Goal: Transaction & Acquisition: Download file/media

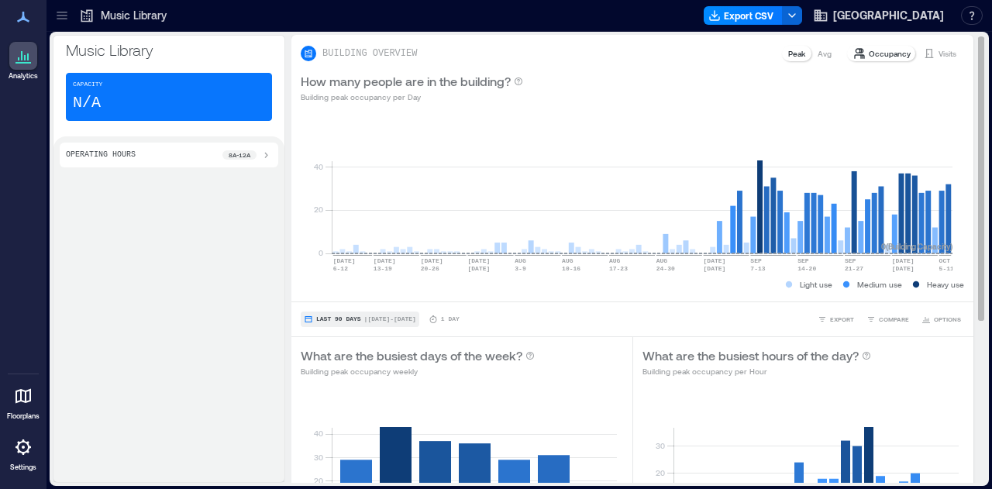
click at [326, 325] on button "Last 90 Days | [DATE] - [DATE]" at bounding box center [360, 320] width 119 height 16
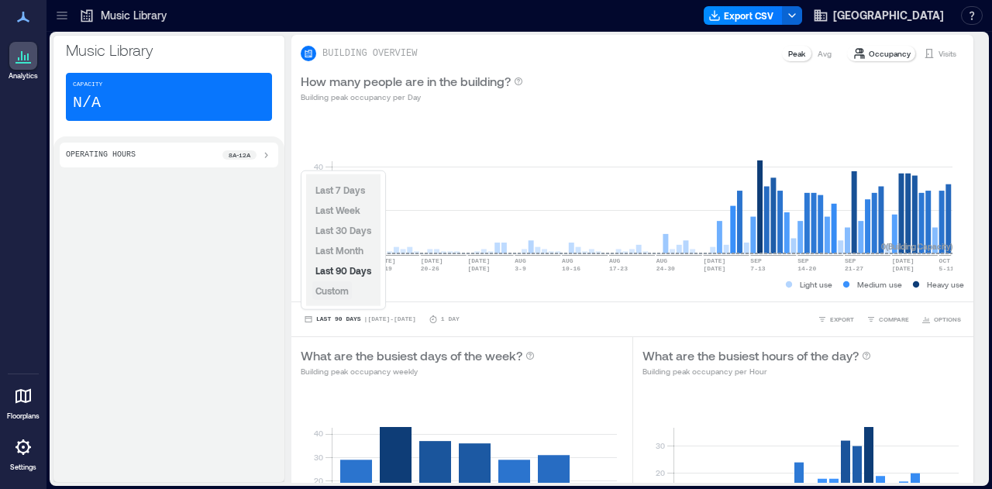
click at [324, 291] on span "Custom" at bounding box center [332, 290] width 33 height 11
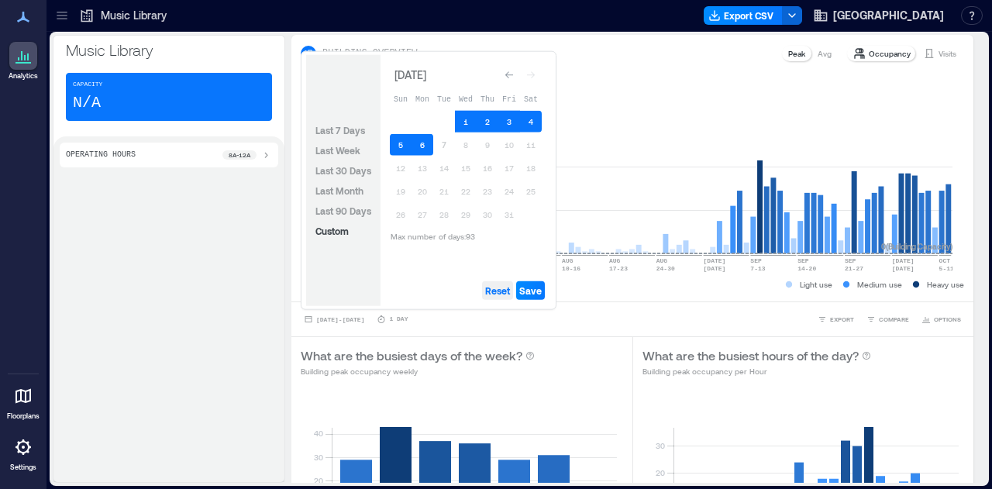
click at [510, 295] on span "Reset" at bounding box center [497, 291] width 25 height 12
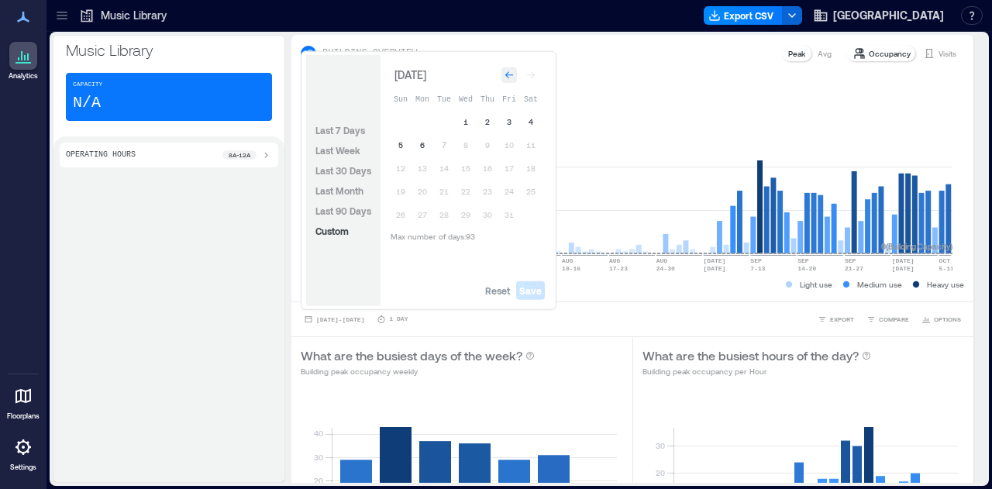
click at [506, 76] on icon "Go to previous month" at bounding box center [509, 75] width 9 height 9
click at [506, 76] on icon "Go to previous month" at bounding box center [509, 71] width 9 height 9
click at [506, 76] on icon "Go to previous month" at bounding box center [509, 75] width 9 height 9
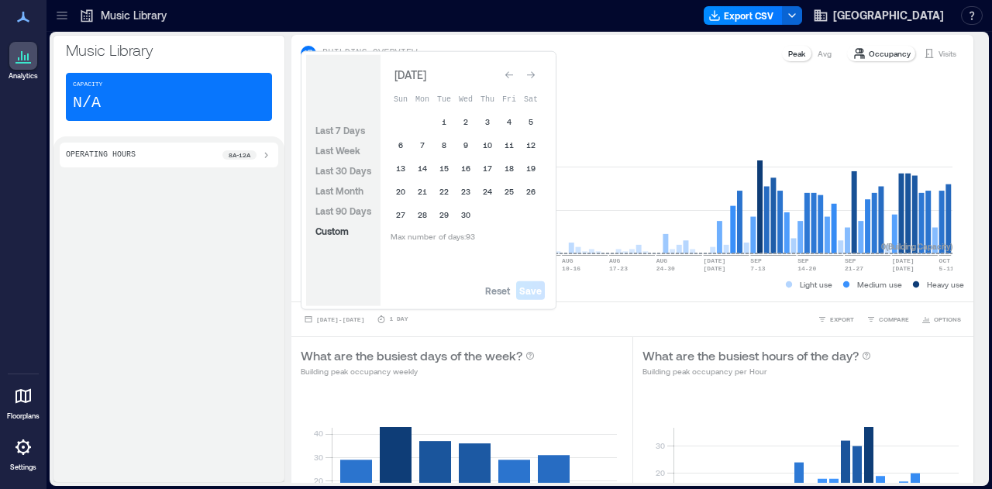
click at [506, 76] on icon "Go to previous month" at bounding box center [509, 75] width 9 height 9
click at [399, 126] on button "1" at bounding box center [401, 122] width 22 height 22
click at [439, 212] on button "31" at bounding box center [444, 215] width 22 height 22
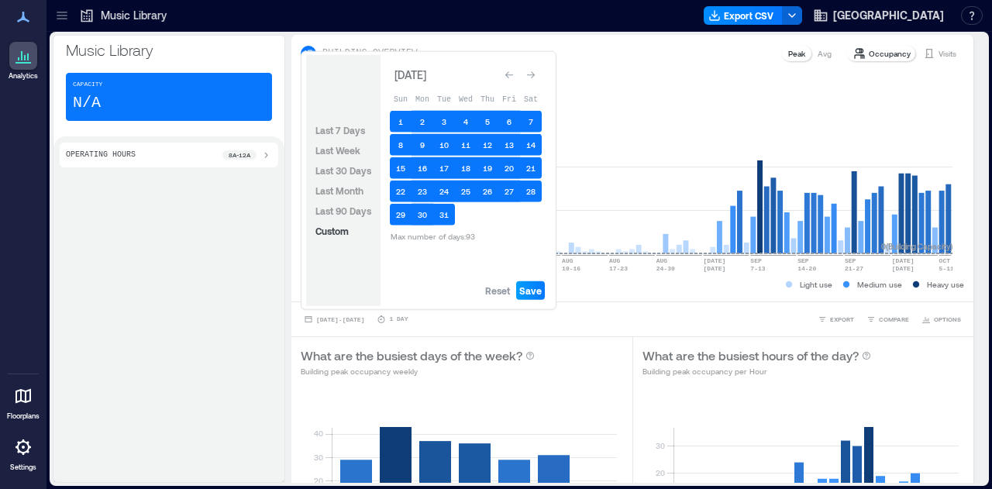
click at [533, 292] on span "Save" at bounding box center [530, 291] width 22 height 12
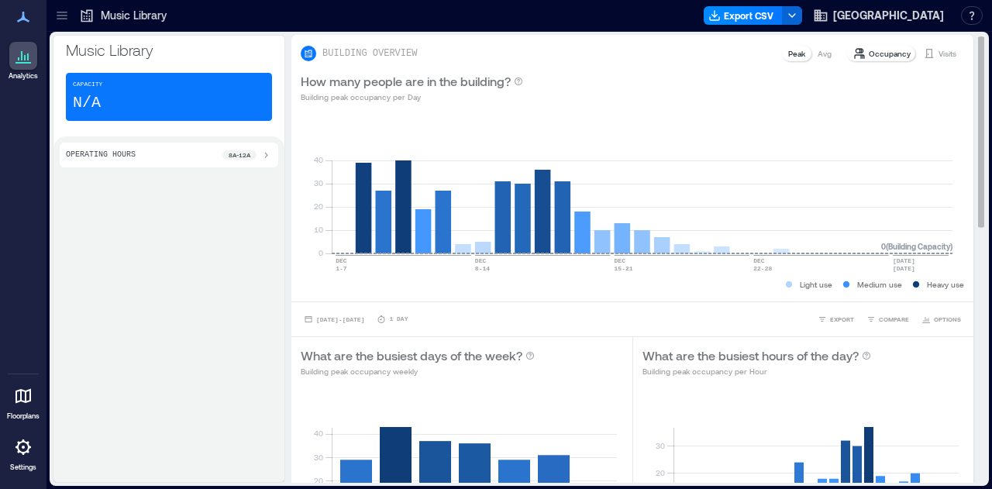
click at [924, 53] on div "Visits" at bounding box center [940, 54] width 46 height 16
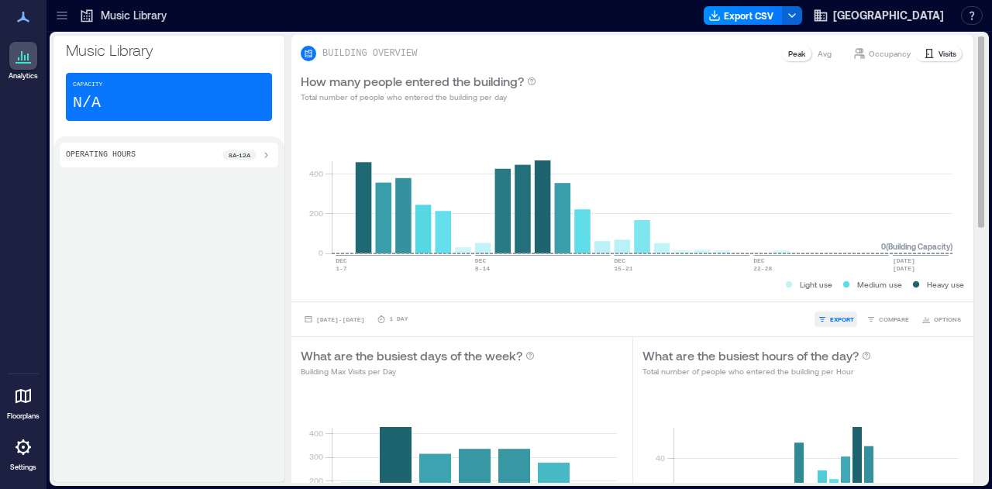
click at [818, 315] on icon "button" at bounding box center [822, 319] width 9 height 9
click at [840, 295] on span "CSV" at bounding box center [836, 297] width 12 height 9
click at [854, 137] on rect at bounding box center [642, 188] width 621 height 132
click at [364, 320] on span "[DATE] - [DATE]" at bounding box center [340, 319] width 48 height 7
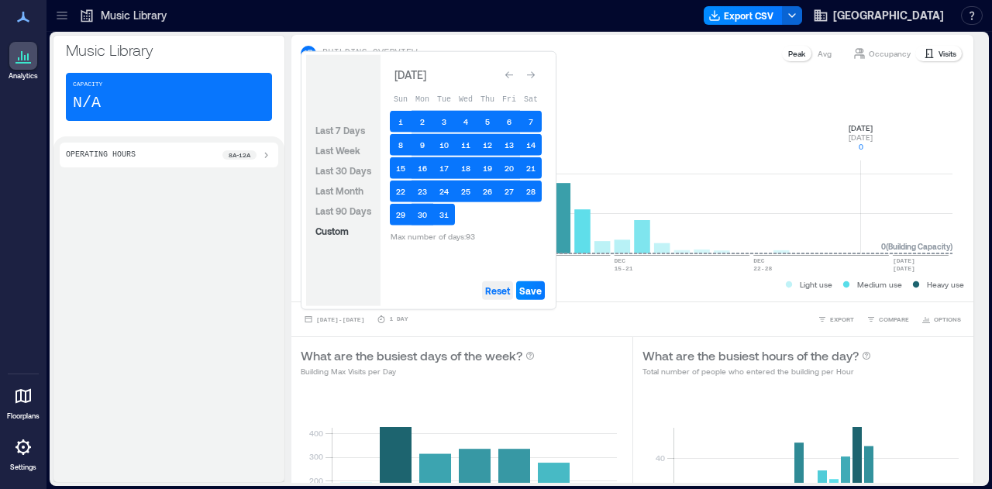
click at [496, 295] on span "Reset" at bounding box center [497, 291] width 25 height 12
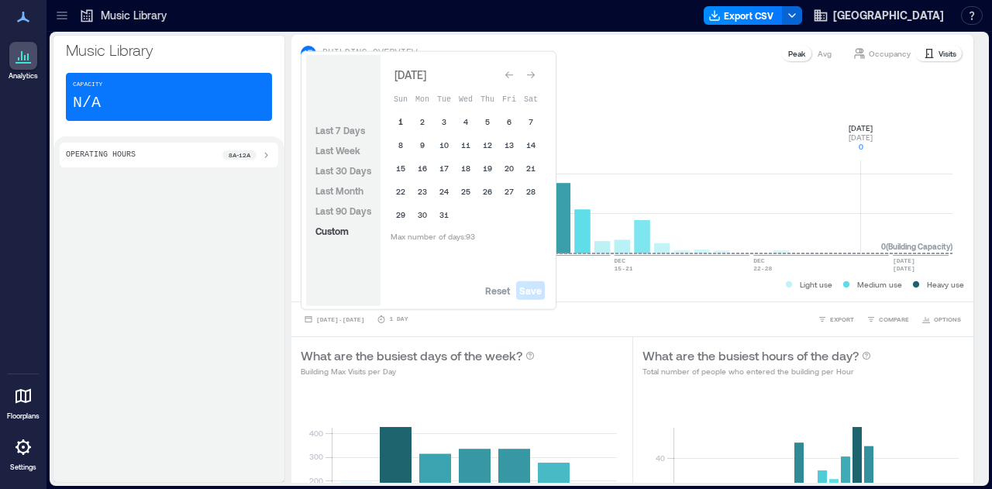
click at [403, 123] on button "1" at bounding box center [401, 122] width 22 height 22
click at [438, 214] on button "31" at bounding box center [444, 215] width 22 height 22
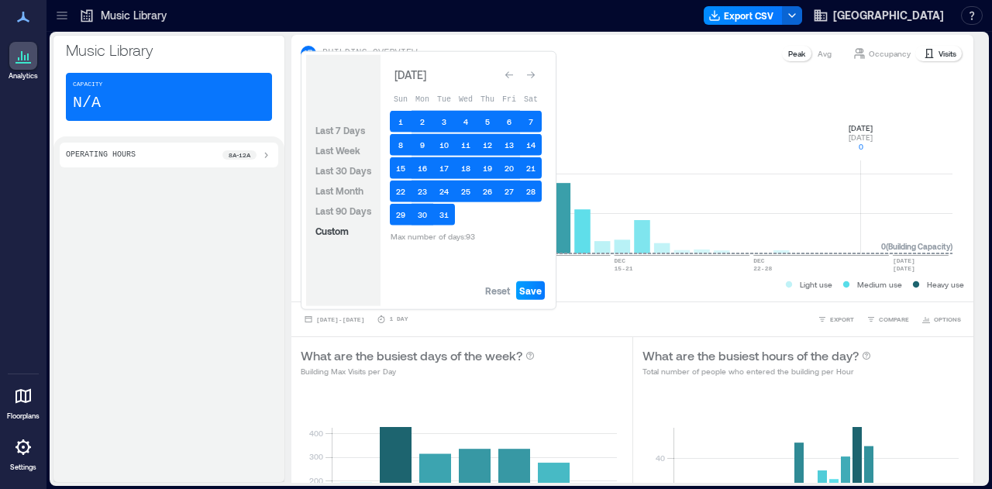
click at [536, 293] on span "Save" at bounding box center [530, 291] width 22 height 12
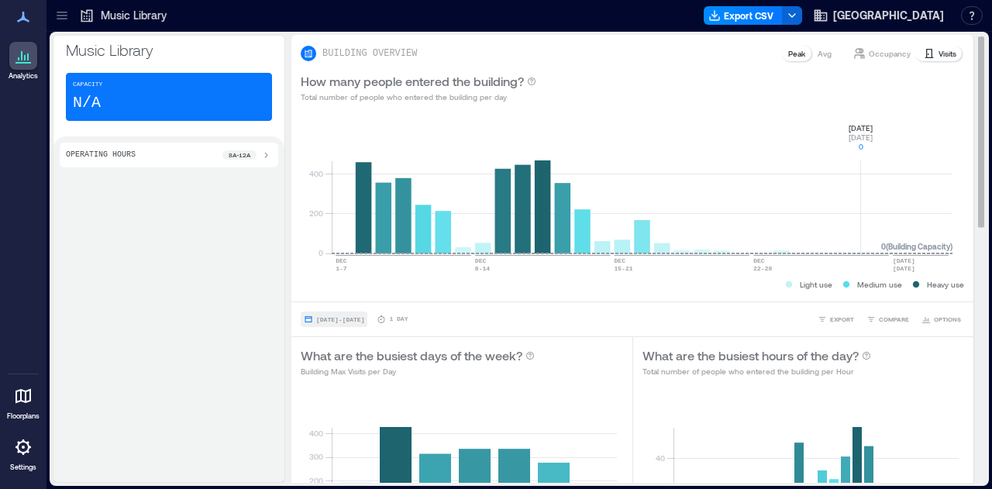
click at [364, 317] on span "[DATE] - [DATE]" at bounding box center [340, 319] width 48 height 7
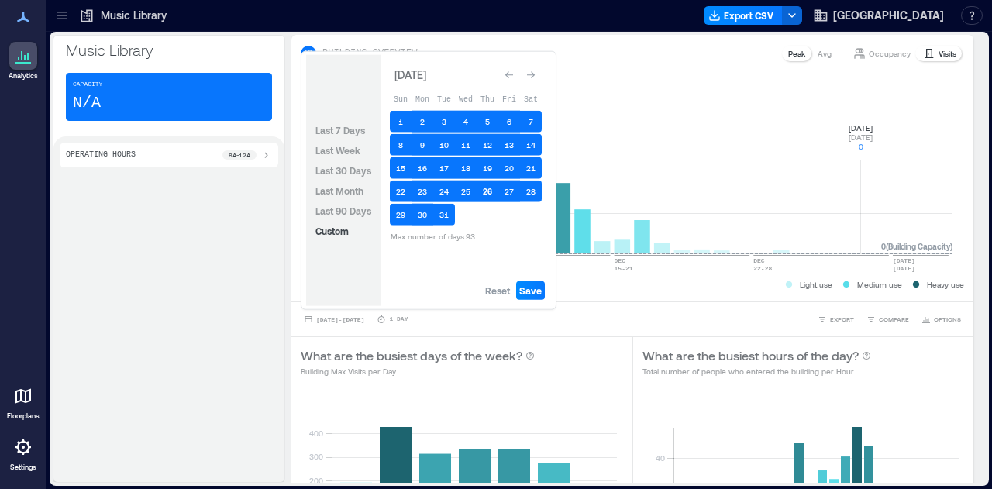
drag, startPoint x: 499, startPoint y: 229, endPoint x: 483, endPoint y: 199, distance: 33.3
click at [499, 221] on table "Sun Mon Tue Wed Thu Fri Sat 1 2 3 4 5 6 7 8 9 10 11 12 13 14 15 16 17 18 19 20 …" at bounding box center [466, 166] width 152 height 160
click at [492, 285] on span "Reset" at bounding box center [497, 291] width 25 height 12
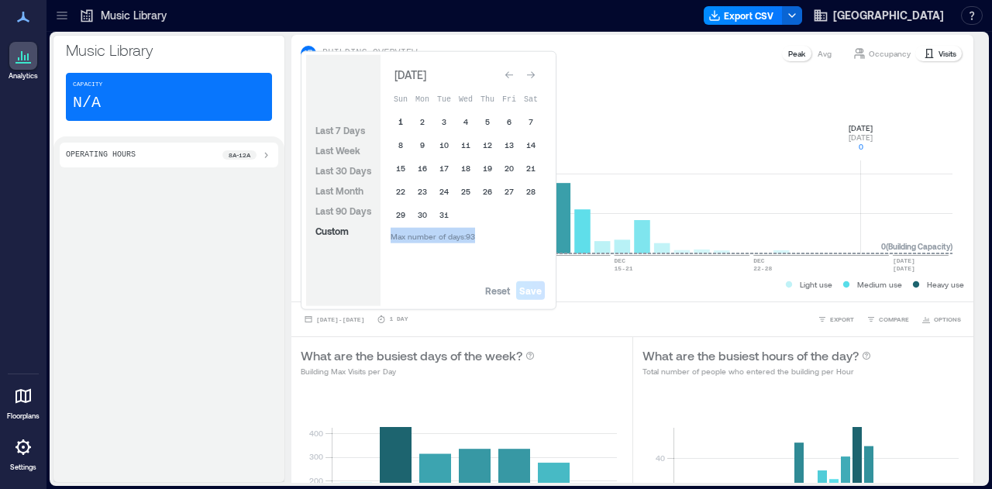
click at [397, 122] on button "1" at bounding box center [401, 122] width 22 height 22
click at [419, 212] on button "30" at bounding box center [423, 215] width 22 height 22
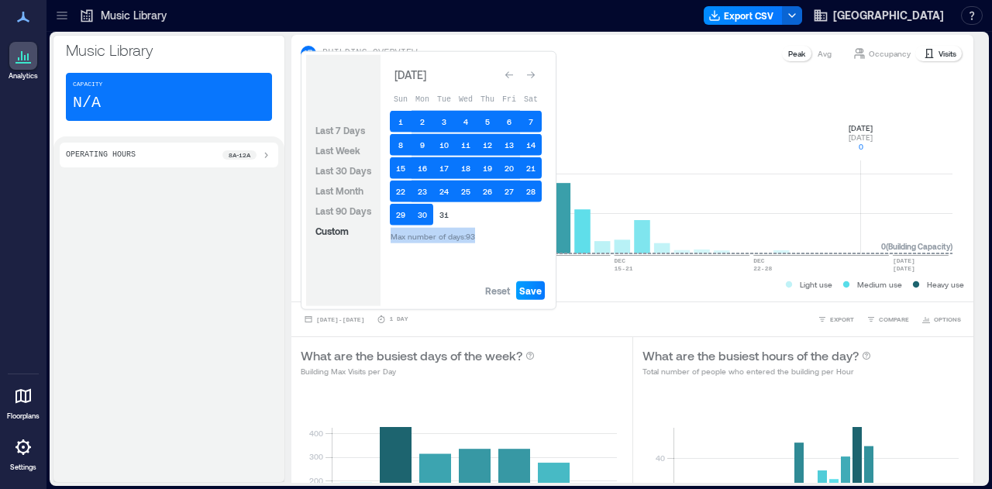
click at [527, 292] on span "Save" at bounding box center [530, 291] width 22 height 12
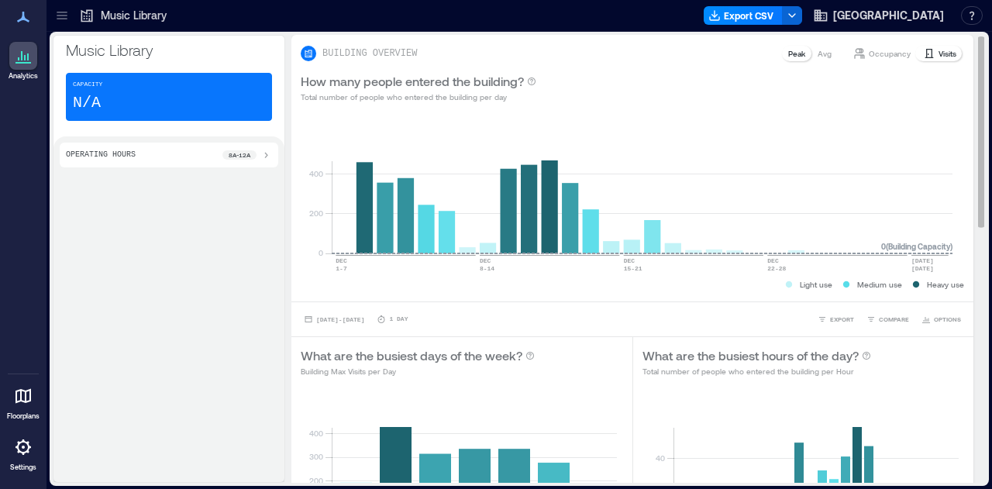
click at [939, 51] on p "Visits" at bounding box center [948, 53] width 18 height 12
click at [821, 313] on button "EXPORT" at bounding box center [836, 320] width 43 height 16
click at [823, 295] on icon "button" at bounding box center [822, 297] width 9 height 9
click at [882, 130] on rect at bounding box center [642, 188] width 621 height 132
click at [99, 10] on div "Music Library" at bounding box center [123, 16] width 88 height 16
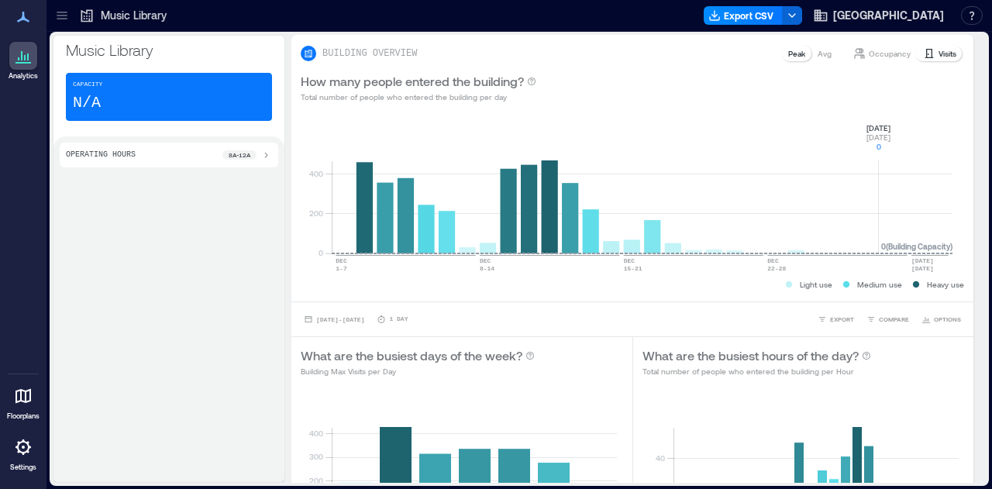
click at [74, 14] on div "Music Library" at bounding box center [122, 15] width 97 height 25
click at [73, 14] on div at bounding box center [62, 15] width 25 height 25
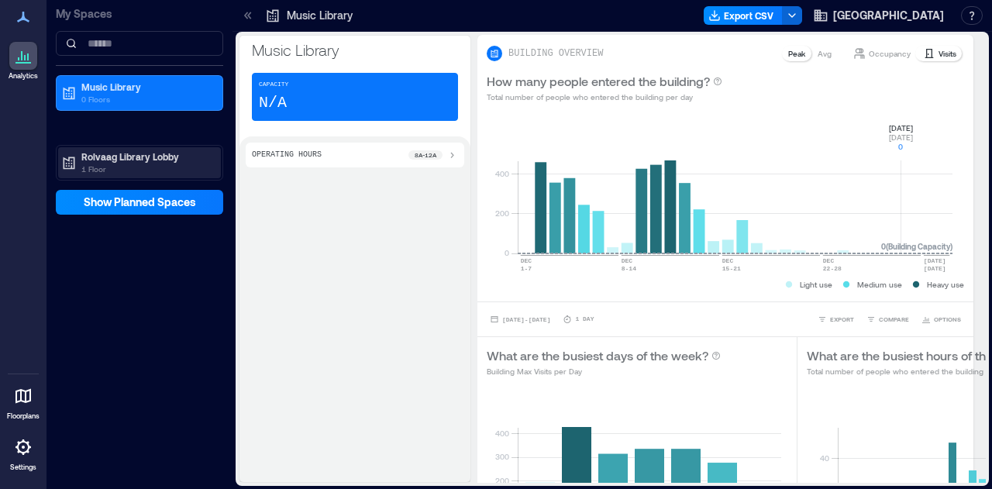
click at [133, 171] on p "1 Floor" at bounding box center [146, 169] width 130 height 12
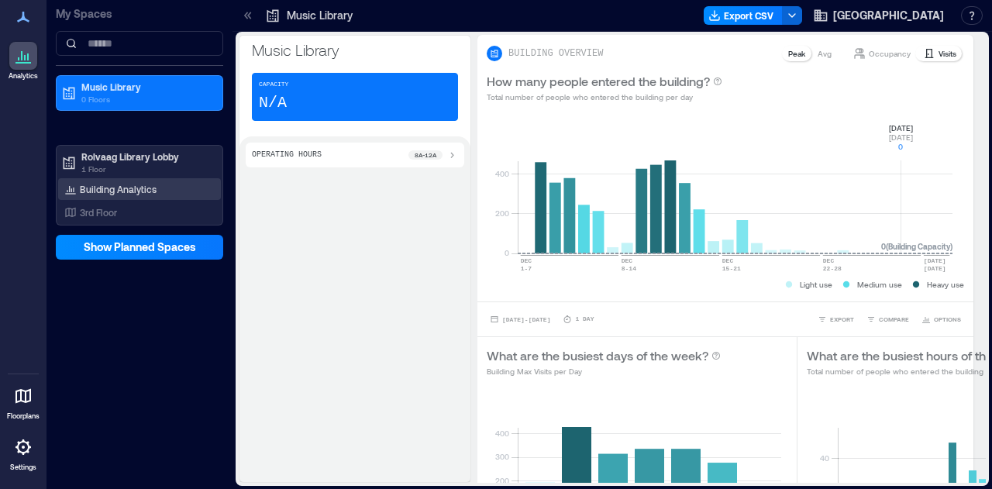
click at [129, 187] on p "Building Analytics" at bounding box center [118, 189] width 77 height 12
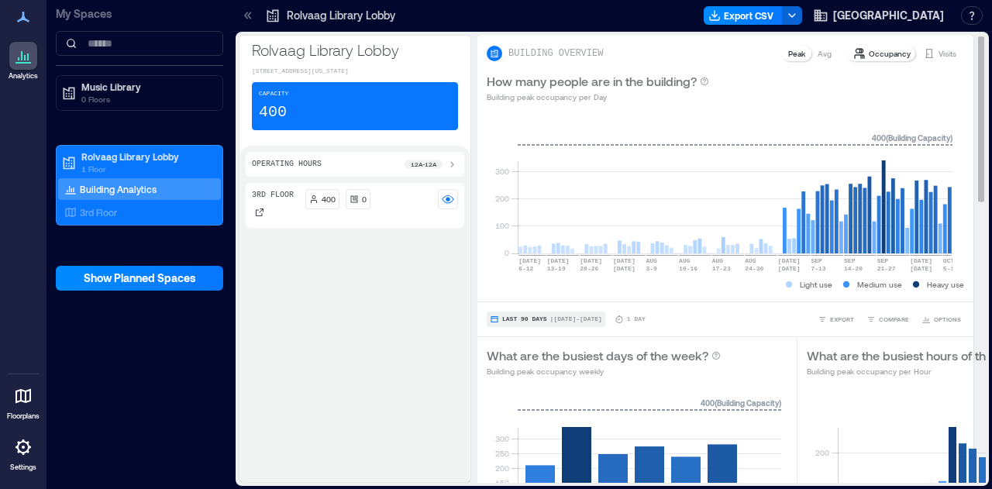
click at [519, 325] on button "Last 90 Days | [DATE] - [DATE]" at bounding box center [546, 320] width 119 height 16
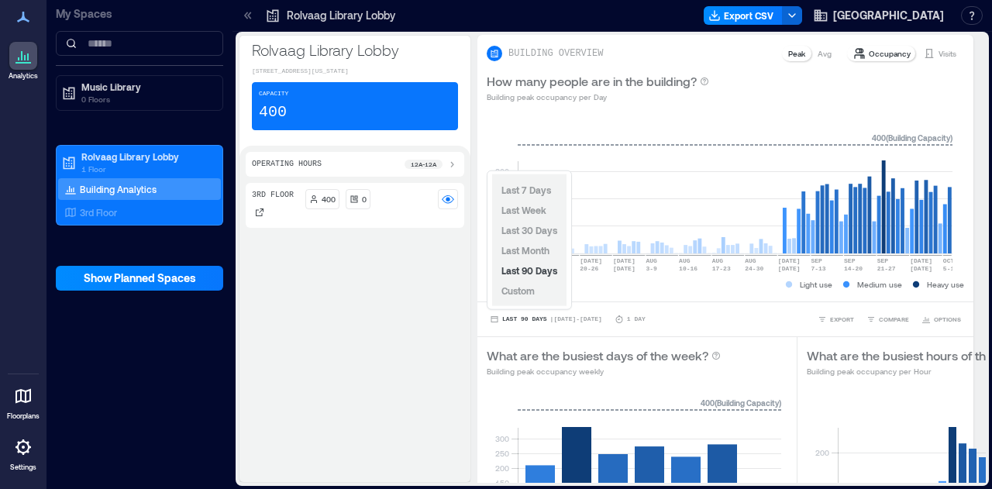
click at [540, 292] on div "Last 7 Days Last Week Last 30 Days Last Month Last 90 Days Custom" at bounding box center [529, 240] width 74 height 132
click at [519, 287] on span "Custom" at bounding box center [518, 290] width 33 height 11
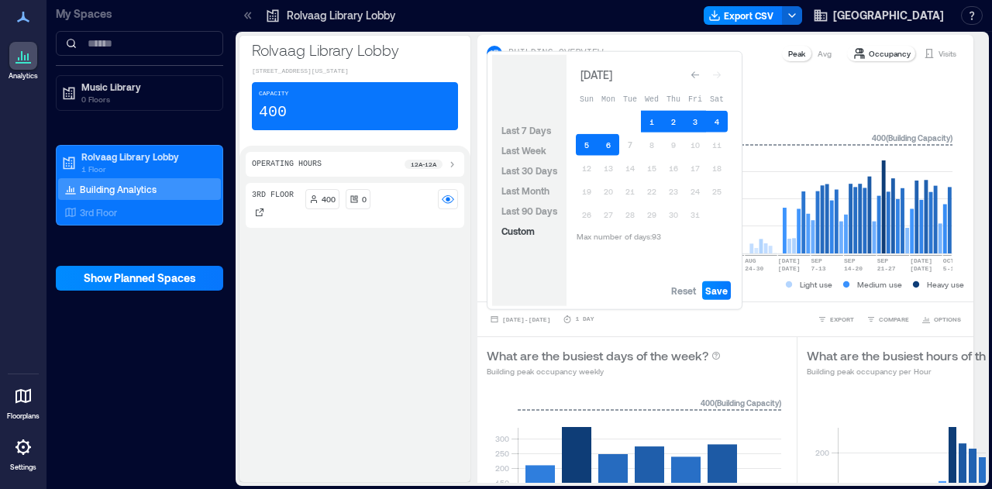
click at [693, 84] on button "Go to previous month" at bounding box center [696, 75] width 22 height 22
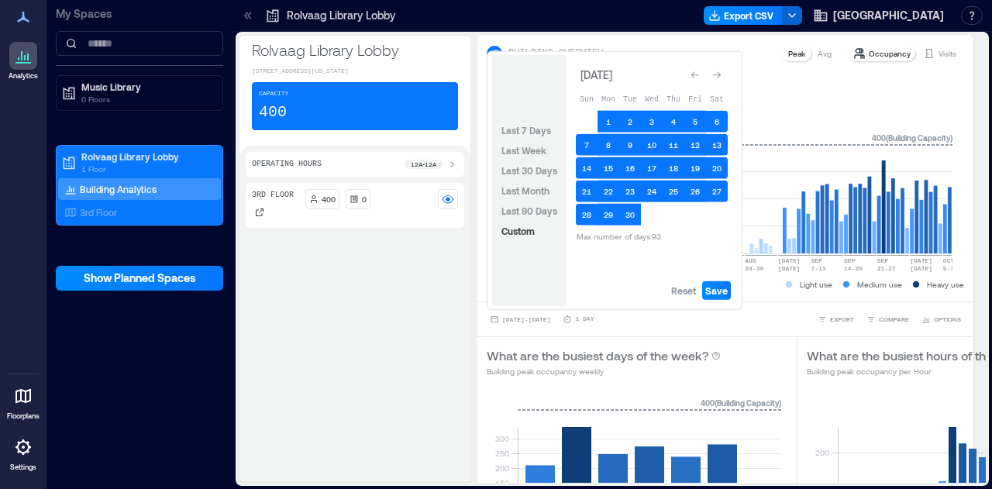
click at [693, 84] on button "Go to previous month" at bounding box center [696, 75] width 22 height 22
click at [693, 86] on table "Sun Mon Tue Wed Thu Fri Sat 1 2 3 4 5 6 7 8 9 10 11 12 13 14 15 16 17 18 19 20 …" at bounding box center [652, 166] width 152 height 160
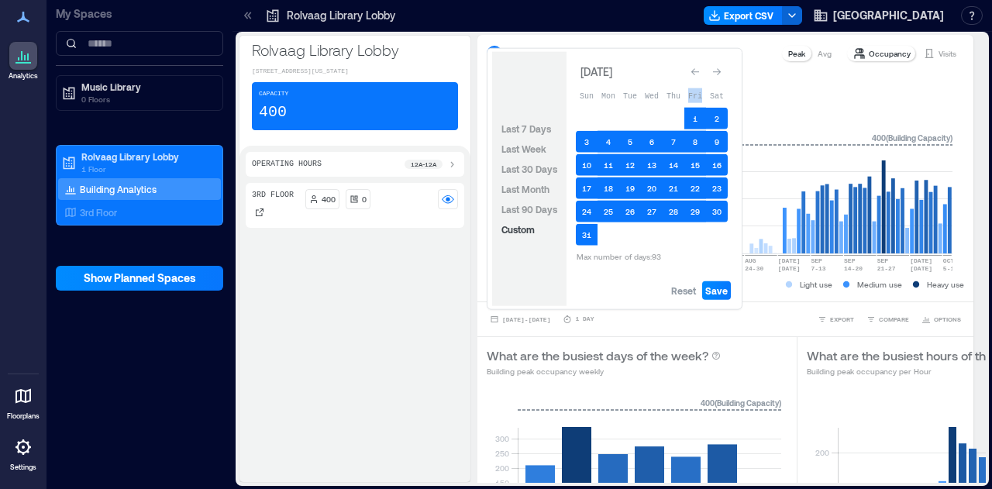
click at [693, 84] on table "Sun Mon Tue Wed Thu Fri Sat 1 2 3 4 5 6 7 8 9 10 11 12 13 14 15 16 17 18 19 20 …" at bounding box center [652, 174] width 152 height 183
click at [692, 72] on icon "Go to previous month" at bounding box center [696, 71] width 8 height 7
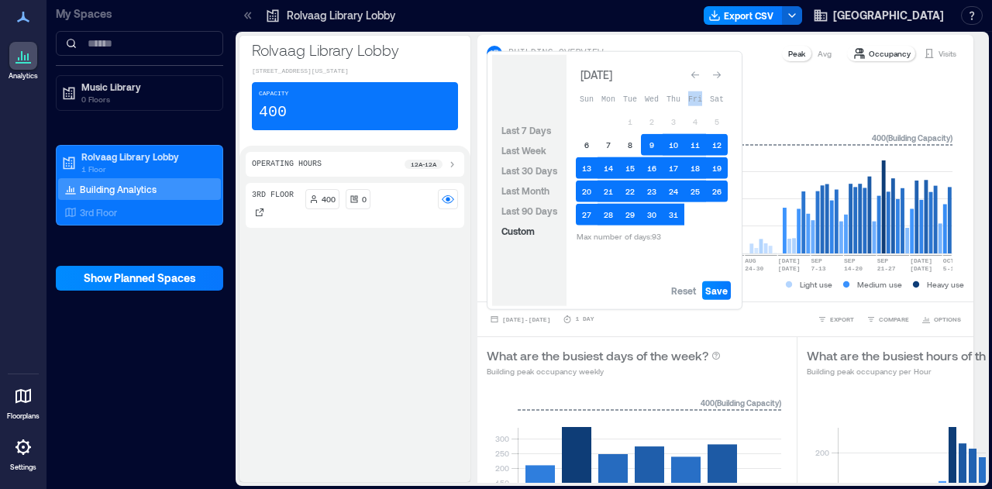
click at [692, 72] on icon "Go to previous month" at bounding box center [695, 75] width 9 height 9
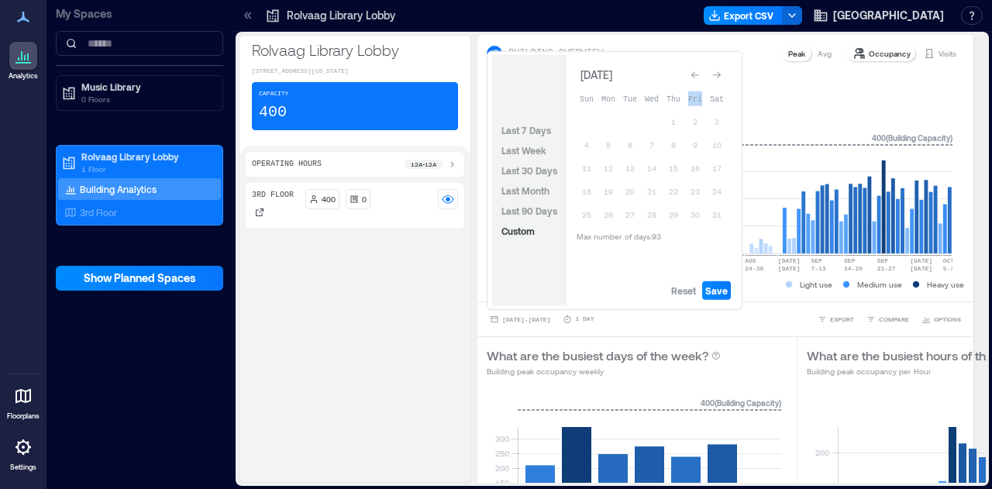
click at [692, 72] on icon "Go to previous month" at bounding box center [695, 75] width 9 height 9
click at [692, 72] on icon "Go to previous month" at bounding box center [696, 71] width 8 height 7
click at [692, 72] on icon "Go to previous month" at bounding box center [695, 75] width 9 height 9
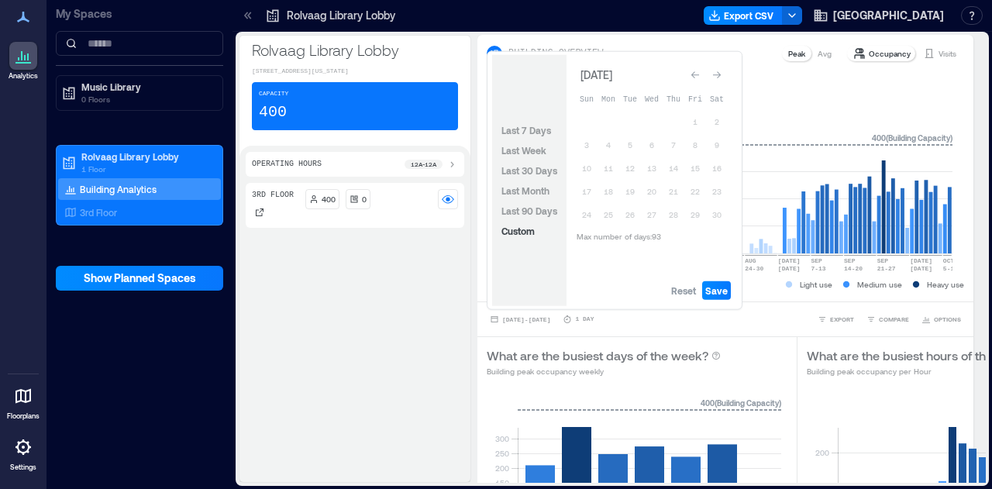
click at [730, 71] on div "[DATE] Sun Mon Tue Wed Thu Fri Sat 1 2 3 4 5 6 7 8 9 10 11 12 13 14 15 16 17 18…" at bounding box center [652, 155] width 171 height 200
click at [724, 75] on div "Go to next month" at bounding box center [717, 75] width 16 height 16
click at [682, 292] on span "Reset" at bounding box center [683, 291] width 25 height 12
click at [586, 125] on button "1" at bounding box center [587, 122] width 22 height 22
click at [634, 221] on button "31" at bounding box center [631, 215] width 22 height 22
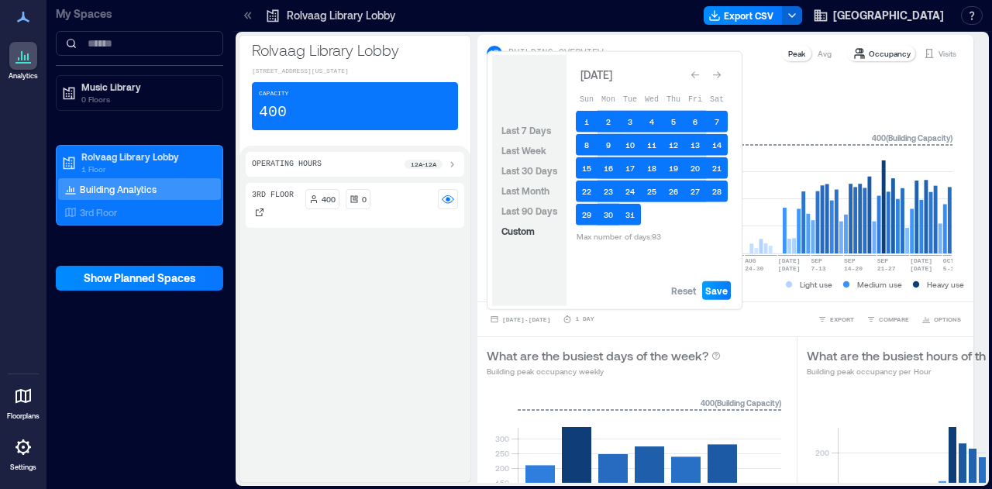
click at [723, 286] on span "Save" at bounding box center [717, 291] width 22 height 12
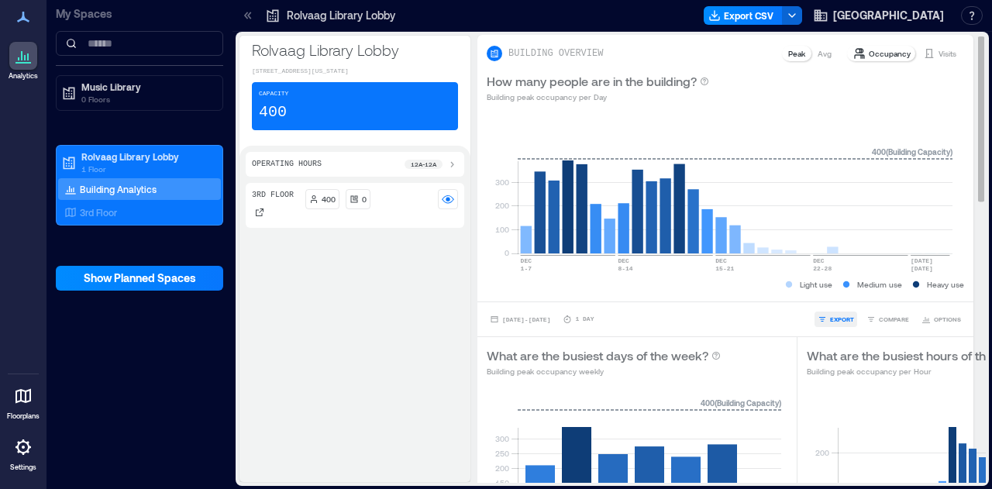
click at [832, 325] on button "EXPORT" at bounding box center [836, 320] width 43 height 16
click at [833, 300] on button "CSV" at bounding box center [830, 298] width 39 height 16
click at [820, 299] on icon "button" at bounding box center [822, 297] width 9 height 9
click at [898, 100] on div "How many people are in the building? Building peak occupancy per Day" at bounding box center [726, 87] width 478 height 31
click at [939, 47] on p "Visits" at bounding box center [948, 53] width 18 height 12
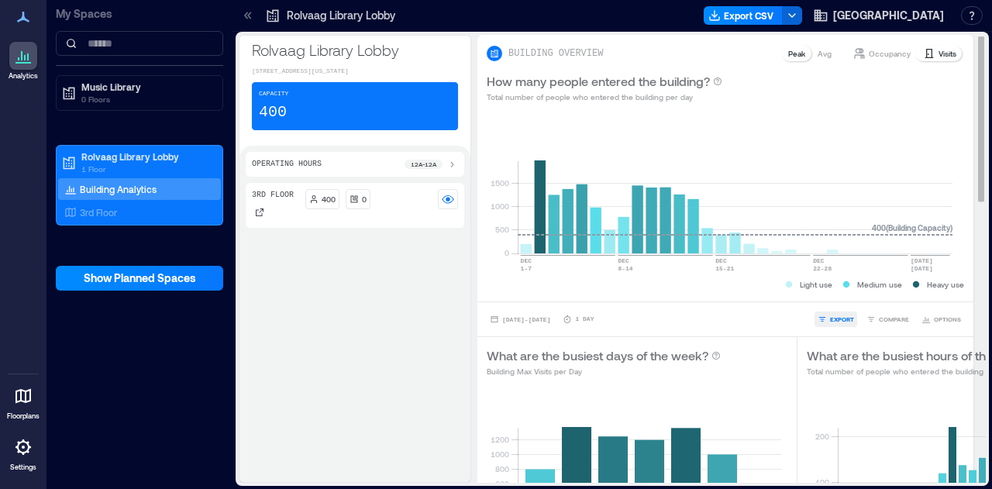
click at [830, 320] on span "EXPORT" at bounding box center [842, 319] width 24 height 9
click at [828, 302] on button "CSV" at bounding box center [830, 298] width 39 height 16
click at [825, 301] on icon "button" at bounding box center [822, 297] width 9 height 9
click at [542, 316] on span "[DATE] - [DATE]" at bounding box center [526, 319] width 48 height 7
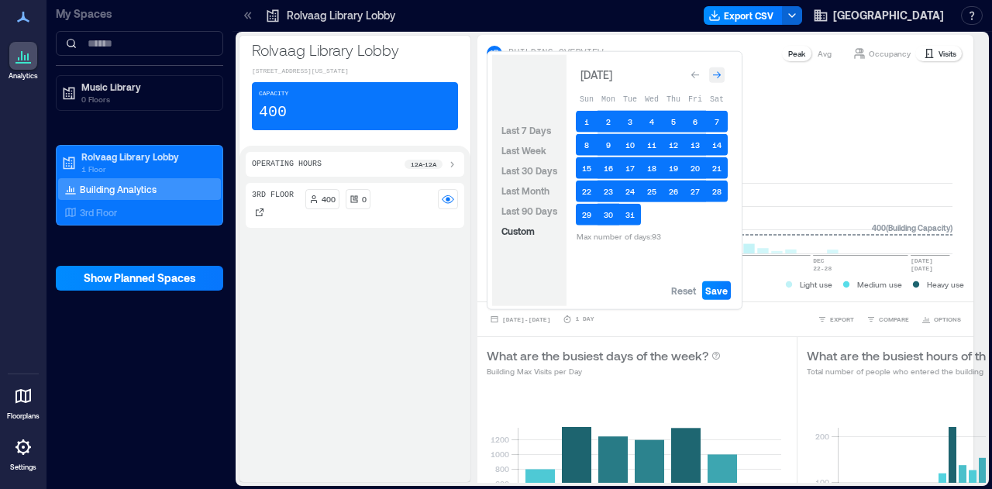
click at [716, 72] on icon "Go to next month" at bounding box center [717, 75] width 9 height 9
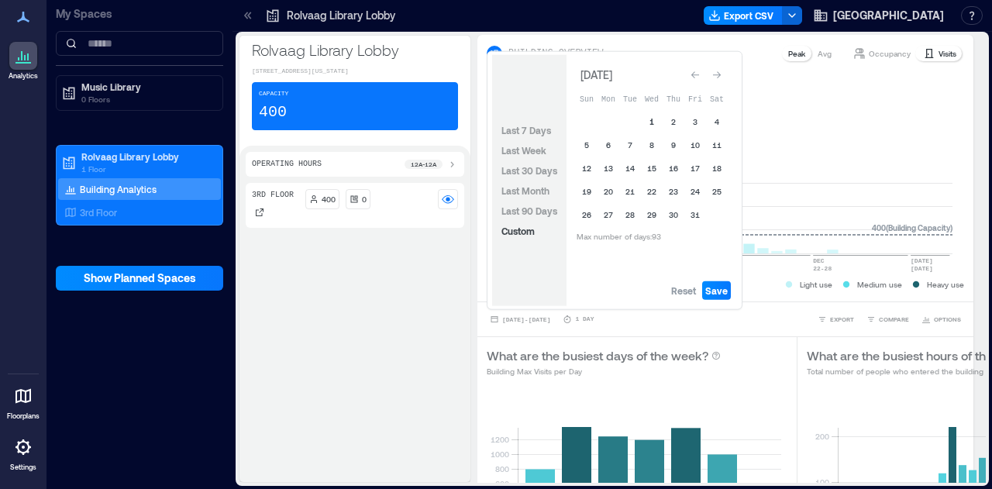
click at [648, 114] on button "1" at bounding box center [652, 122] width 22 height 22
click at [685, 285] on span "Reset" at bounding box center [683, 291] width 25 height 12
click at [647, 119] on button "1" at bounding box center [652, 122] width 22 height 22
click at [685, 216] on button "31" at bounding box center [696, 215] width 22 height 22
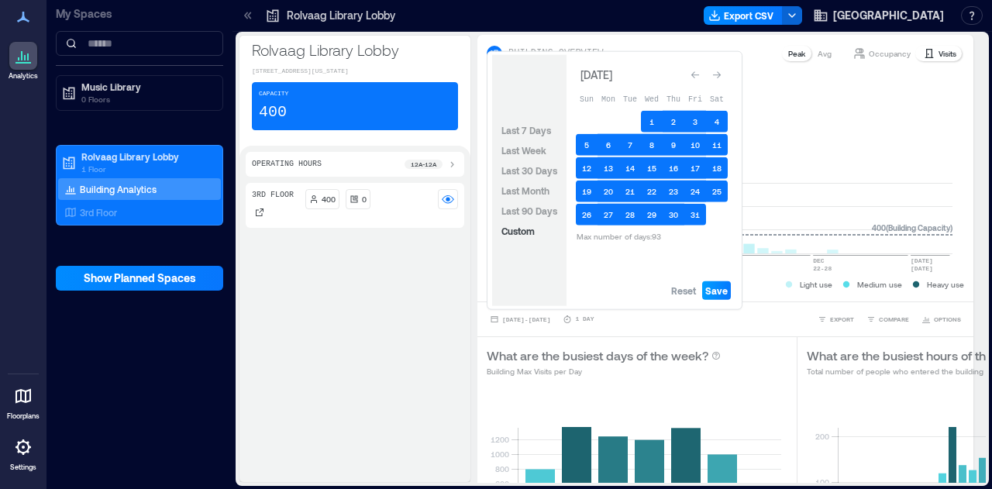
click at [713, 292] on span "Save" at bounding box center [717, 291] width 22 height 12
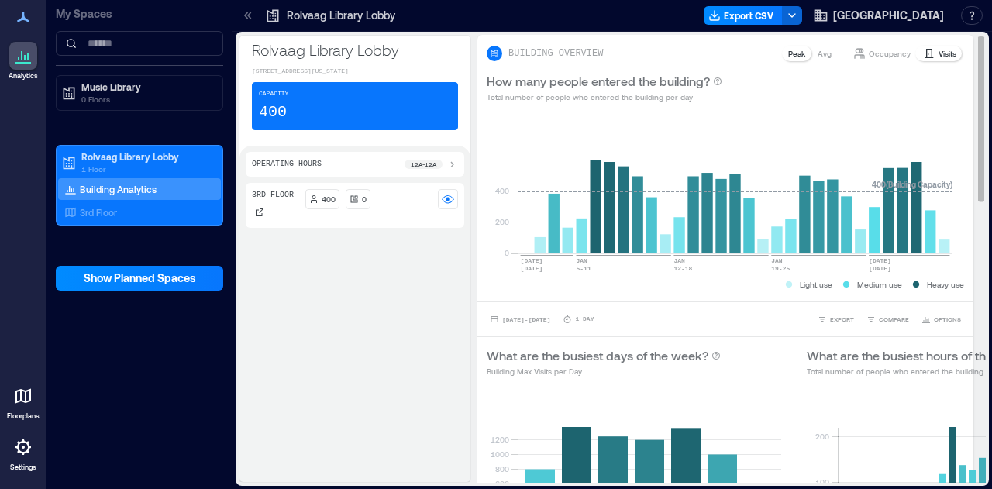
click at [939, 49] on p "Visits" at bounding box center [948, 53] width 18 height 12
click at [830, 316] on span "EXPORT" at bounding box center [842, 319] width 24 height 9
click at [830, 293] on span "CSV" at bounding box center [836, 297] width 12 height 9
click at [273, 385] on div "3rd Floor 400 0" at bounding box center [355, 329] width 219 height 293
click at [530, 315] on span "[DATE] - [DATE]" at bounding box center [526, 319] width 48 height 9
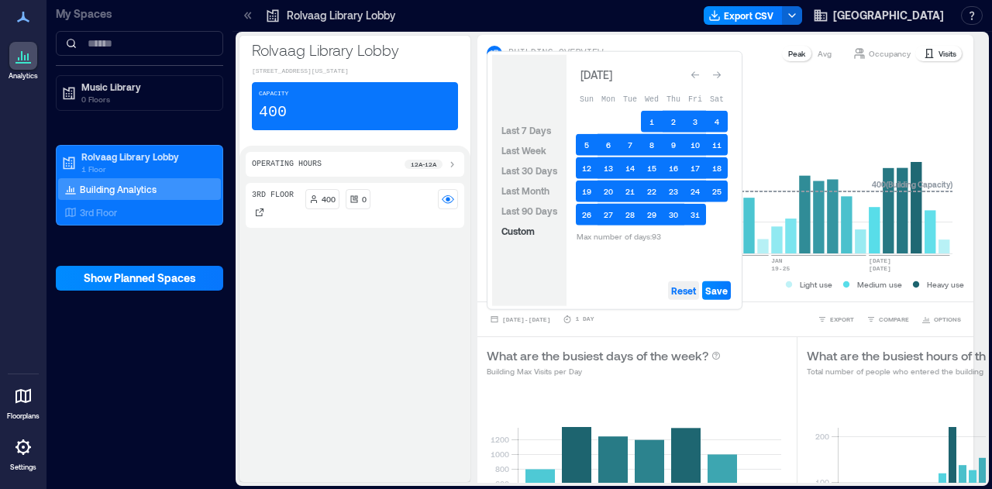
click at [678, 292] on span "Reset" at bounding box center [683, 291] width 25 height 12
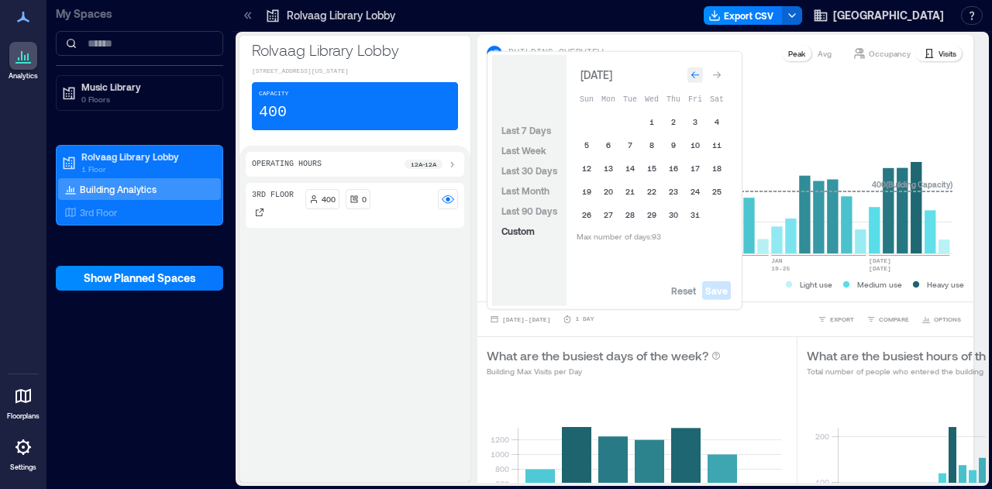
click at [689, 71] on div "Go to previous month" at bounding box center [696, 75] width 16 height 16
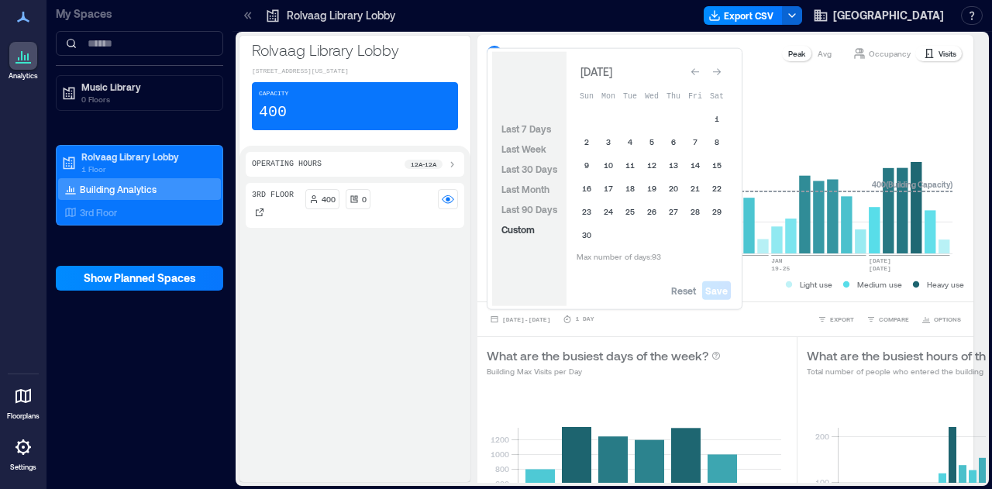
click at [689, 71] on div "Go to previous month" at bounding box center [696, 72] width 16 height 16
click at [689, 71] on div "Go to previous month" at bounding box center [696, 75] width 16 height 16
click at [600, 123] on button "1" at bounding box center [609, 122] width 22 height 22
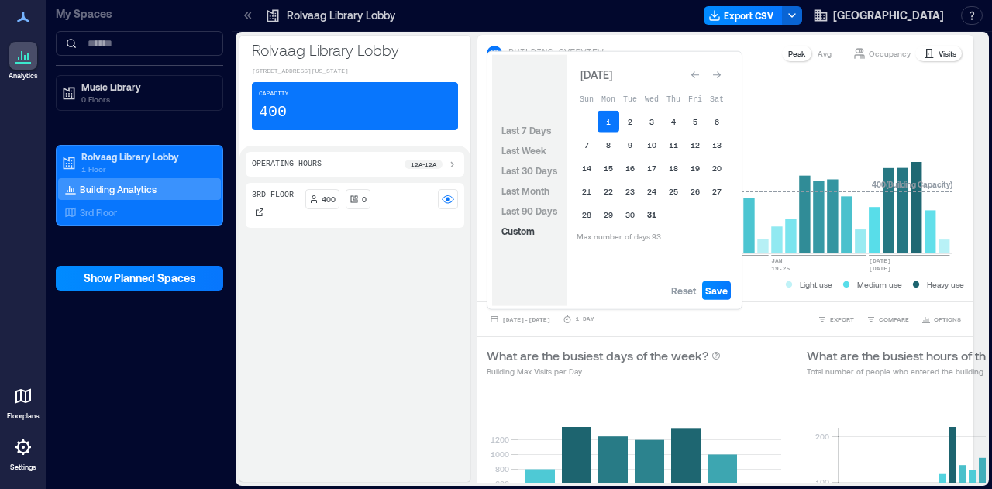
click at [649, 216] on button "31" at bounding box center [652, 215] width 22 height 22
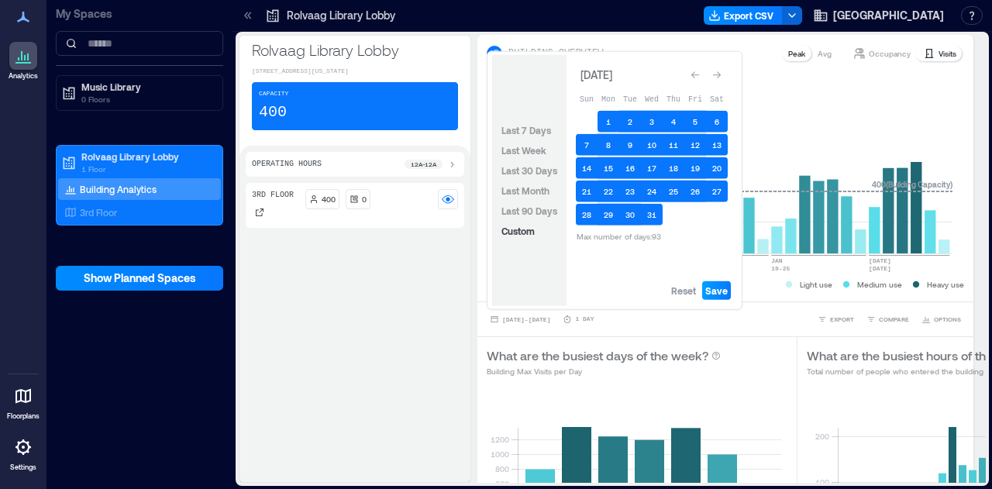
click at [721, 285] on span "Save" at bounding box center [717, 291] width 22 height 12
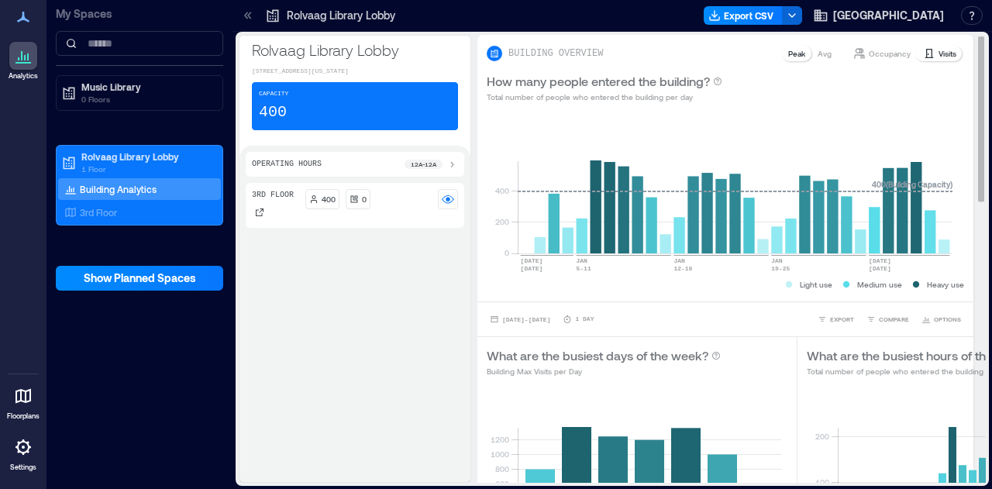
click at [939, 54] on p "Visits" at bounding box center [948, 53] width 18 height 12
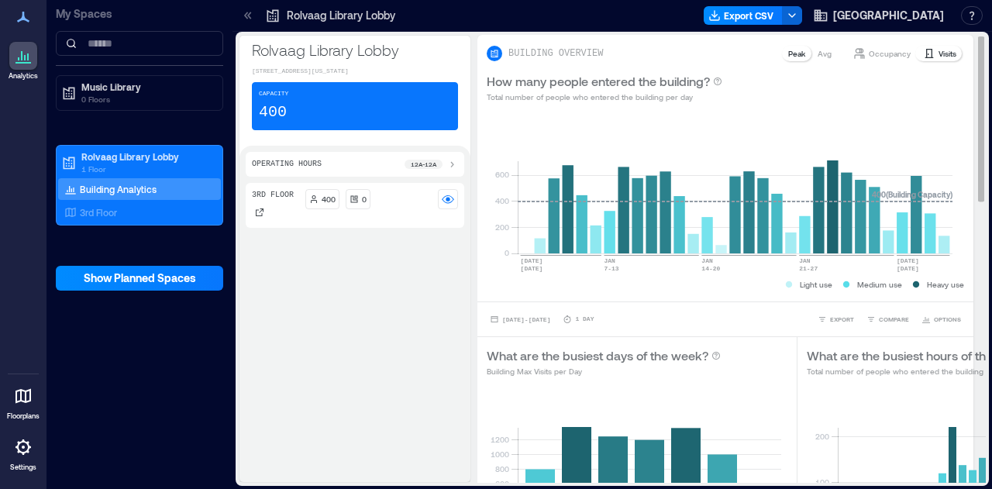
click at [939, 58] on p "Visits" at bounding box center [948, 53] width 18 height 12
click at [816, 325] on button "EXPORT" at bounding box center [836, 320] width 43 height 16
click at [830, 295] on span "CSV" at bounding box center [836, 297] width 12 height 9
click at [320, 413] on div "3rd Floor 400 0" at bounding box center [355, 329] width 219 height 293
click at [551, 319] on span "[DATE] - [DATE]" at bounding box center [526, 319] width 48 height 7
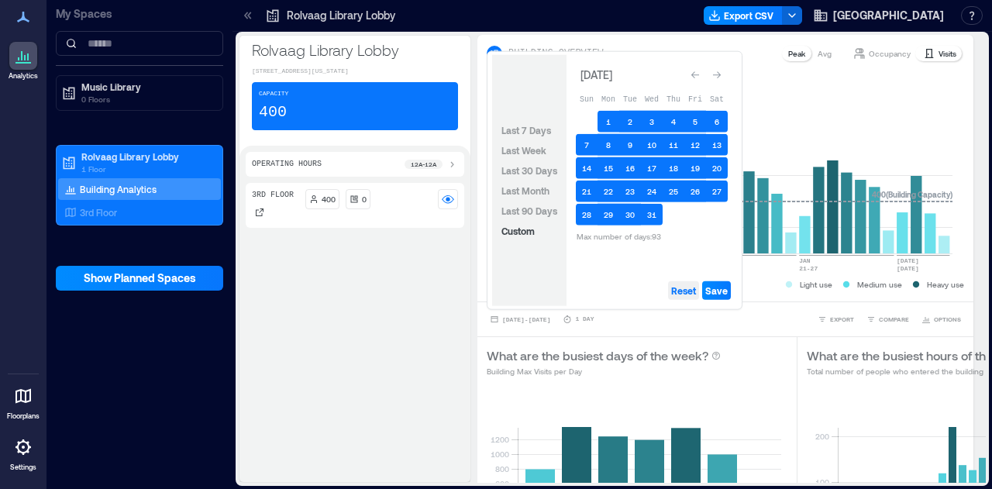
click at [675, 292] on span "Reset" at bounding box center [683, 291] width 25 height 12
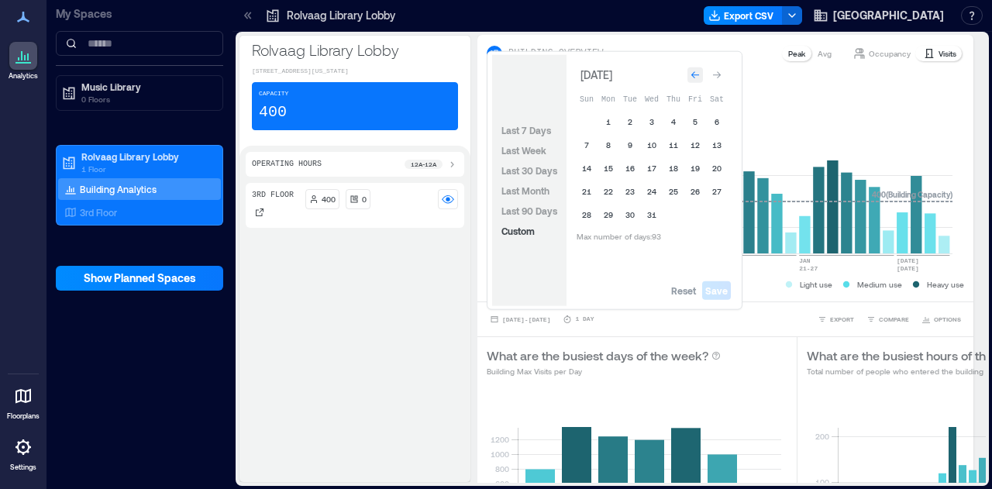
click at [688, 73] on div "Go to previous month" at bounding box center [696, 75] width 16 height 16
click at [688, 73] on div "Go to previous month" at bounding box center [696, 72] width 16 height 16
click at [688, 73] on div "Go to previous month" at bounding box center [696, 75] width 16 height 16
click at [688, 73] on div "Go to previous month" at bounding box center [696, 72] width 16 height 16
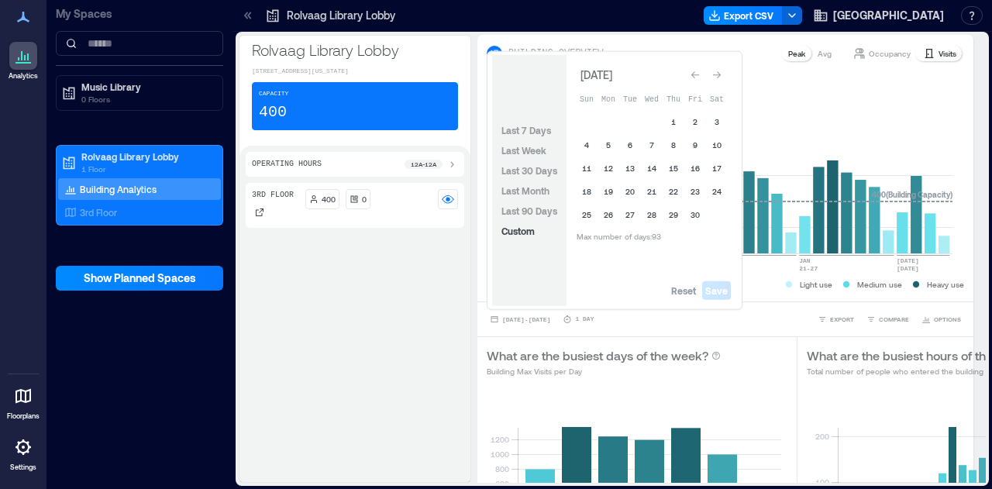
click at [688, 73] on div "Go to previous month" at bounding box center [696, 75] width 16 height 16
click at [688, 73] on div "Go to previous month" at bounding box center [696, 72] width 16 height 16
click at [688, 73] on div "Go to previous month" at bounding box center [696, 75] width 16 height 16
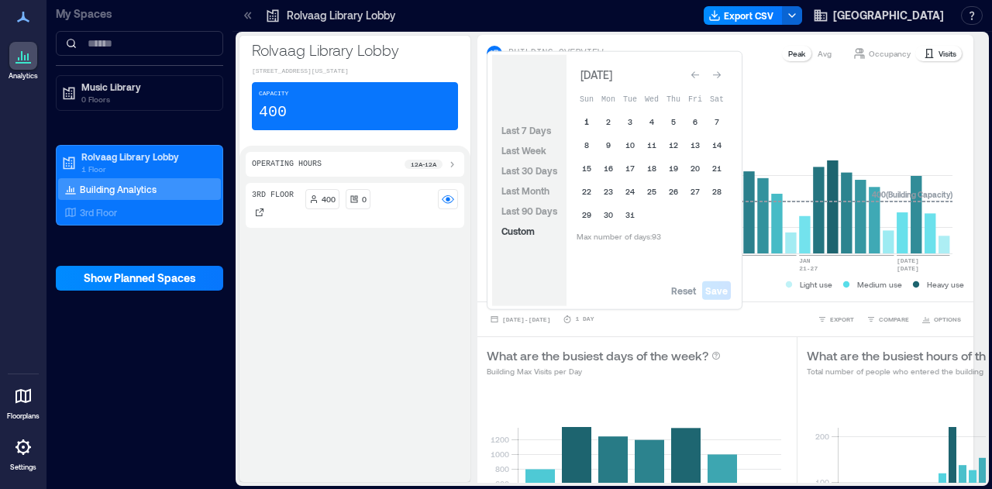
click at [578, 118] on button "1" at bounding box center [587, 122] width 22 height 22
click at [630, 219] on button "31" at bounding box center [631, 215] width 22 height 22
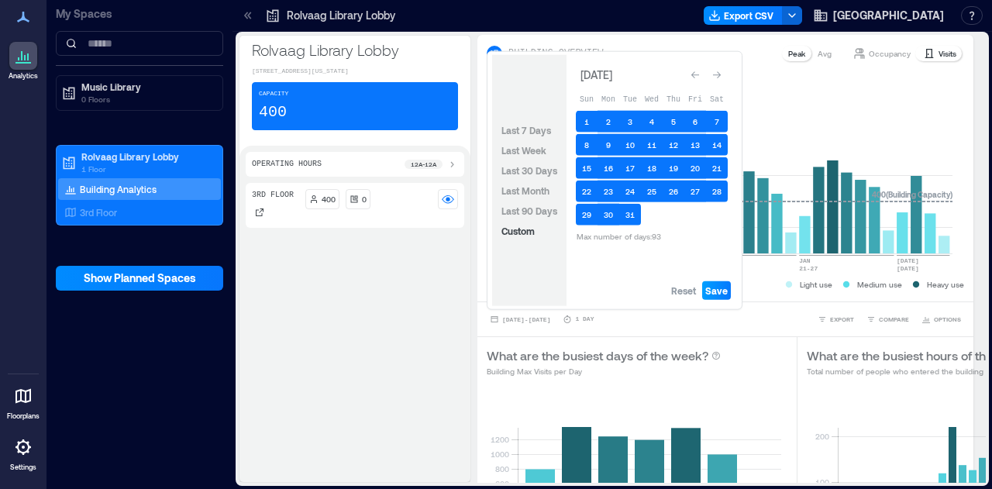
click at [709, 295] on span "Save" at bounding box center [717, 291] width 22 height 12
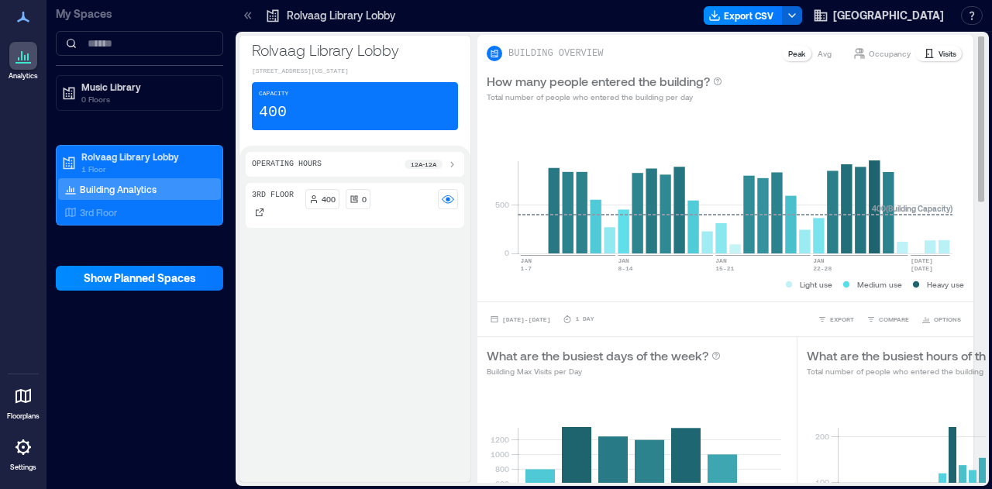
click at [944, 51] on p "Visits" at bounding box center [948, 53] width 18 height 12
click at [830, 319] on span "EXPORT" at bounding box center [842, 319] width 24 height 9
click at [828, 299] on button "CSV" at bounding box center [830, 298] width 39 height 16
click at [320, 400] on div "3rd Floor 400 0" at bounding box center [355, 329] width 219 height 293
click at [529, 317] on span "[DATE] - [DATE]" at bounding box center [526, 319] width 48 height 7
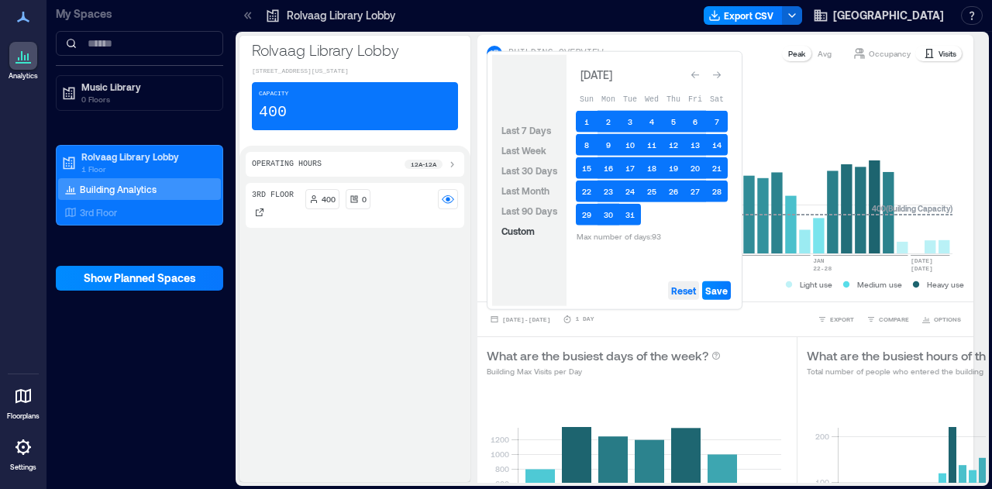
click at [682, 291] on span "Reset" at bounding box center [683, 291] width 25 height 12
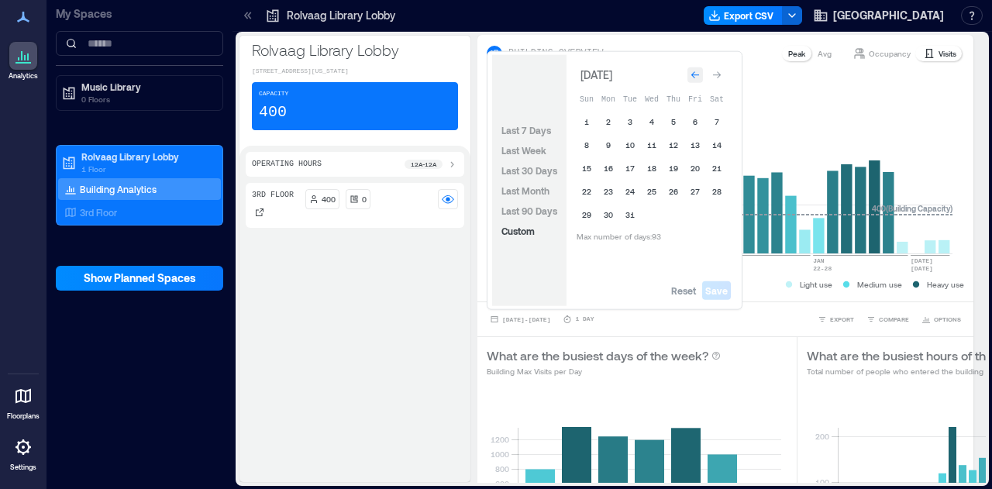
click at [692, 72] on icon "Go to previous month" at bounding box center [695, 75] width 9 height 9
click at [692, 72] on icon "Go to previous month" at bounding box center [695, 71] width 9 height 9
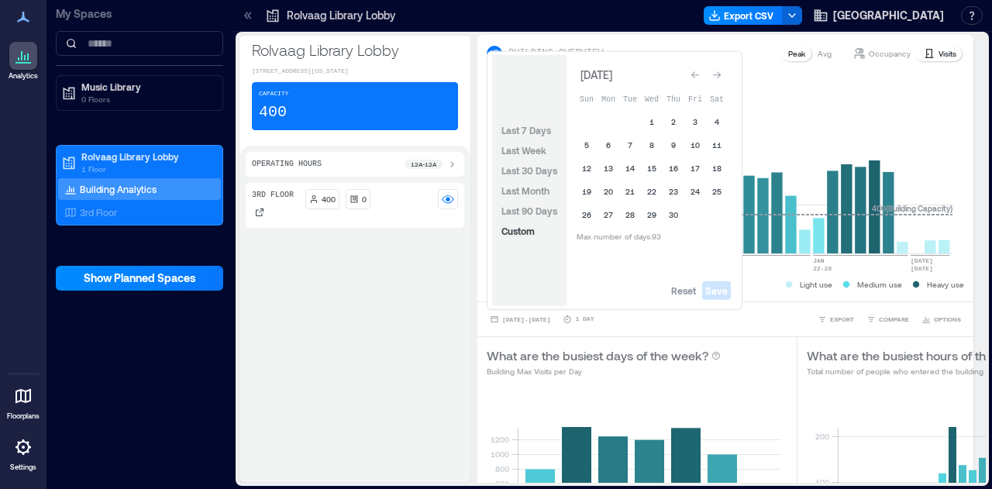
click at [692, 72] on icon "Go to previous month" at bounding box center [695, 75] width 9 height 9
click at [696, 79] on icon "Go to previous month" at bounding box center [695, 75] width 9 height 9
click at [709, 119] on button "1" at bounding box center [717, 119] width 22 height 22
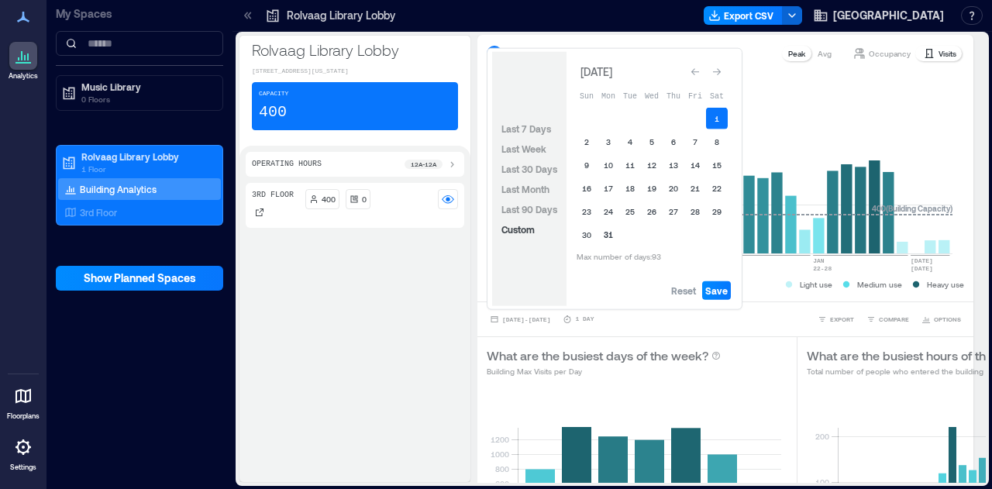
click at [608, 238] on button "31" at bounding box center [609, 235] width 22 height 22
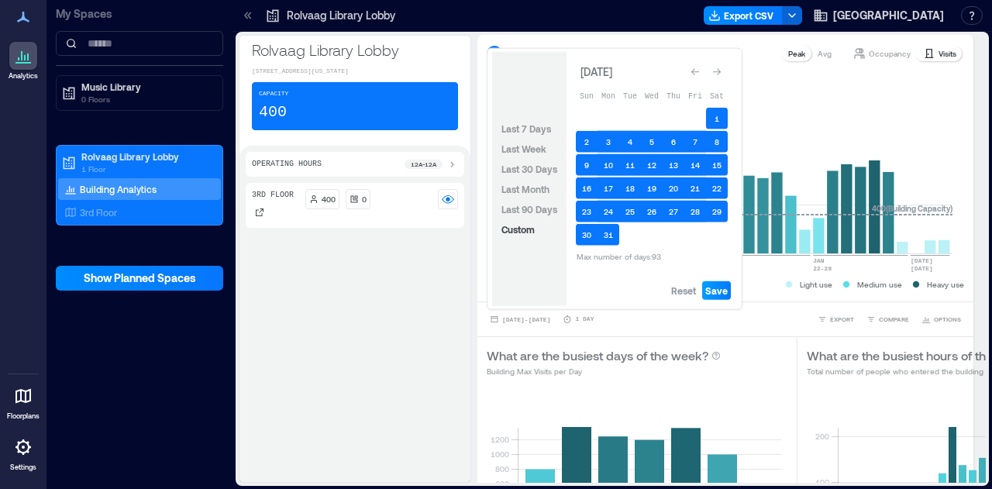
click at [708, 288] on span "Save" at bounding box center [717, 291] width 22 height 12
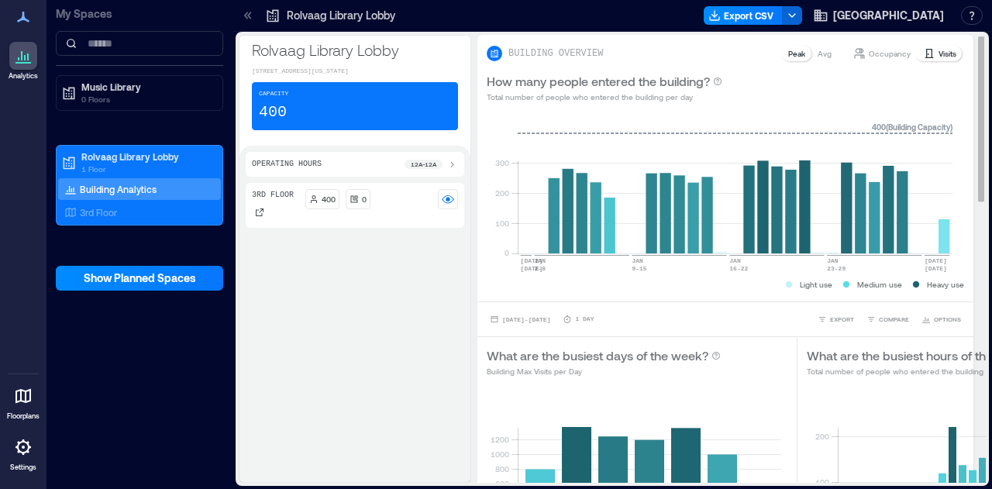
click at [930, 44] on div "Occupancy Visits" at bounding box center [905, 53] width 119 height 19
click at [832, 319] on span "EXPORT" at bounding box center [842, 319] width 24 height 9
click at [834, 297] on span "CSV" at bounding box center [836, 297] width 12 height 9
click at [330, 454] on div "3rd Floor 400 0" at bounding box center [355, 329] width 219 height 293
click at [530, 320] on span "[DATE] - [DATE]" at bounding box center [526, 319] width 48 height 7
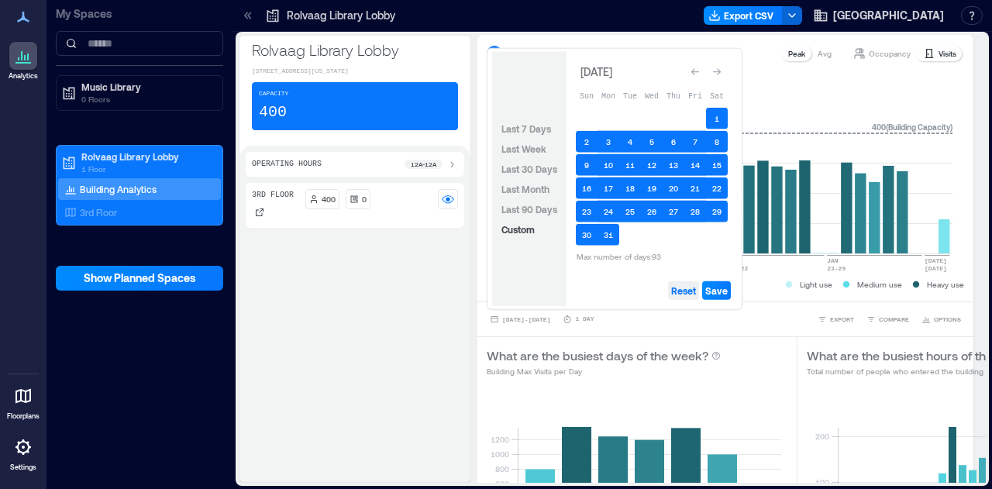
click at [675, 293] on span "Reset" at bounding box center [683, 291] width 25 height 12
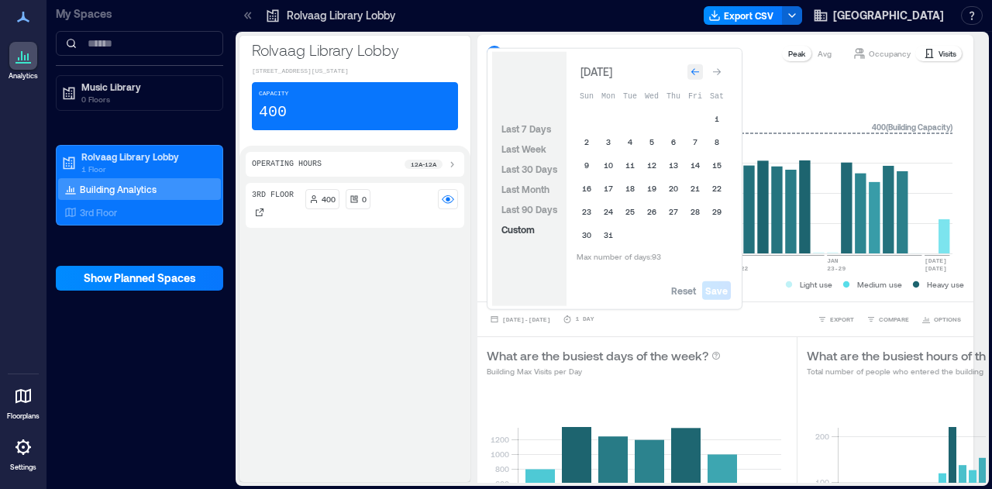
click at [702, 74] on div "Go to previous month" at bounding box center [696, 72] width 16 height 16
click at [650, 119] on button "1" at bounding box center [652, 122] width 22 height 22
click at [690, 219] on button "31" at bounding box center [696, 215] width 22 height 22
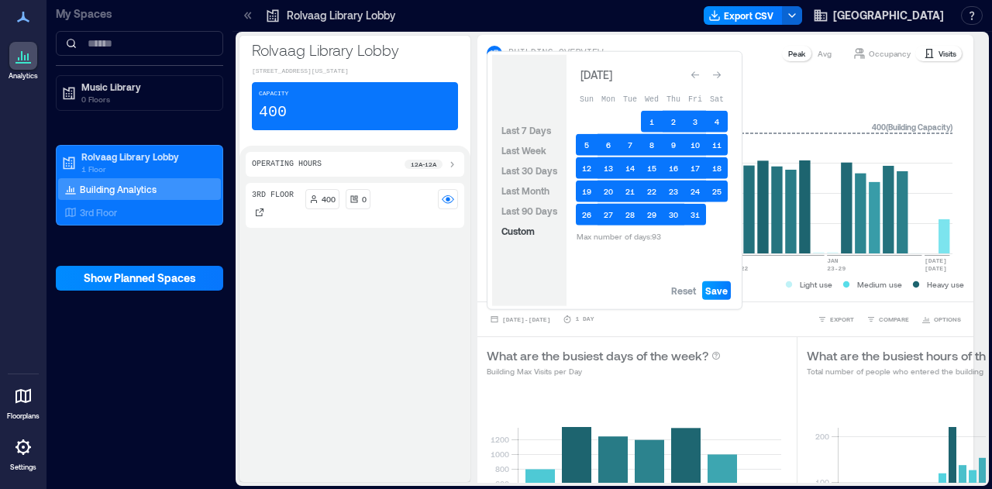
click at [724, 294] on span "Save" at bounding box center [717, 291] width 22 height 12
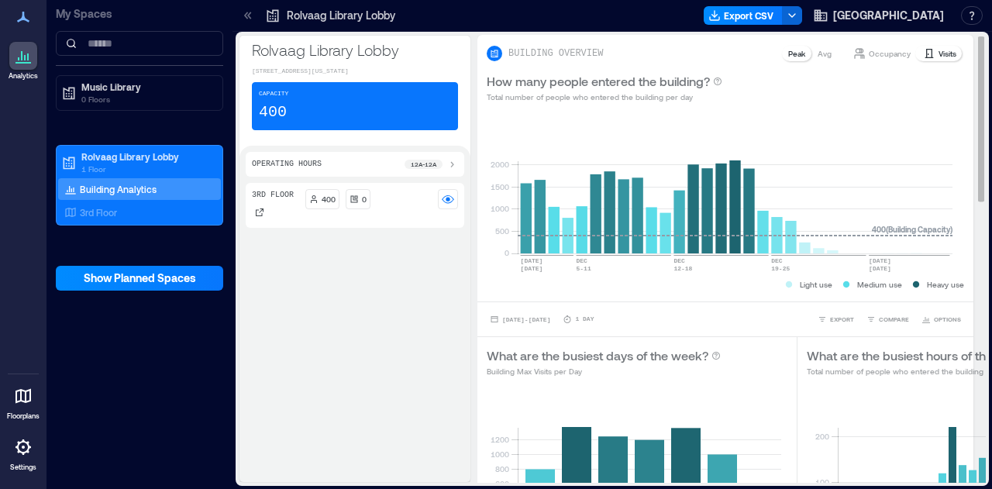
click at [939, 57] on p "Visits" at bounding box center [948, 53] width 18 height 12
click at [830, 315] on span "EXPORT" at bounding box center [842, 319] width 24 height 9
click at [830, 292] on button "CSV" at bounding box center [830, 298] width 39 height 16
click at [433, 442] on div "3rd Floor 400 0" at bounding box center [355, 329] width 219 height 293
click at [535, 319] on span "[DATE] - [DATE]" at bounding box center [526, 319] width 48 height 7
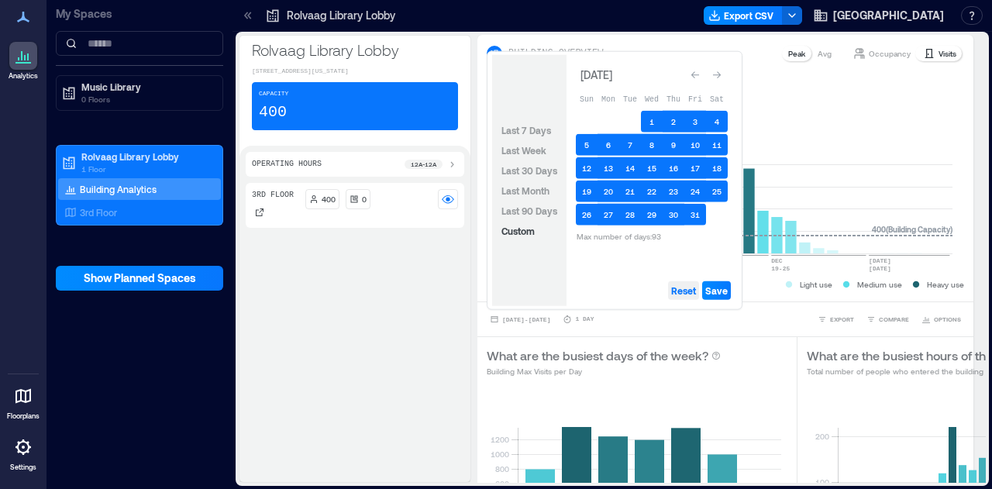
click at [687, 288] on span "Reset" at bounding box center [683, 291] width 25 height 12
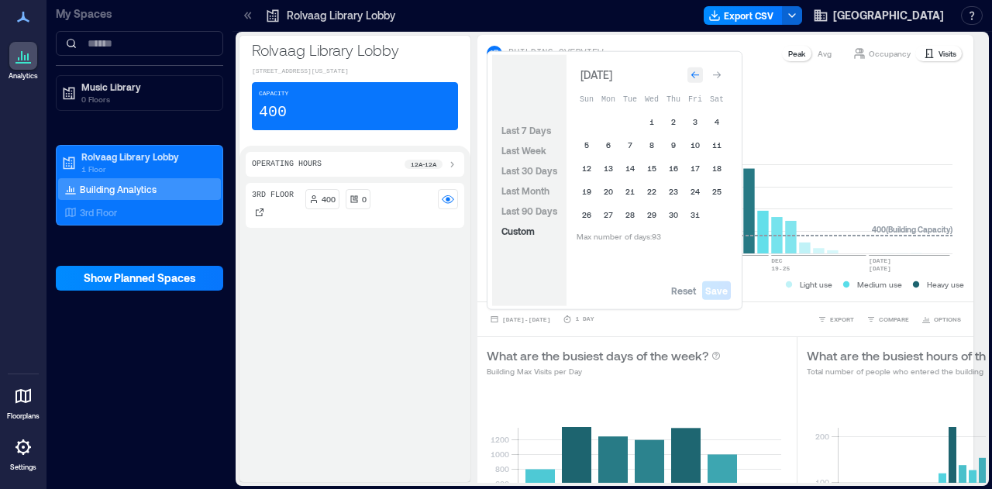
click at [702, 76] on div "Go to previous month" at bounding box center [696, 75] width 16 height 16
click at [611, 125] on button "1" at bounding box center [609, 122] width 22 height 22
click at [628, 205] on button "30" at bounding box center [631, 215] width 22 height 22
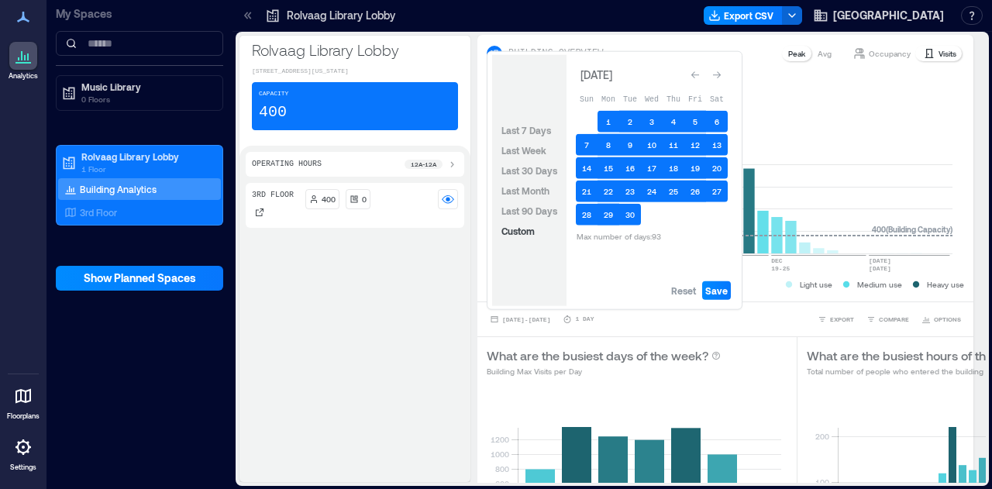
click at [733, 292] on div "Reset Save" at bounding box center [652, 290] width 171 height 31
click at [718, 298] on button "Save" at bounding box center [716, 290] width 29 height 19
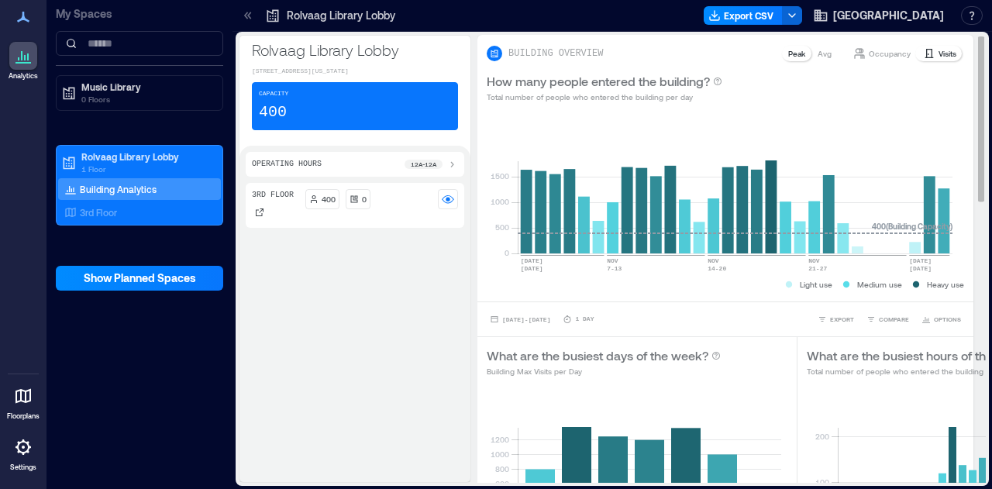
click at [924, 40] on div "BUILDING OVERVIEW Peak Avg Occupancy Visits" at bounding box center [726, 49] width 496 height 28
click at [939, 49] on p "Visits" at bounding box center [948, 53] width 18 height 12
click at [844, 317] on button "EXPORT" at bounding box center [836, 320] width 43 height 16
click at [836, 293] on span "CSV" at bounding box center [836, 297] width 12 height 9
click at [913, 140] on rect at bounding box center [735, 188] width 435 height 132
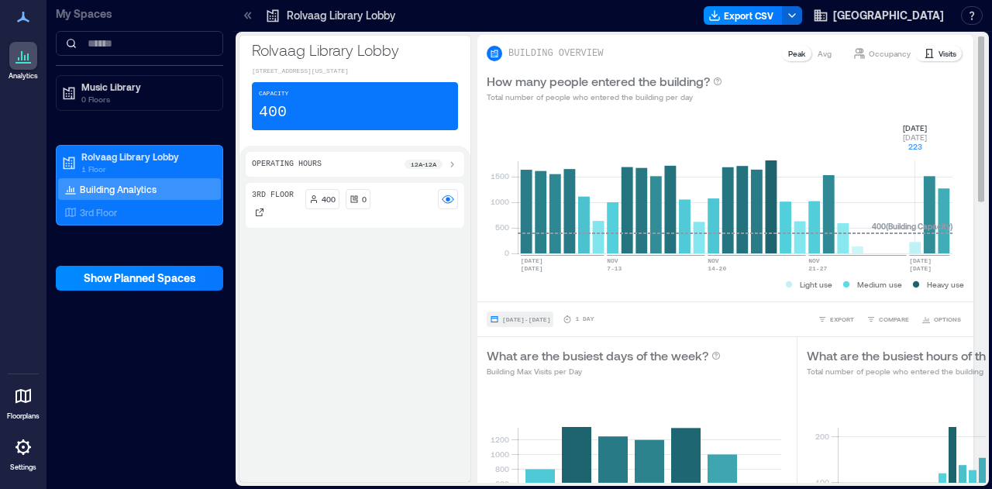
click at [530, 321] on span "[DATE] - [DATE]" at bounding box center [526, 319] width 48 height 7
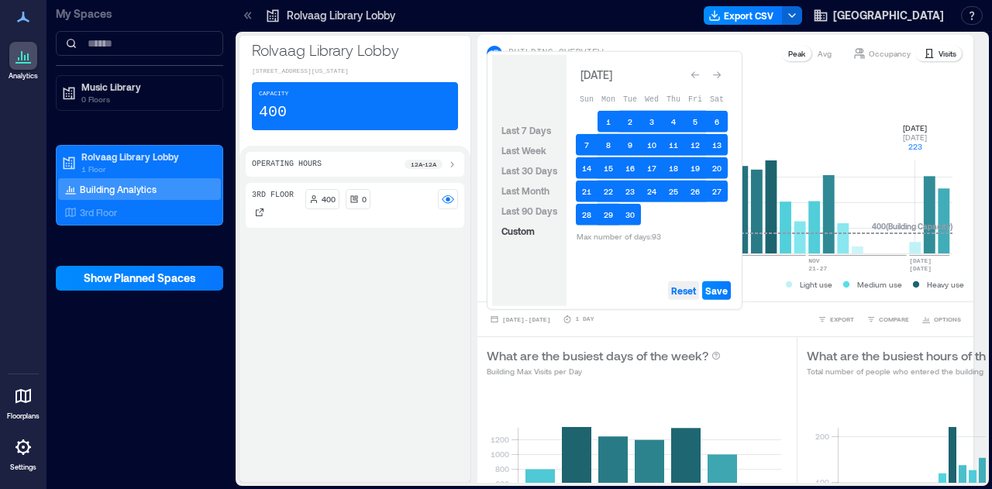
click at [676, 292] on span "Reset" at bounding box center [683, 291] width 25 height 12
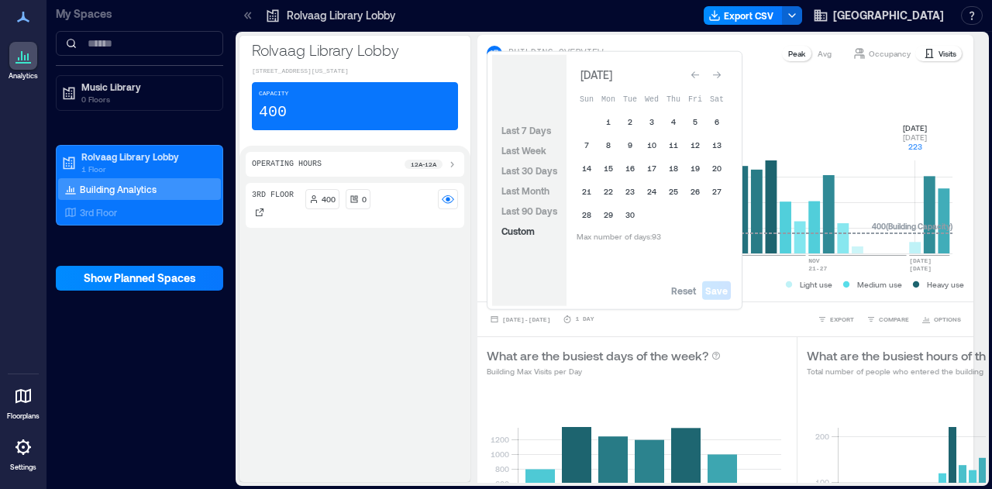
click at [685, 74] on button "Go to previous month" at bounding box center [696, 75] width 22 height 22
click at [694, 125] on button "1" at bounding box center [696, 119] width 22 height 22
click at [586, 237] on button "31" at bounding box center [587, 235] width 22 height 22
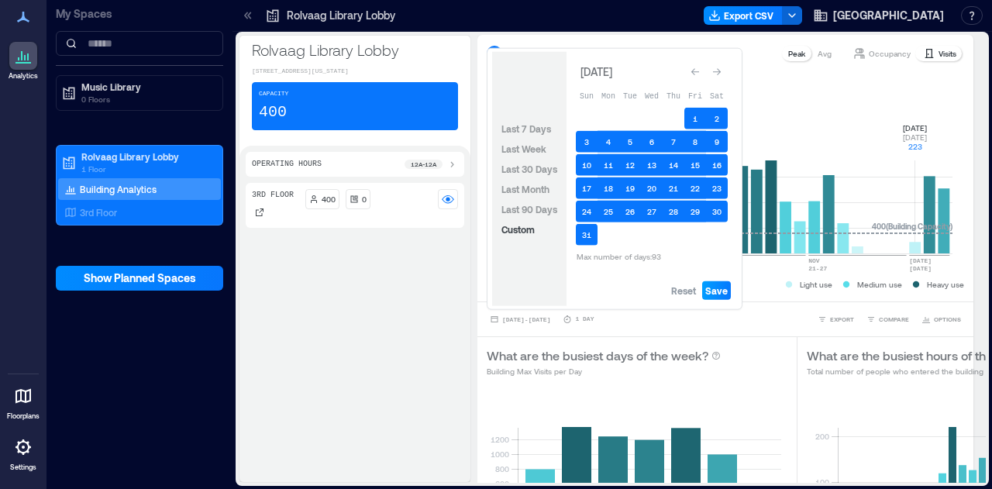
click at [728, 291] on button "Save" at bounding box center [716, 290] width 29 height 19
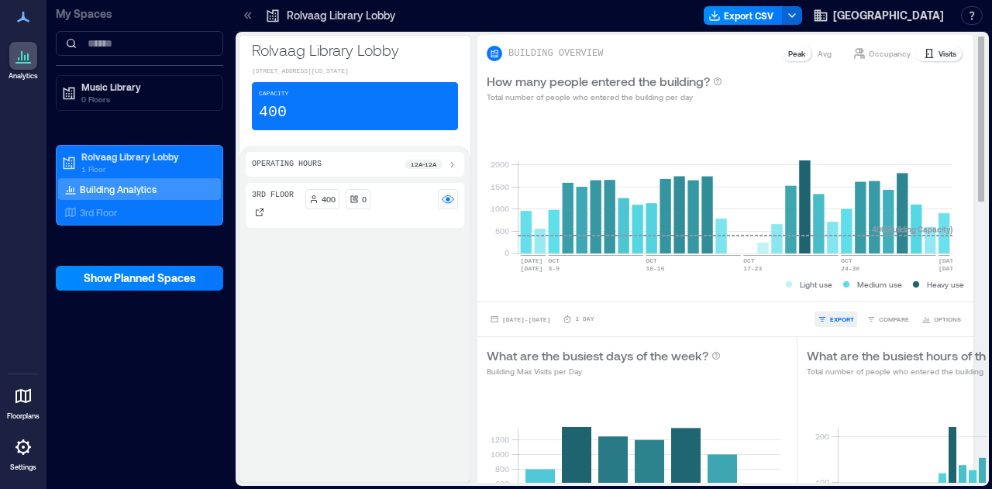
click at [836, 321] on span "EXPORT" at bounding box center [842, 319] width 24 height 9
click at [819, 293] on icon "button" at bounding box center [822, 297] width 9 height 9
click at [886, 120] on div "0 500 1000 1500 [DATE] [DATE] [DATE]-[DATE] [DATE]-[DATE] [DATE]-[DATE] OCT [DA…" at bounding box center [726, 206] width 496 height 189
click at [523, 328] on div "[DATE] - [DATE] 1 Day EXPORT COMPARE OPTIONS" at bounding box center [726, 319] width 496 height 35
click at [527, 320] on span "[DATE] - [DATE]" at bounding box center [526, 319] width 48 height 7
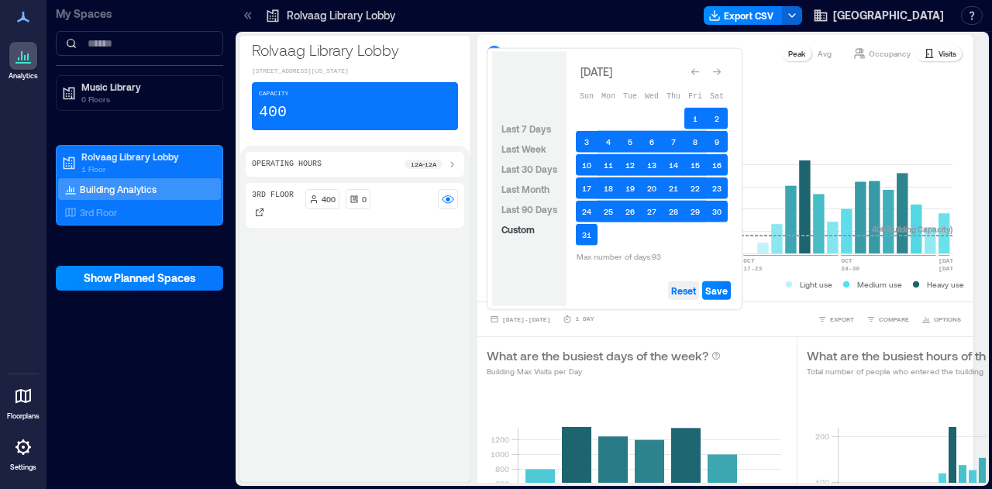
click at [685, 295] on span "Reset" at bounding box center [683, 291] width 25 height 12
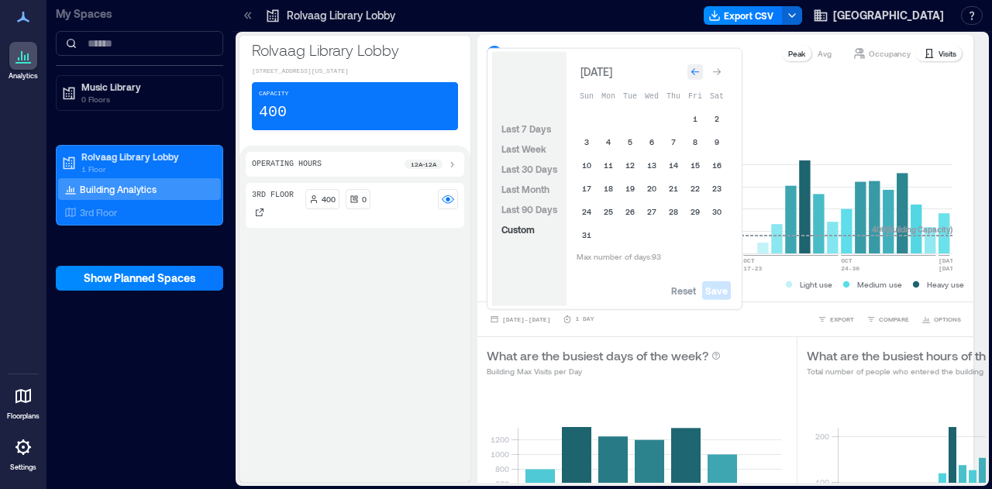
click at [692, 67] on icon "Go to previous month" at bounding box center [695, 71] width 9 height 9
click at [649, 120] on button "1" at bounding box center [652, 122] width 22 height 22
click at [683, 214] on button "30" at bounding box center [674, 215] width 22 height 22
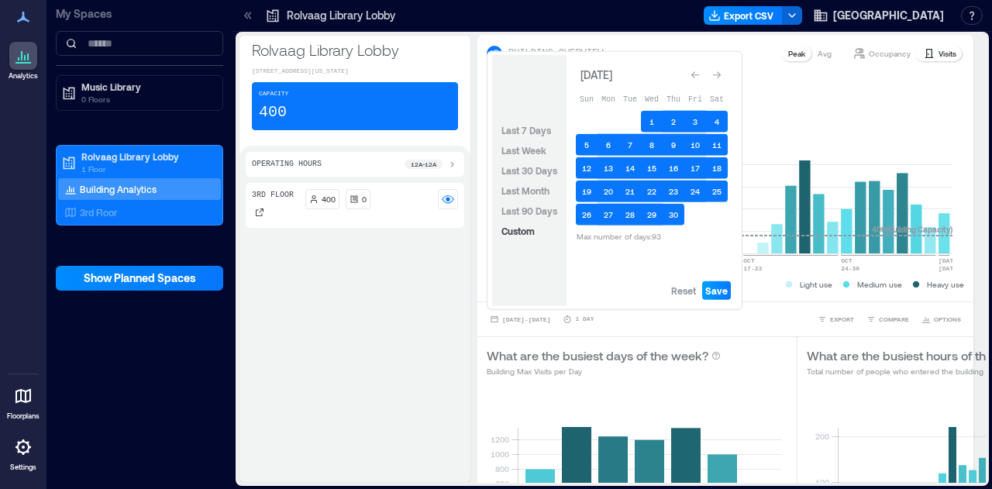
click at [713, 291] on span "Save" at bounding box center [717, 291] width 22 height 12
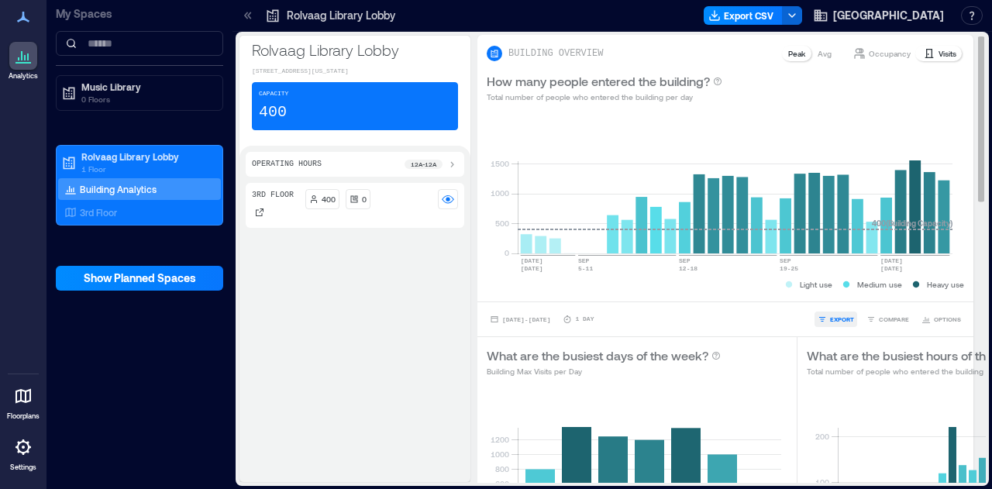
click at [830, 315] on span "EXPORT" at bounding box center [842, 319] width 24 height 9
click at [813, 292] on button "CSV" at bounding box center [830, 298] width 39 height 16
click at [551, 315] on span "[DATE] - [DATE]" at bounding box center [526, 319] width 48 height 9
click at [685, 325] on div "[DATE] - [DATE] 1 Day EXPORT COMPARE OPTIONS" at bounding box center [726, 320] width 478 height 16
click at [594, 315] on p "1 Day" at bounding box center [584, 319] width 19 height 9
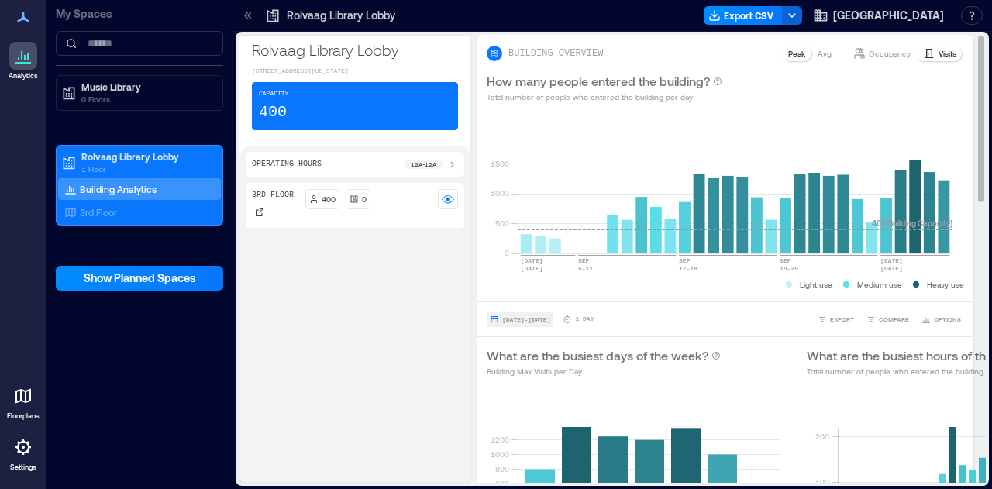
click at [554, 312] on button "[DATE] - [DATE]" at bounding box center [520, 320] width 67 height 16
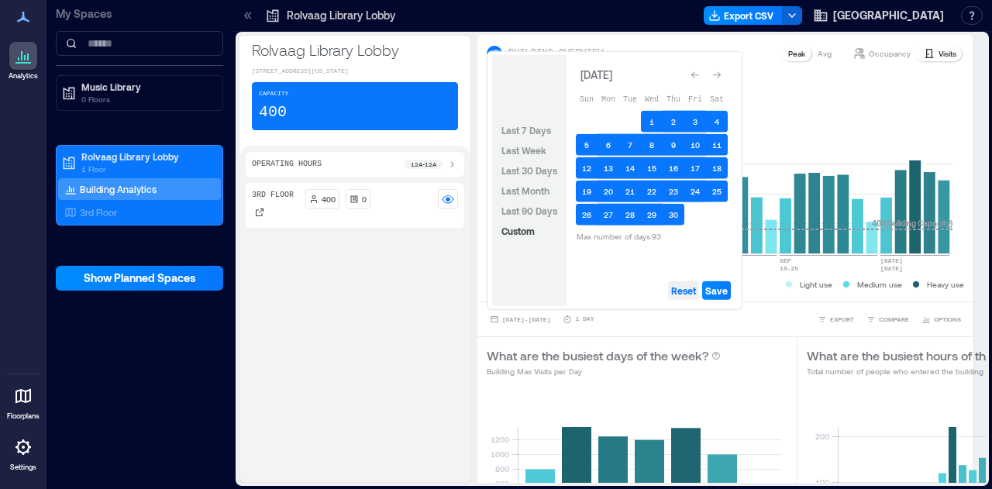
click at [696, 288] on span "Reset" at bounding box center [683, 291] width 25 height 12
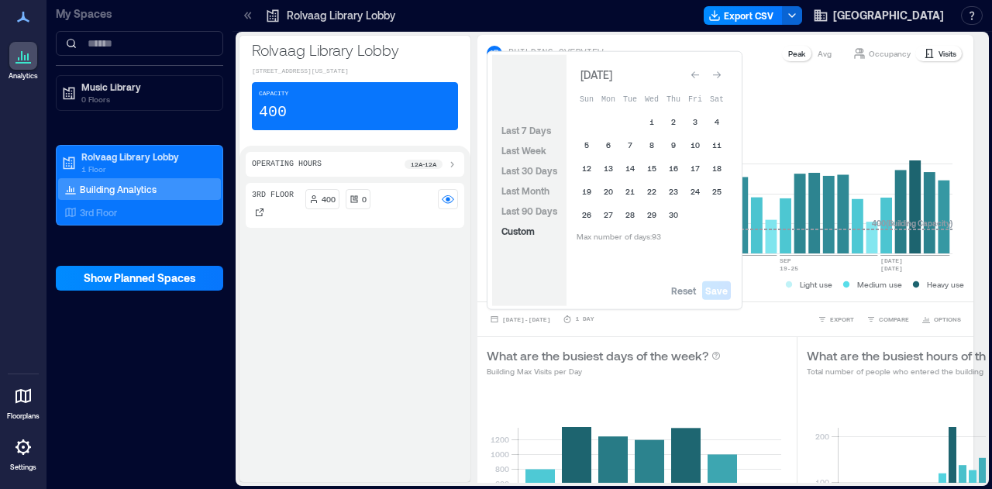
click at [727, 78] on button "Go to next month" at bounding box center [717, 75] width 22 height 22
click at [727, 78] on button "Go to next month" at bounding box center [717, 72] width 22 height 22
click at [727, 78] on button "Go to next month" at bounding box center [717, 75] width 22 height 22
click at [727, 78] on button "Go to next month" at bounding box center [717, 72] width 22 height 22
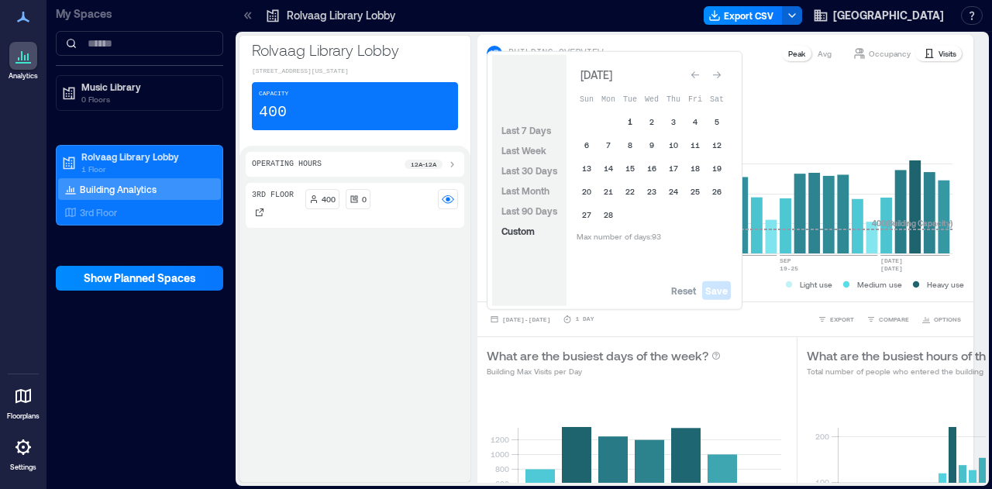
click at [626, 123] on button "1" at bounding box center [631, 122] width 22 height 22
click at [608, 225] on button "28" at bounding box center [609, 215] width 22 height 22
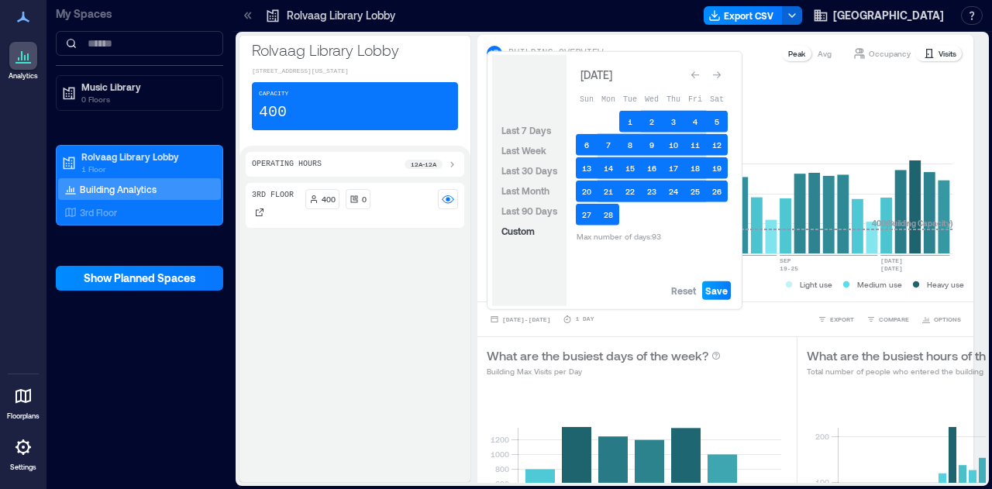
click at [719, 290] on button "Save" at bounding box center [716, 290] width 29 height 19
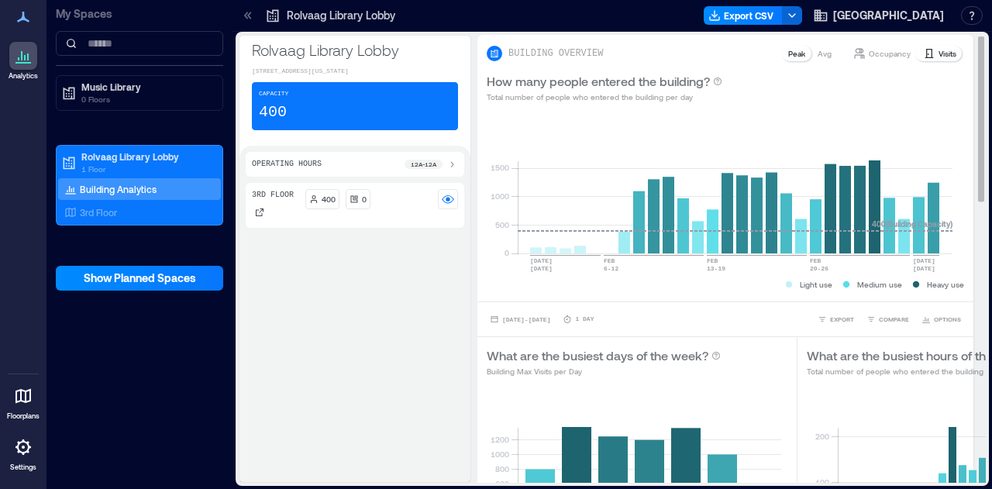
click at [939, 53] on p "Visits" at bounding box center [948, 53] width 18 height 12
click at [830, 315] on span "EXPORT" at bounding box center [842, 319] width 24 height 9
click at [834, 299] on span "CSV" at bounding box center [836, 297] width 12 height 9
click at [867, 103] on div "How many people entered the building? Total number of people who entered the bu…" at bounding box center [726, 88] width 496 height 50
click at [551, 316] on span "[DATE] - [DATE]" at bounding box center [526, 319] width 48 height 7
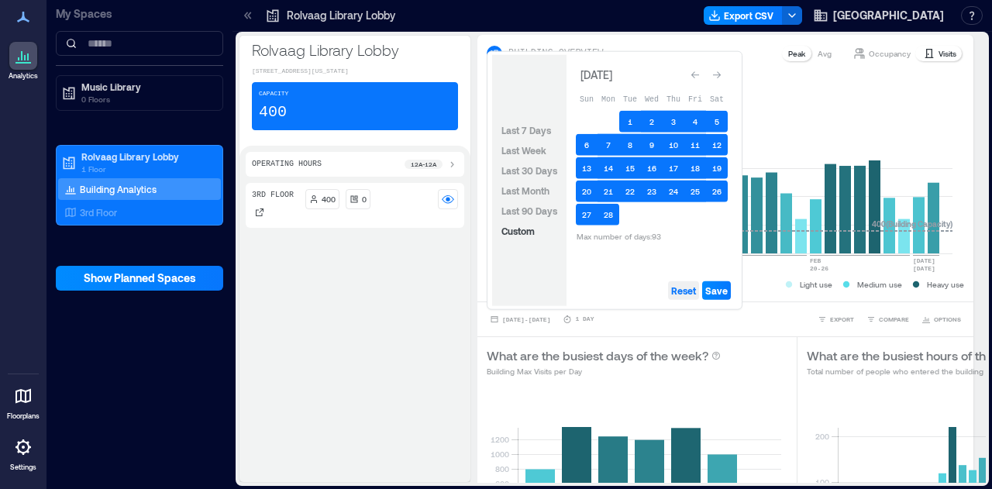
click at [689, 293] on span "Reset" at bounding box center [683, 291] width 25 height 12
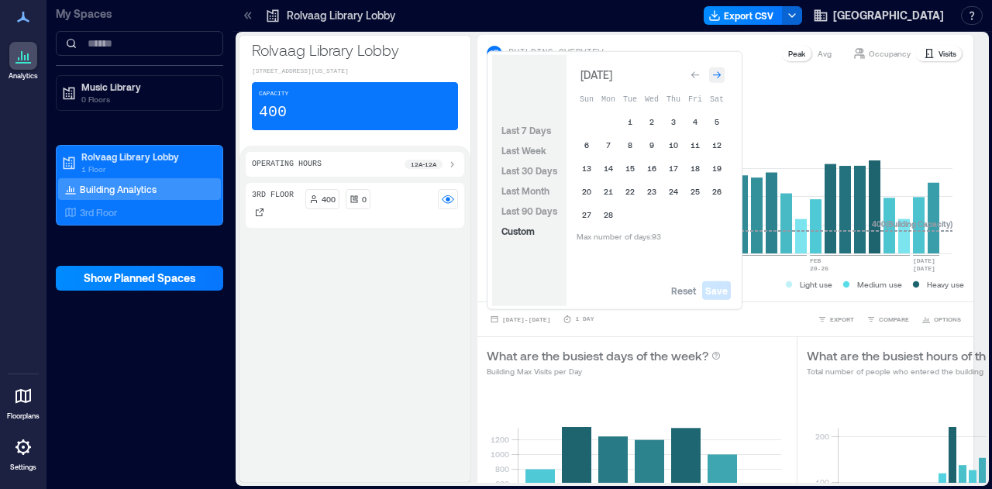
click at [716, 75] on icon "Go to next month" at bounding box center [717, 74] width 8 height 7
click at [626, 119] on button "1" at bounding box center [631, 122] width 22 height 22
click at [674, 219] on button "31" at bounding box center [674, 215] width 22 height 22
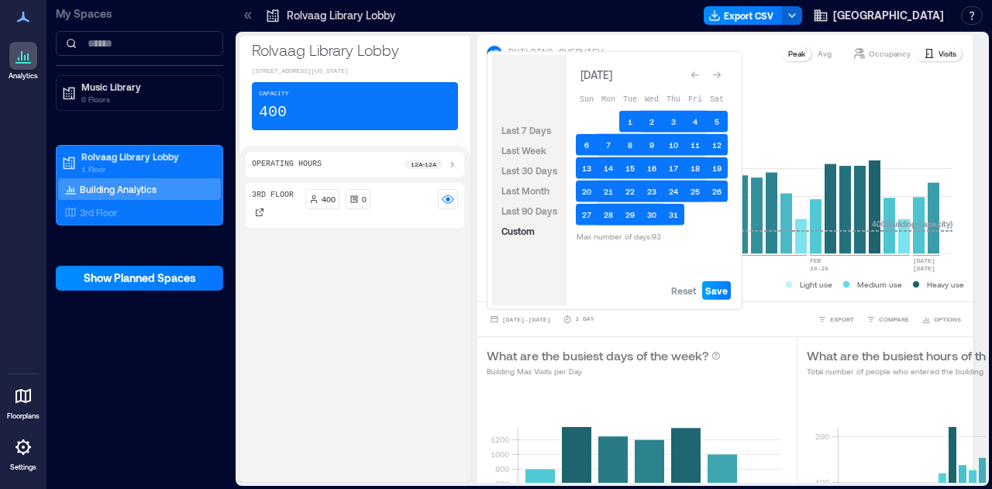
click at [720, 288] on span "Save" at bounding box center [717, 291] width 22 height 12
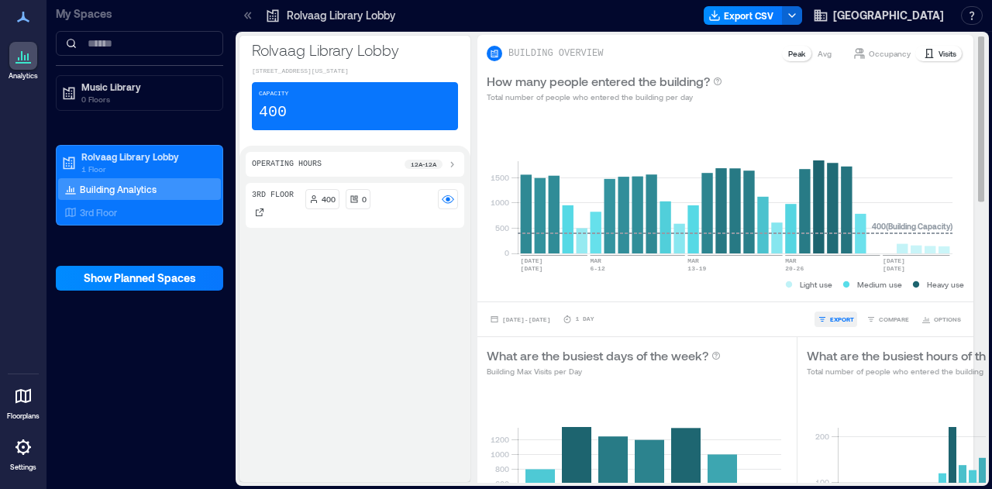
click at [830, 316] on span "EXPORT" at bounding box center [842, 319] width 24 height 9
click at [820, 298] on icon "button" at bounding box center [822, 297] width 9 height 9
click at [912, 111] on div "How many people entered the building? Total number of people who entered the bu…" at bounding box center [726, 88] width 496 height 50
click at [551, 320] on span "[DATE] - [DATE]" at bounding box center [526, 319] width 48 height 7
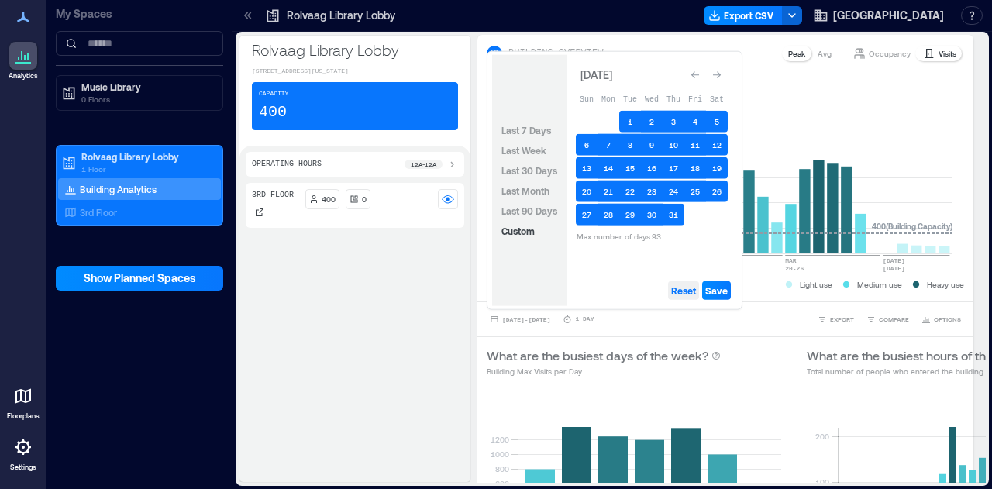
click at [676, 289] on span "Reset" at bounding box center [683, 291] width 25 height 12
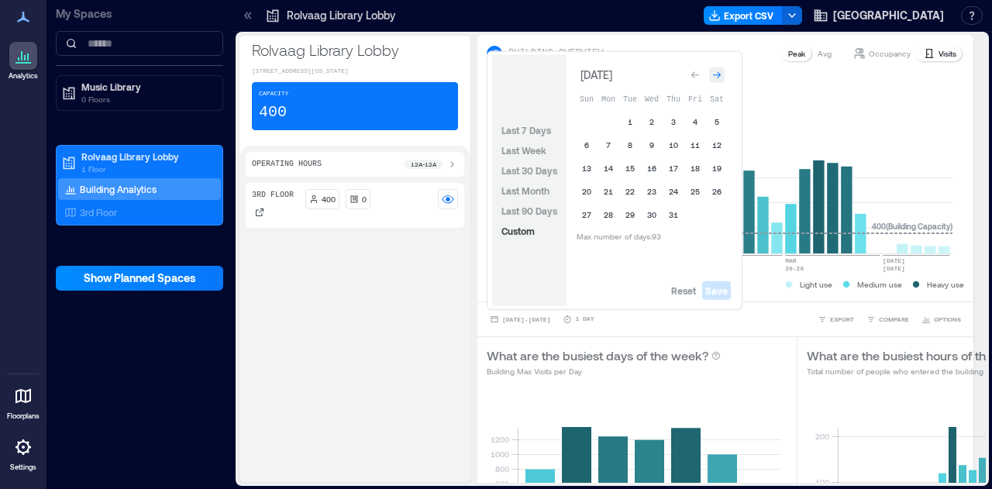
click at [718, 67] on div "Go to next month" at bounding box center [717, 75] width 16 height 16
click at [693, 117] on button "1" at bounding box center [696, 122] width 22 height 22
click at [710, 212] on button "30" at bounding box center [717, 215] width 22 height 22
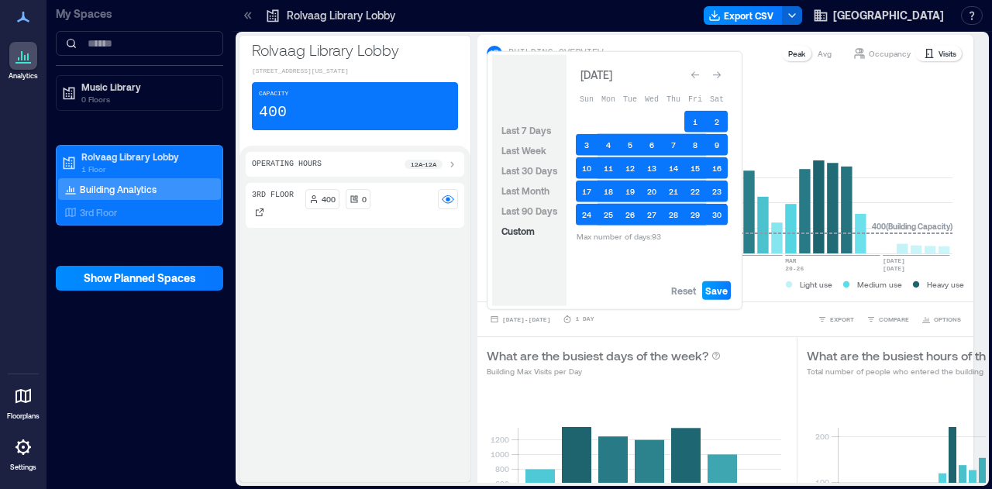
click at [723, 292] on span "Save" at bounding box center [717, 291] width 22 height 12
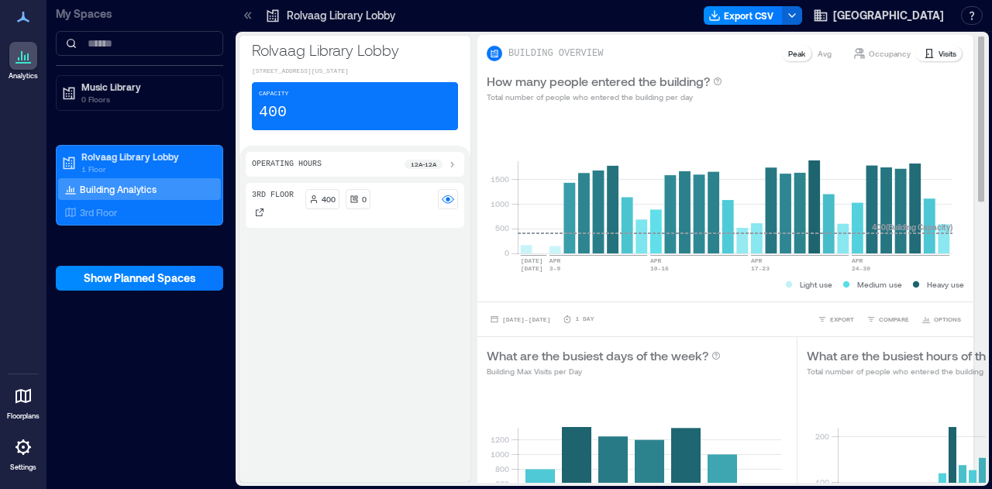
click at [927, 43] on div "BUILDING OVERVIEW Peak Avg Occupancy Visits" at bounding box center [726, 49] width 496 height 28
click at [939, 56] on p "Visits" at bounding box center [948, 53] width 18 height 12
click at [830, 319] on span "EXPORT" at bounding box center [842, 319] width 24 height 9
click at [836, 295] on span "CSV" at bounding box center [836, 297] width 12 height 9
click at [890, 432] on rect at bounding box center [968, 462] width 260 height 132
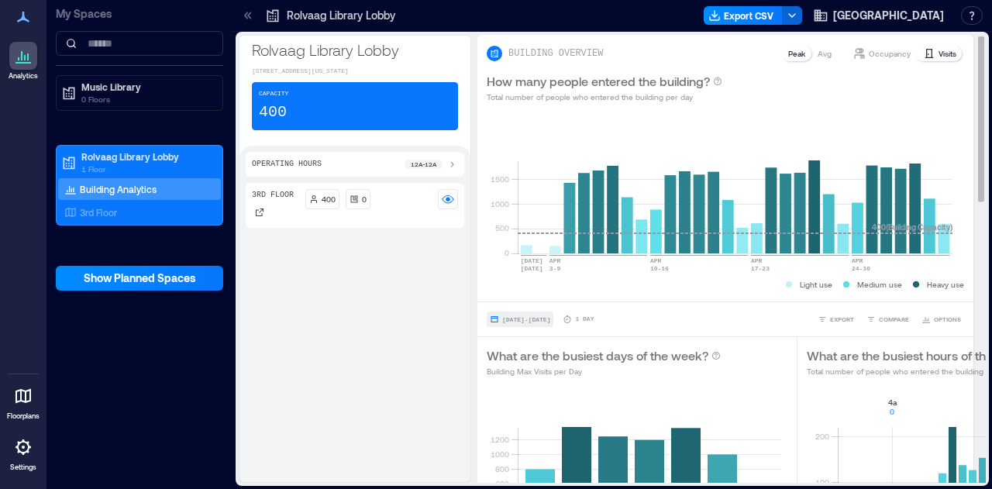
click at [529, 317] on span "[DATE] - [DATE]" at bounding box center [526, 319] width 48 height 7
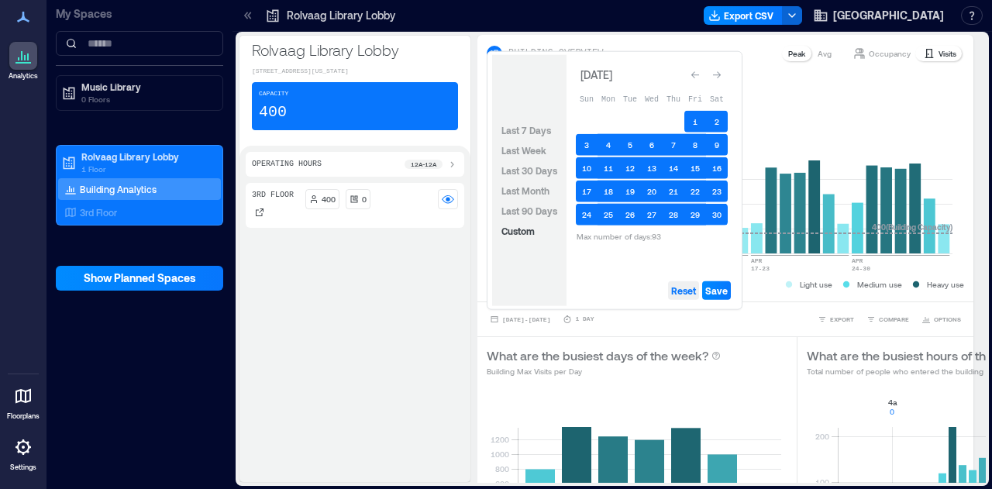
click at [685, 297] on button "Reset" at bounding box center [683, 290] width 31 height 19
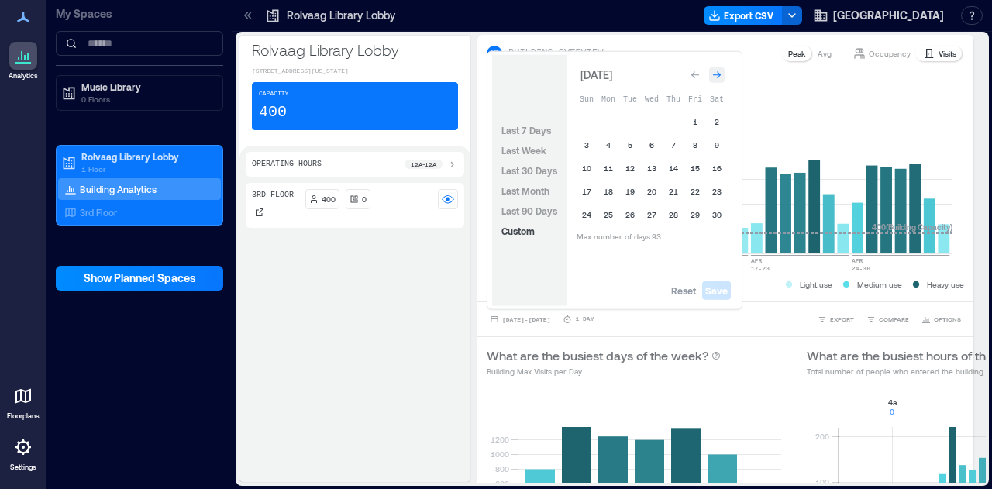
click at [720, 72] on icon "Go to next month" at bounding box center [717, 75] width 9 height 9
click at [591, 120] on button "1" at bounding box center [587, 122] width 22 height 22
click at [630, 213] on button "31" at bounding box center [631, 215] width 22 height 22
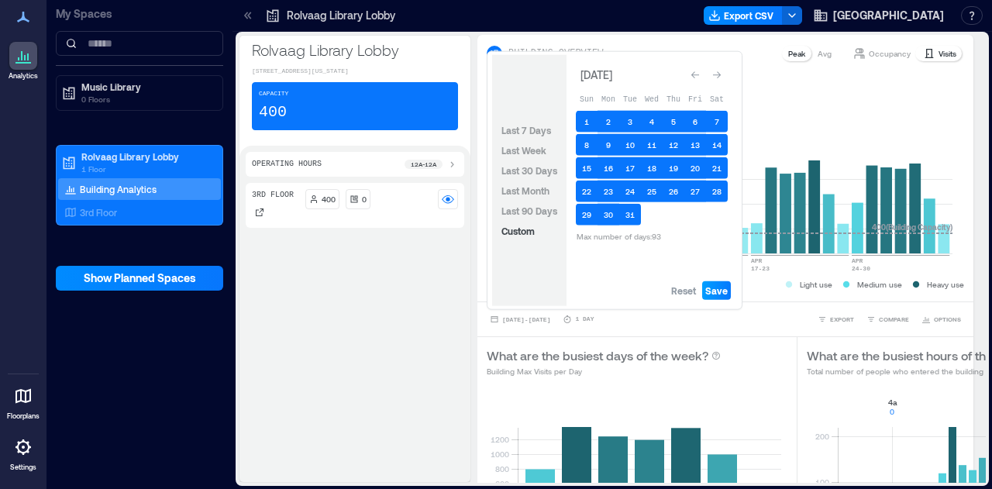
click at [720, 295] on span "Save" at bounding box center [717, 291] width 22 height 12
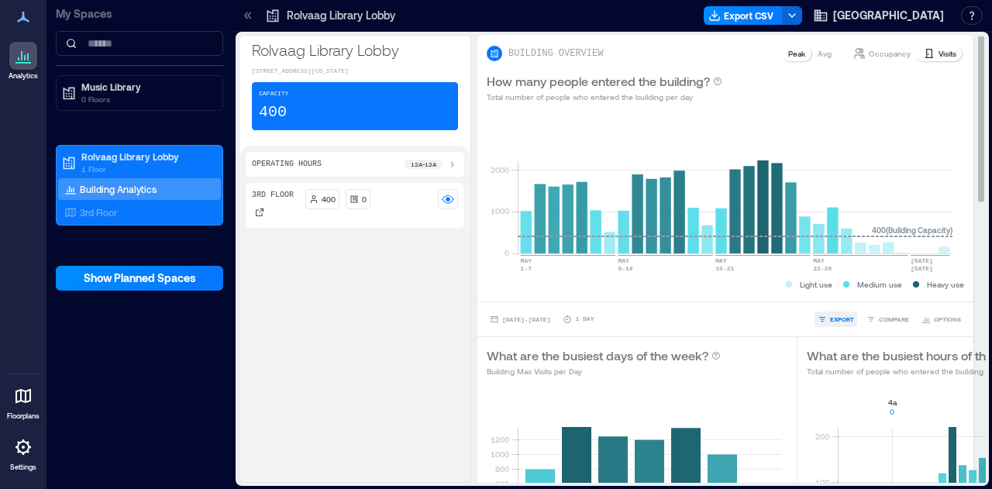
click at [830, 317] on span "EXPORT" at bounding box center [842, 319] width 24 height 9
click at [827, 297] on icon "button" at bounding box center [822, 297] width 9 height 9
drag, startPoint x: 317, startPoint y: 475, endPoint x: 340, endPoint y: 471, distance: 23.0
click at [317, 475] on div "3rd Floor 400 0" at bounding box center [355, 329] width 219 height 293
click at [551, 320] on span "[DATE] - [DATE]" at bounding box center [526, 319] width 48 height 7
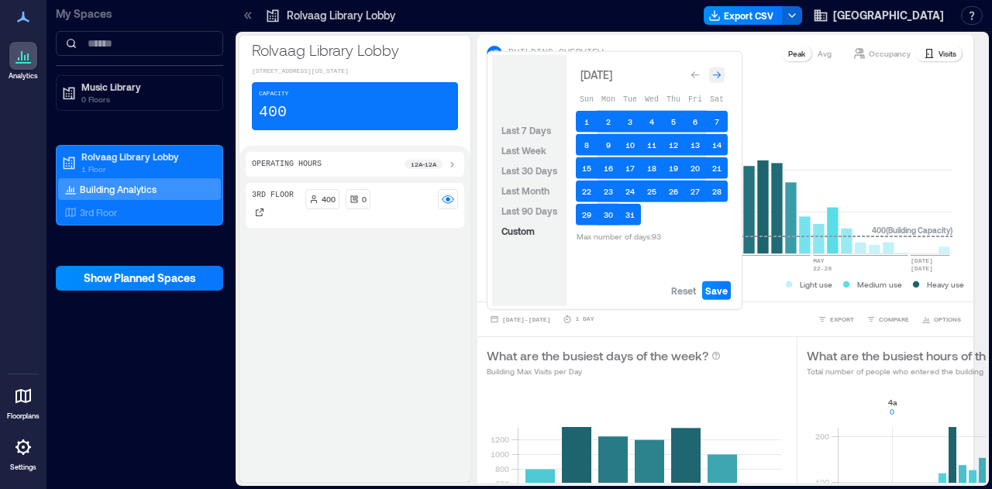
click at [723, 69] on div "Go to next month" at bounding box center [717, 75] width 16 height 16
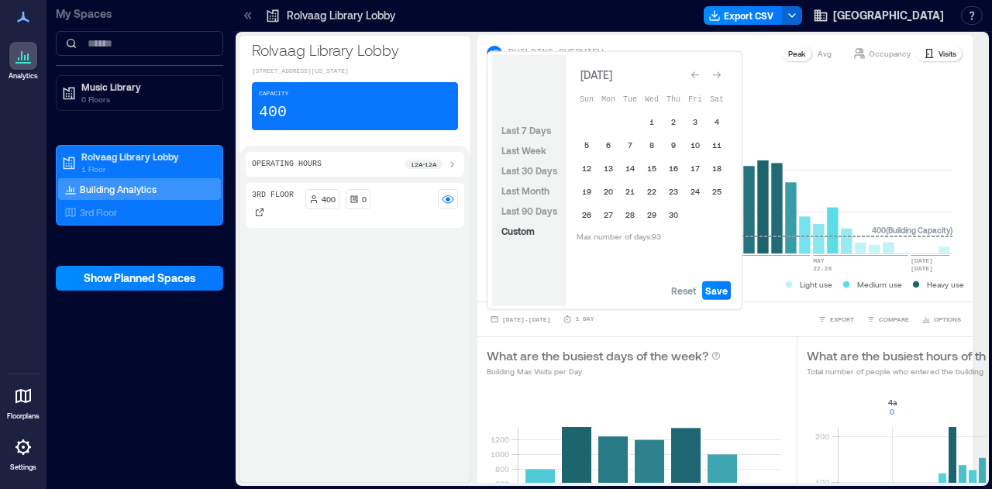
click at [723, 69] on div "Go to next month" at bounding box center [717, 75] width 16 height 16
click at [723, 69] on div "Go to next month" at bounding box center [717, 72] width 16 height 16
click at [723, 69] on div "Go to next month" at bounding box center [717, 75] width 16 height 16
click at [723, 69] on div "Go to next month" at bounding box center [717, 72] width 16 height 16
click at [723, 69] on div "Go to next month" at bounding box center [717, 75] width 16 height 16
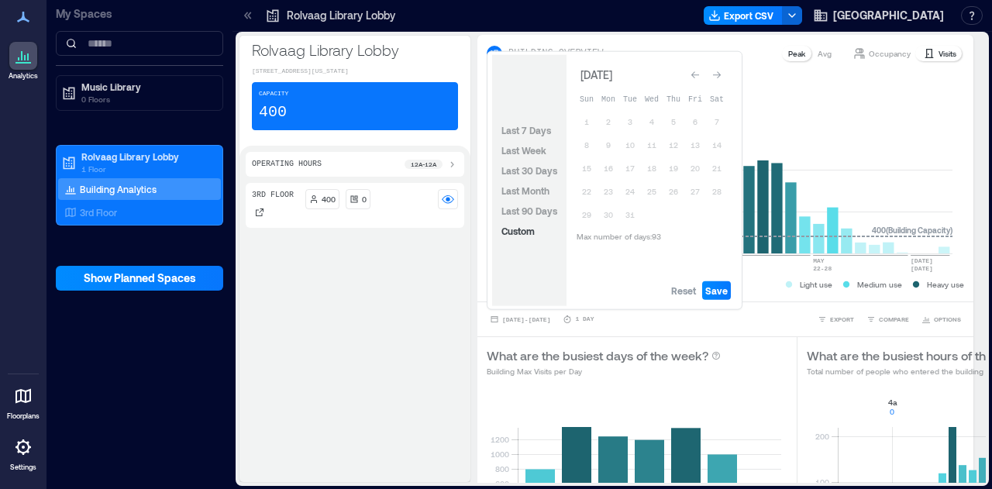
click at [723, 69] on div "Go to next month" at bounding box center [717, 75] width 16 height 16
click at [695, 295] on span "Reset" at bounding box center [683, 291] width 25 height 12
click at [659, 120] on button "1" at bounding box center [652, 122] width 22 height 22
drag, startPoint x: 631, startPoint y: 207, endPoint x: 644, endPoint y: 260, distance: 54.2
click at [631, 212] on button "28" at bounding box center [631, 215] width 22 height 22
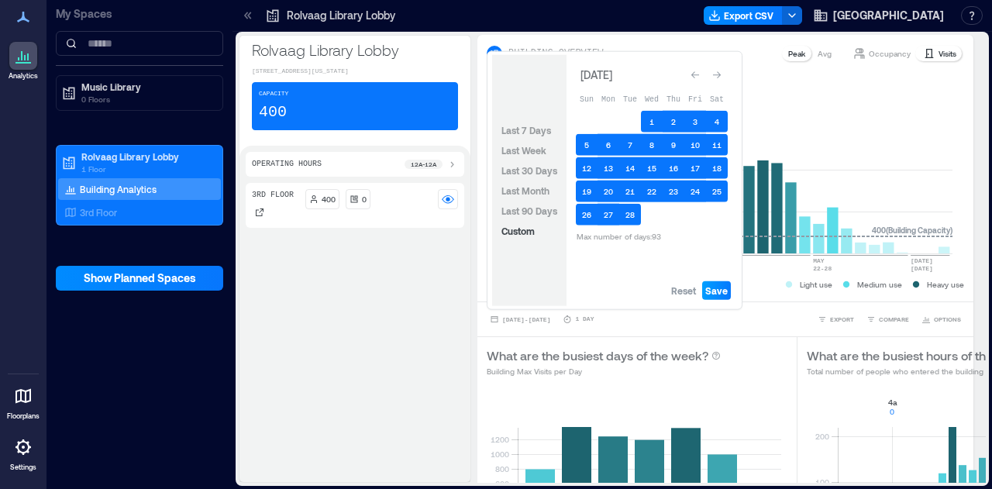
click at [727, 292] on span "Save" at bounding box center [717, 291] width 22 height 12
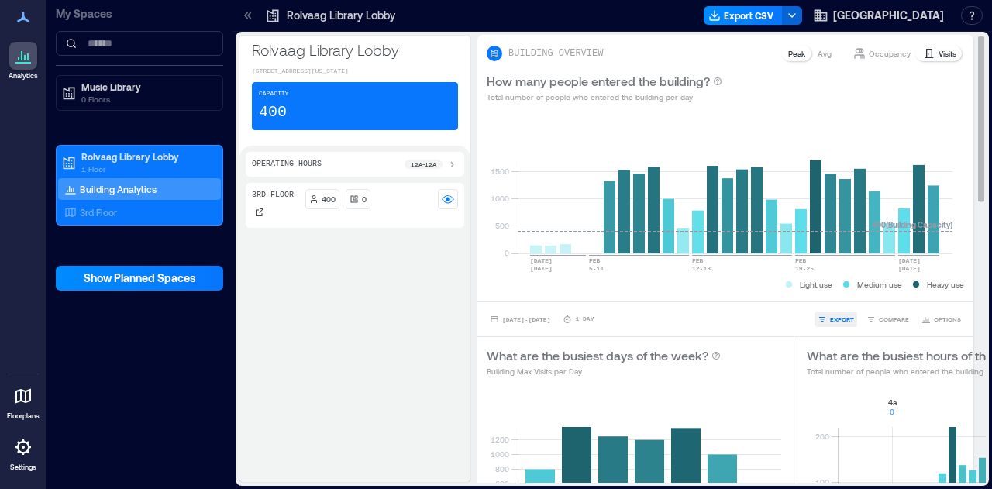
click at [830, 317] on span "EXPORT" at bounding box center [842, 319] width 24 height 9
click at [833, 296] on span "CSV" at bounding box center [836, 297] width 12 height 9
click at [437, 442] on div "3rd Floor 400 0" at bounding box center [355, 329] width 219 height 293
click at [546, 316] on span "[DATE] - [DATE]" at bounding box center [526, 319] width 48 height 7
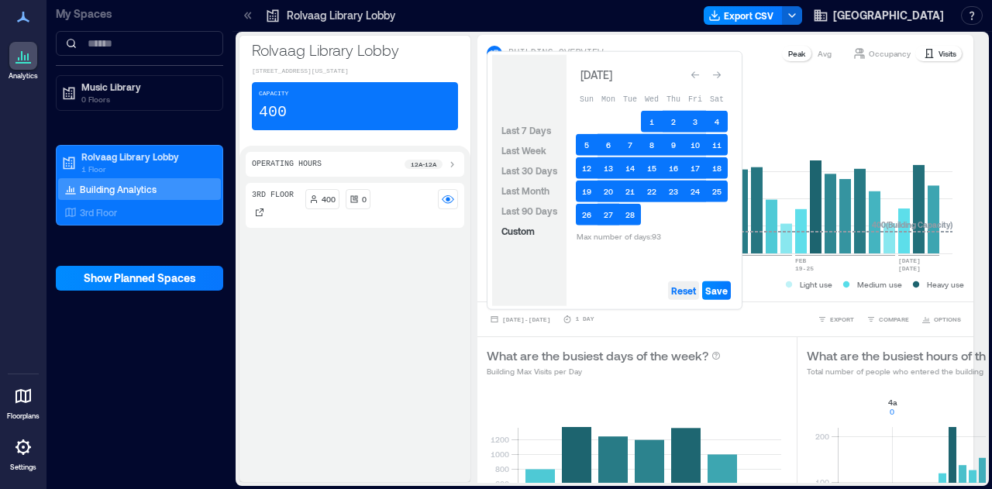
click at [682, 290] on span "Reset" at bounding box center [683, 291] width 25 height 12
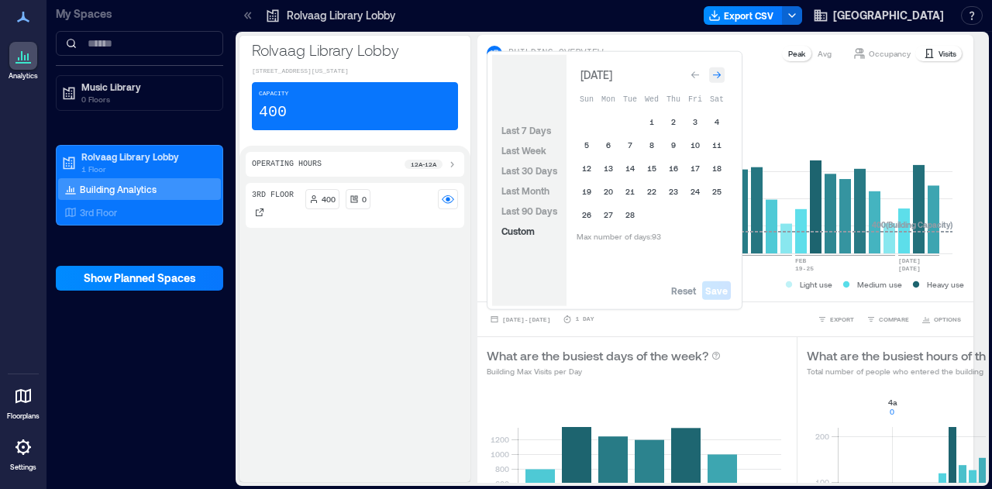
click at [724, 70] on div "Go to next month" at bounding box center [717, 75] width 16 height 16
click at [648, 120] on button "1" at bounding box center [652, 122] width 22 height 22
drag, startPoint x: 690, startPoint y: 220, endPoint x: 701, endPoint y: 233, distance: 17.1
click at [691, 221] on button "31" at bounding box center [696, 215] width 22 height 22
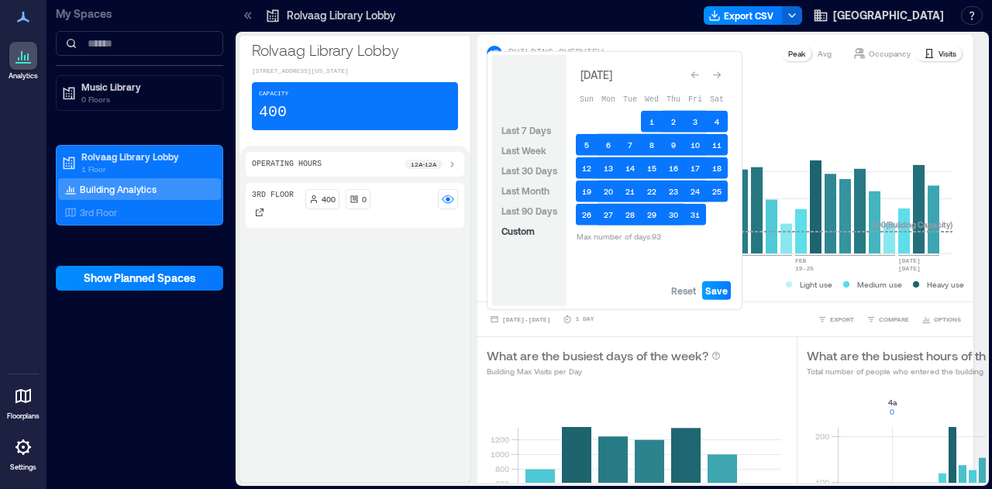
click at [727, 292] on span "Save" at bounding box center [717, 291] width 22 height 12
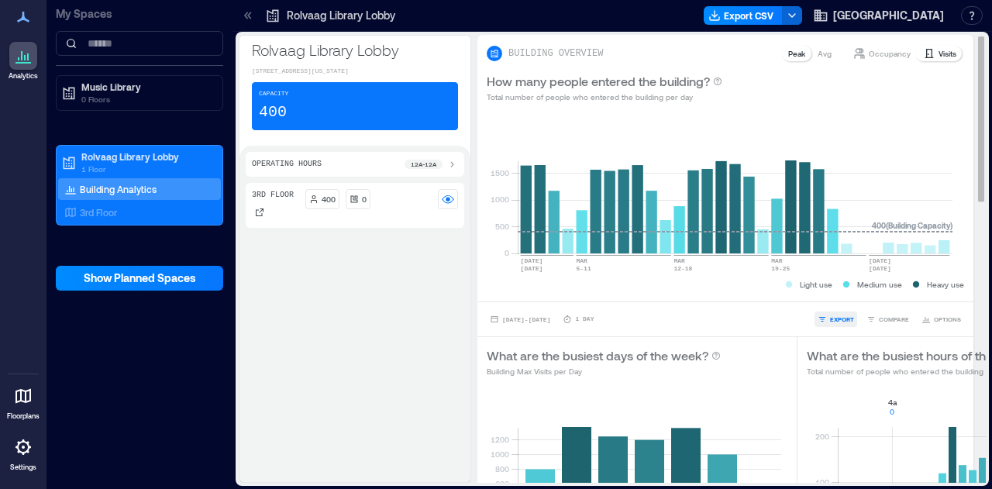
click at [830, 317] on span "EXPORT" at bounding box center [842, 319] width 24 height 9
click at [831, 297] on span "CSV" at bounding box center [836, 297] width 12 height 9
click at [563, 333] on div "[DATE] - [DATE] 1 Day EXPORT IMAGE CSV COMPARE OPTIONS" at bounding box center [726, 319] width 496 height 35
click at [551, 316] on span "[DATE] - [DATE]" at bounding box center [526, 319] width 48 height 7
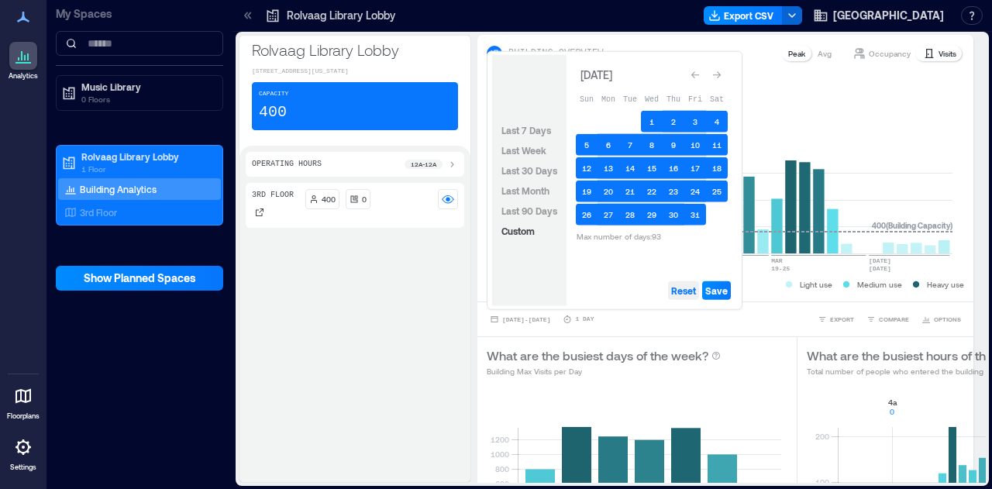
click at [682, 285] on span "Reset" at bounding box center [683, 291] width 25 height 12
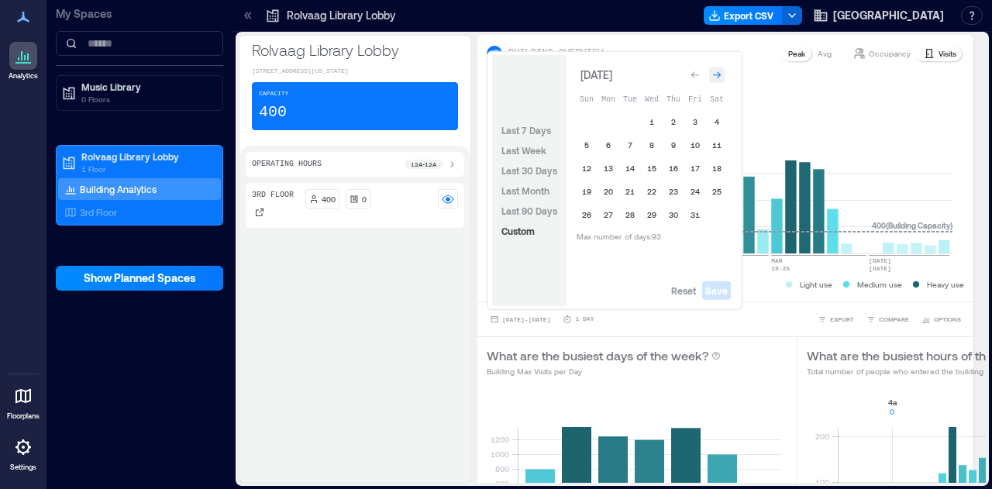
click at [720, 70] on div "Go to next month" at bounding box center [717, 75] width 16 height 16
click at [718, 116] on button "1" at bounding box center [717, 119] width 22 height 22
click at [591, 232] on button "30" at bounding box center [587, 235] width 22 height 22
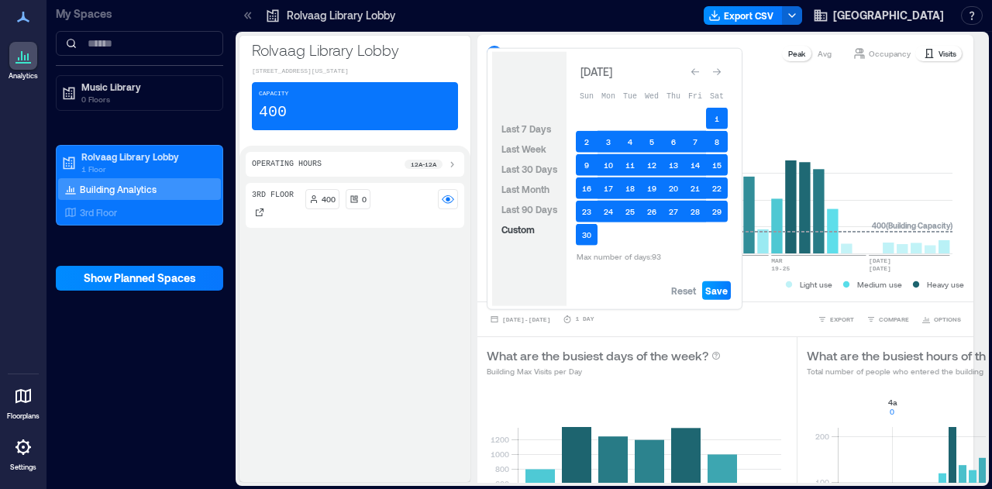
click at [727, 290] on span "Save" at bounding box center [717, 291] width 22 height 12
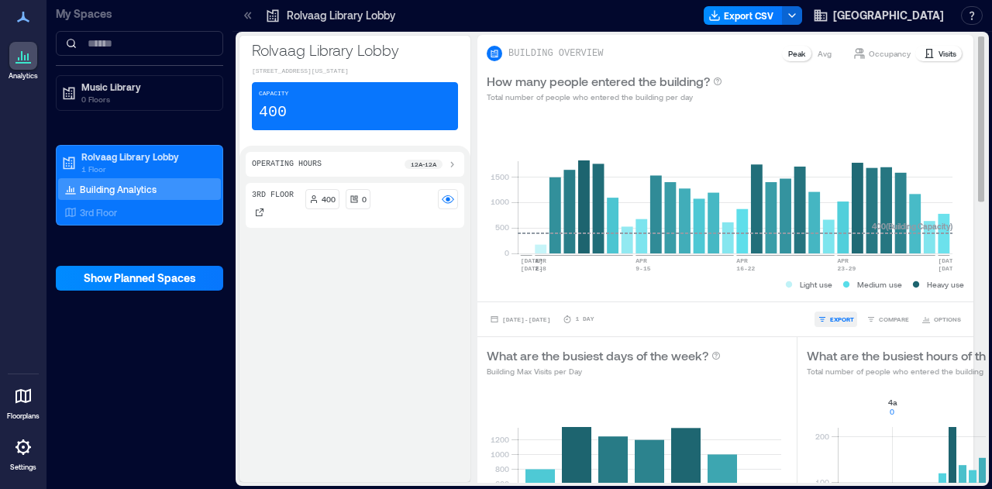
click at [830, 319] on span "EXPORT" at bounding box center [842, 319] width 24 height 9
click at [837, 293] on span "CSV" at bounding box center [836, 297] width 12 height 9
click at [847, 400] on rect at bounding box center [968, 462] width 260 height 132
click at [551, 316] on span "[DATE] - [DATE]" at bounding box center [526, 319] width 48 height 7
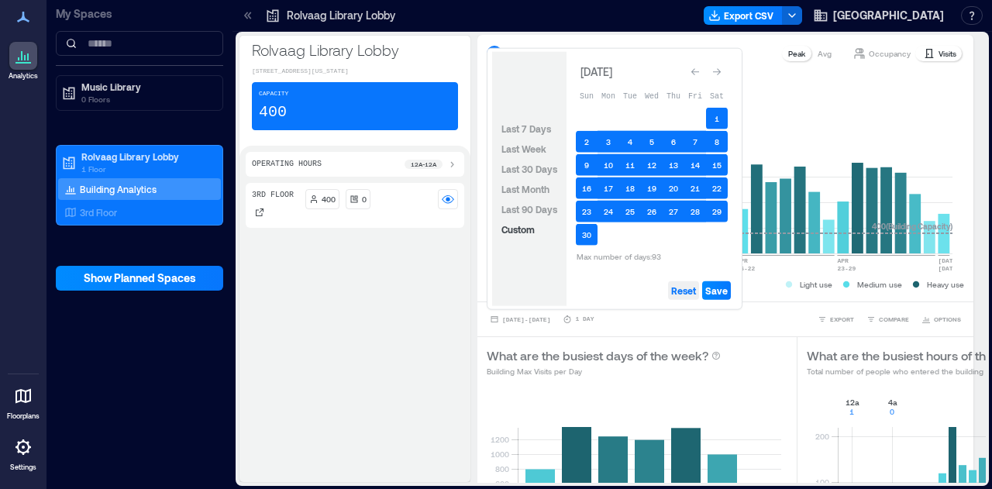
click at [687, 294] on span "Reset" at bounding box center [683, 291] width 25 height 12
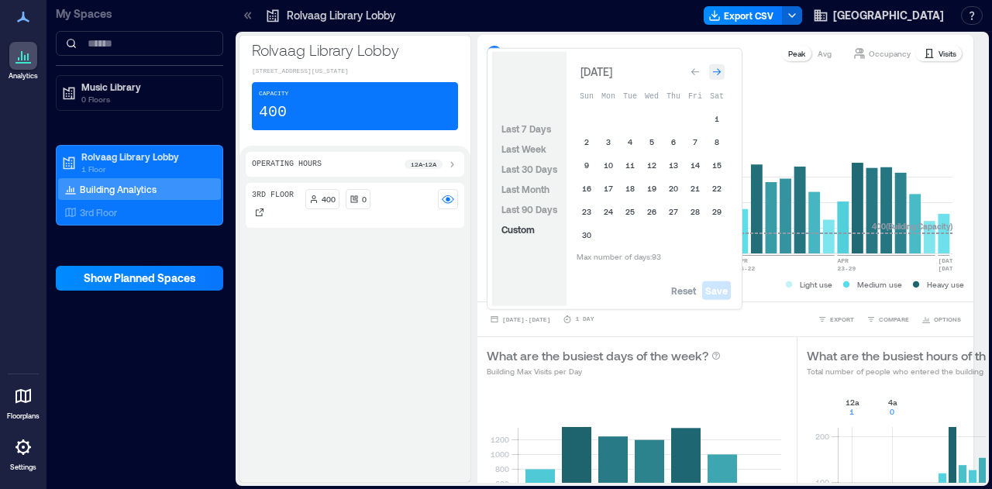
click at [722, 64] on div "Go to next month" at bounding box center [717, 72] width 16 height 16
click at [597, 117] on td at bounding box center [587, 122] width 22 height 22
click at [607, 117] on button "1" at bounding box center [609, 122] width 22 height 22
drag, startPoint x: 654, startPoint y: 212, endPoint x: 673, endPoint y: 247, distance: 38.9
click at [656, 221] on button "31" at bounding box center [652, 215] width 22 height 22
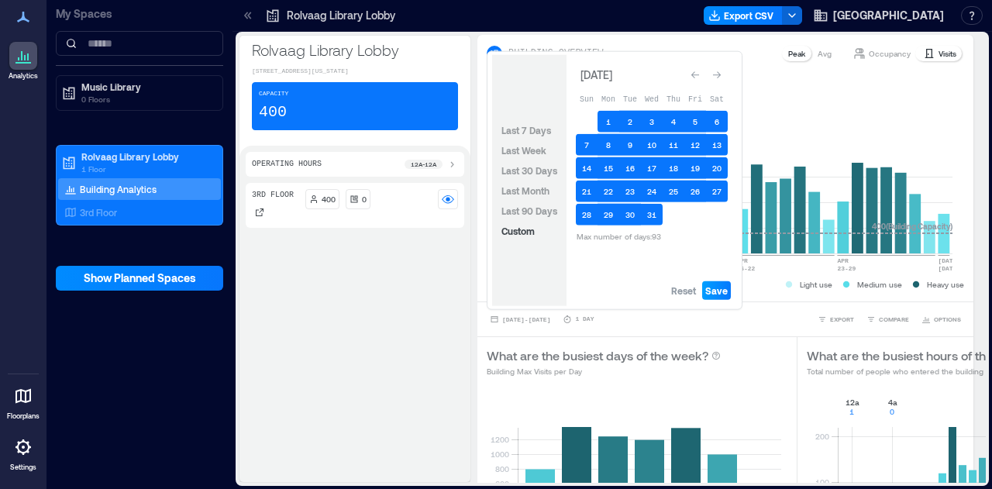
click at [713, 294] on span "Save" at bounding box center [717, 291] width 22 height 12
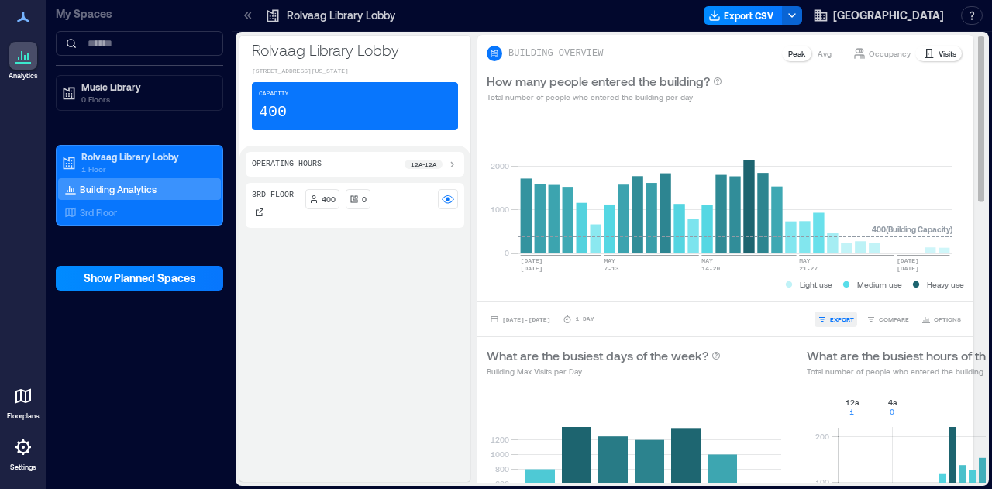
click at [830, 320] on span "EXPORT" at bounding box center [842, 319] width 24 height 9
click at [834, 297] on span "CSV" at bounding box center [836, 297] width 12 height 9
click at [524, 316] on span "[DATE] - [DATE]" at bounding box center [526, 319] width 48 height 7
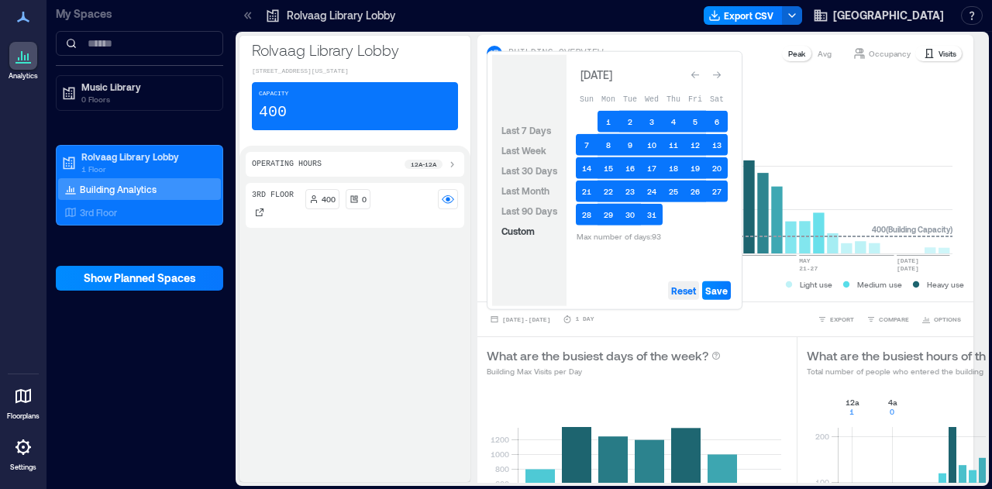
click at [685, 288] on span "Reset" at bounding box center [683, 291] width 25 height 12
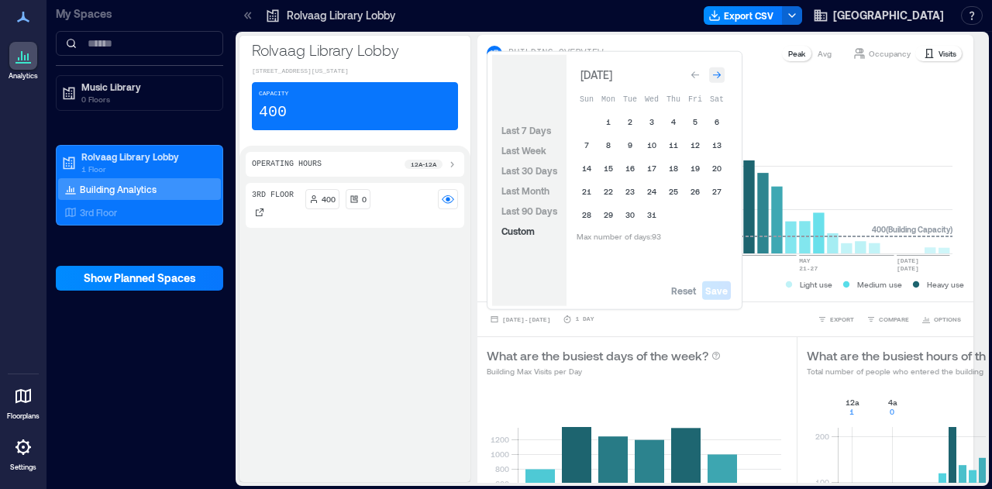
click at [721, 73] on icon "Go to next month" at bounding box center [717, 75] width 9 height 9
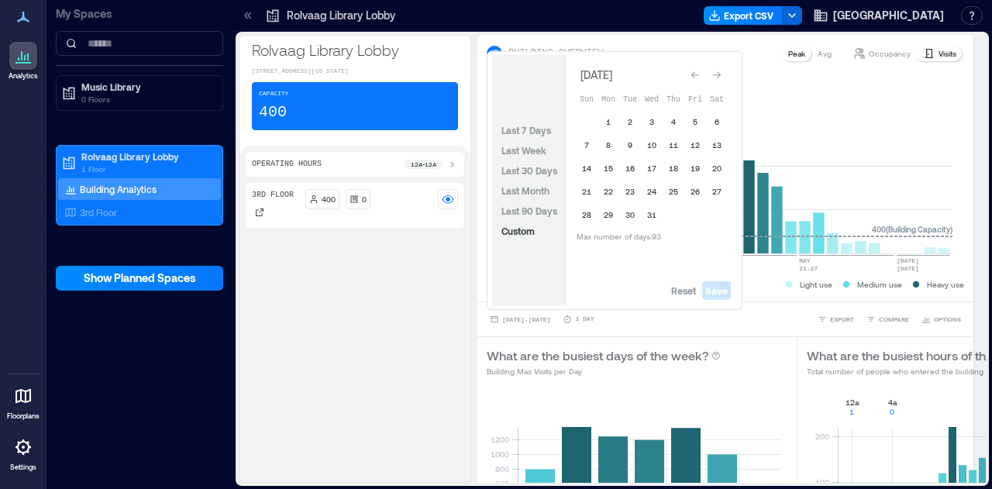
click at [721, 73] on icon "Go to next month" at bounding box center [717, 75] width 9 height 9
click at [661, 117] on td at bounding box center [652, 122] width 22 height 22
click at [678, 133] on td "1" at bounding box center [674, 122] width 22 height 22
click at [675, 121] on button "1" at bounding box center [674, 122] width 22 height 22
drag, startPoint x: 674, startPoint y: 209, endPoint x: 678, endPoint y: 222, distance: 13.0
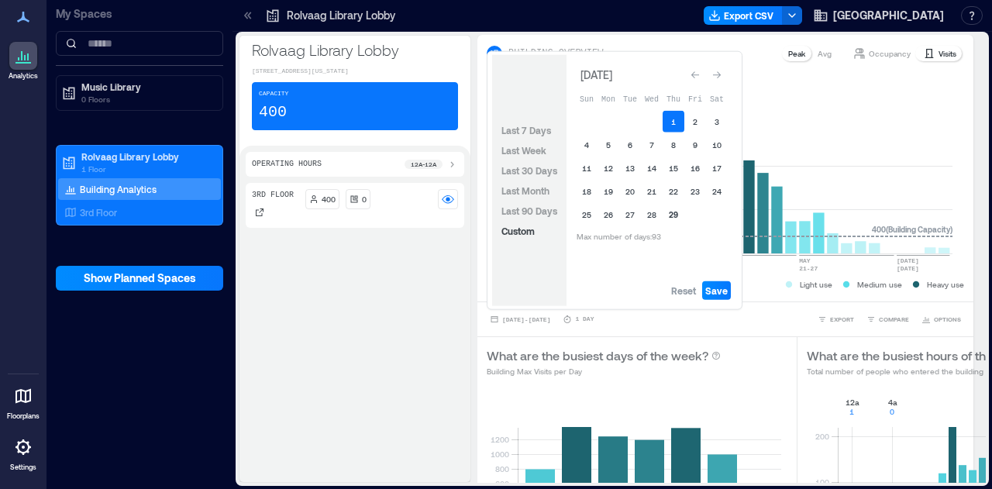
click at [674, 216] on button "29" at bounding box center [674, 215] width 22 height 22
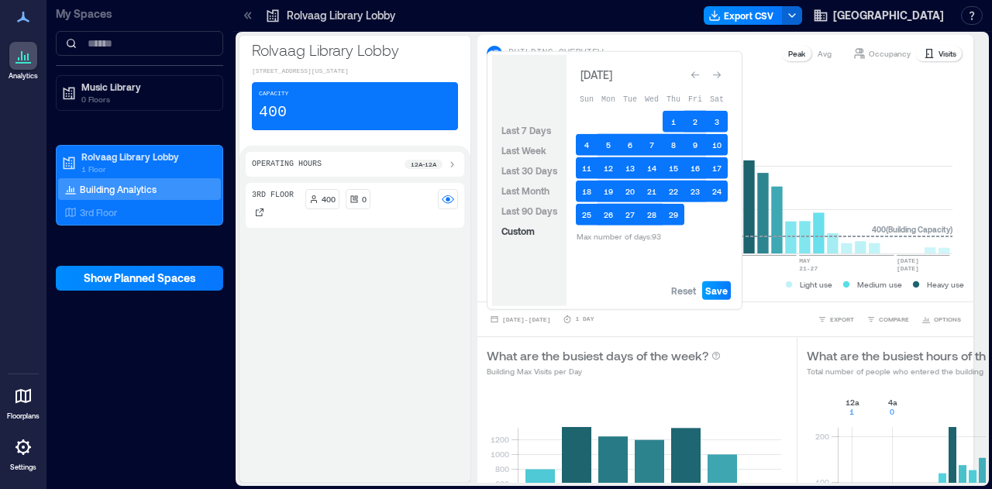
click at [715, 298] on button "Save" at bounding box center [716, 290] width 29 height 19
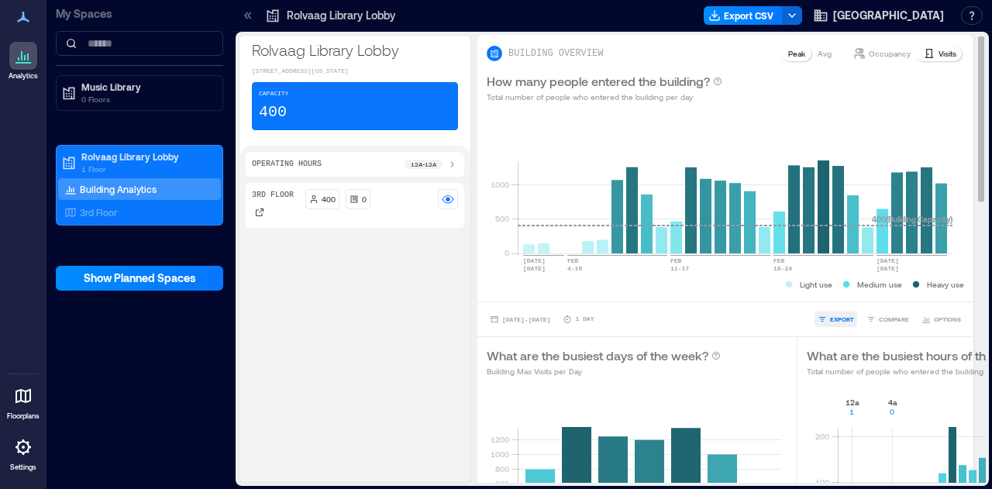
click at [818, 315] on icon "button" at bounding box center [822, 319] width 9 height 9
click at [827, 293] on icon "button" at bounding box center [822, 297] width 9 height 9
click at [551, 319] on span "[DATE] - [DATE]" at bounding box center [526, 319] width 48 height 7
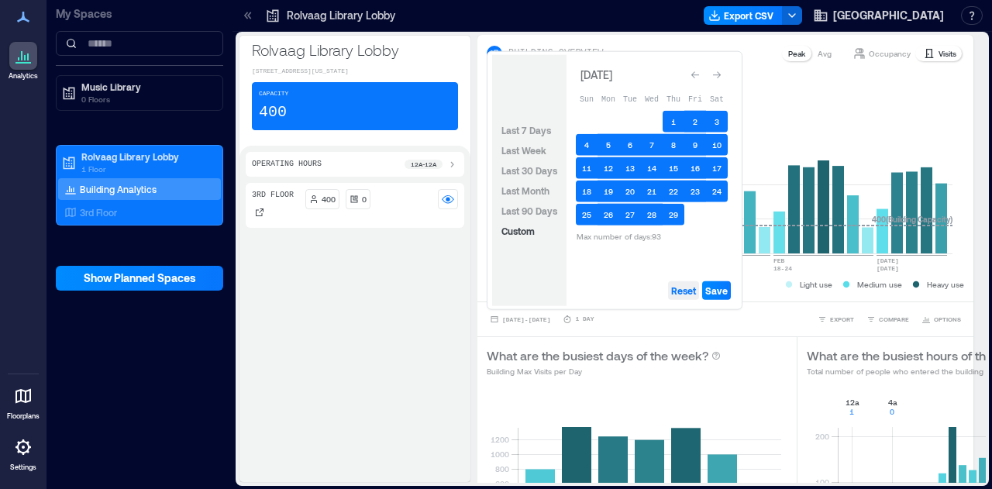
click at [678, 289] on span "Reset" at bounding box center [683, 291] width 25 height 12
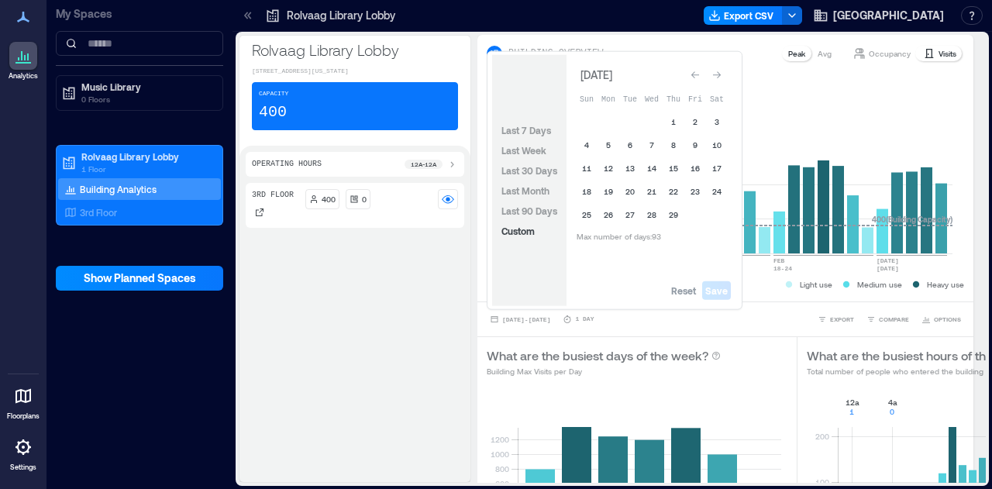
click at [727, 75] on button "Go to next month" at bounding box center [717, 75] width 22 height 22
click at [692, 125] on button "1" at bounding box center [696, 119] width 22 height 22
click at [588, 233] on button "31" at bounding box center [587, 235] width 22 height 22
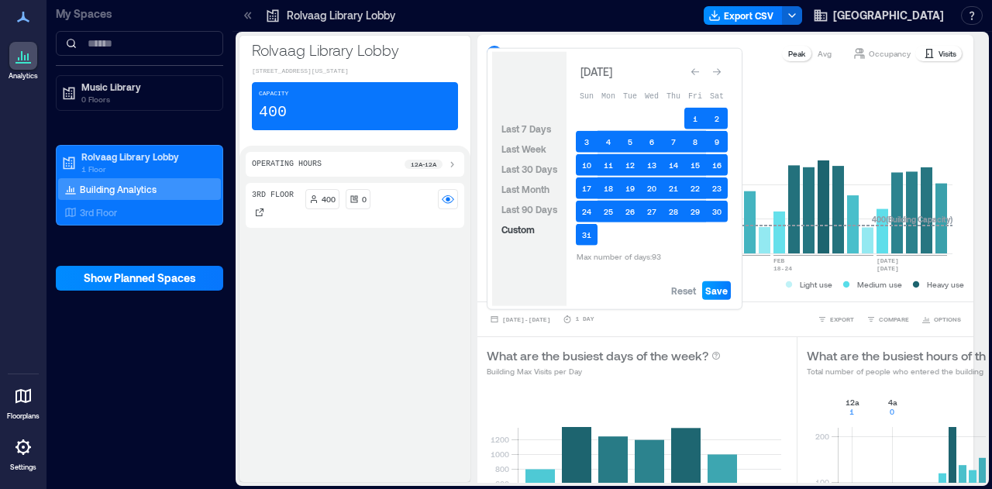
click at [709, 288] on span "Save" at bounding box center [717, 291] width 22 height 12
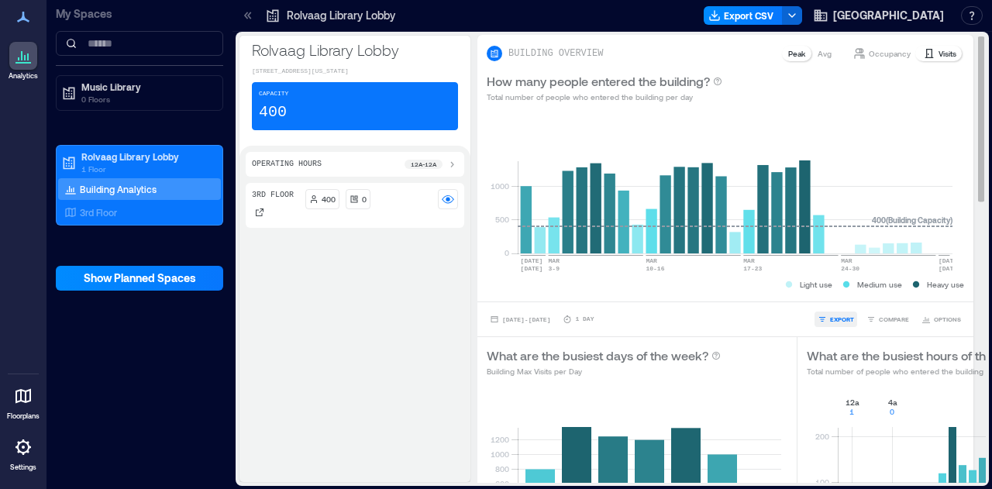
click at [830, 317] on span "EXPORT" at bounding box center [842, 319] width 24 height 9
click at [830, 303] on button "CSV" at bounding box center [830, 298] width 39 height 16
click at [913, 150] on rect at bounding box center [735, 188] width 435 height 132
click at [551, 317] on span "[DATE] - [DATE]" at bounding box center [526, 319] width 48 height 7
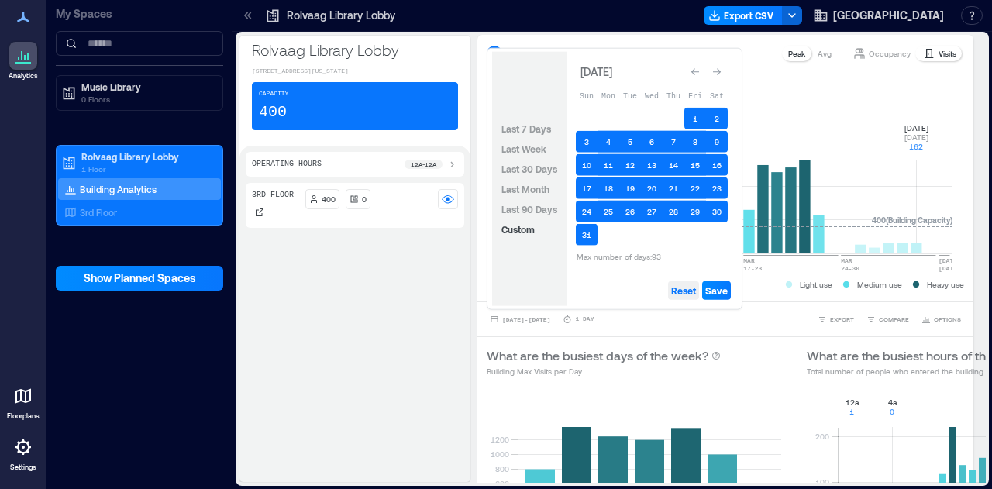
click at [685, 292] on span "Reset" at bounding box center [683, 291] width 25 height 12
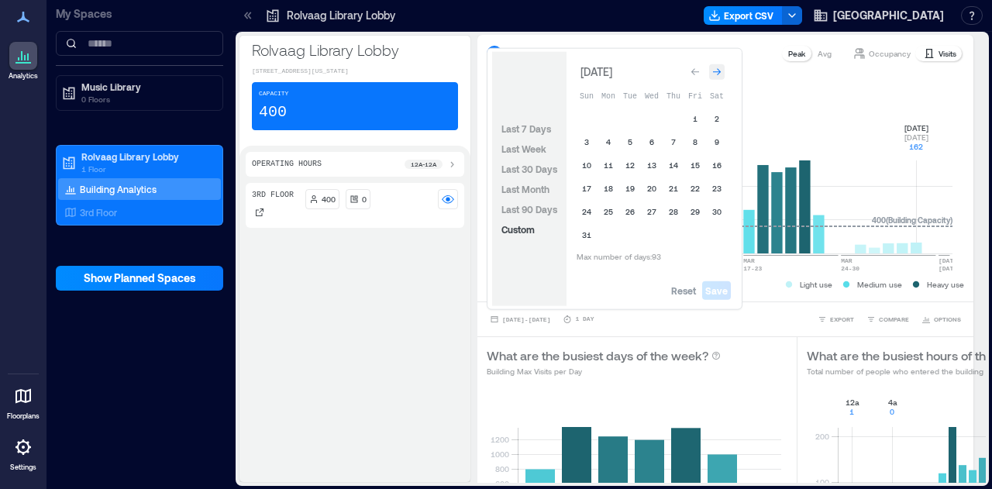
click at [721, 74] on icon "Go to next month" at bounding box center [717, 71] width 9 height 9
drag, startPoint x: 609, startPoint y: 122, endPoint x: 622, endPoint y: 170, distance: 49.6
click at [609, 123] on button "1" at bounding box center [609, 122] width 22 height 22
click at [638, 215] on button "30" at bounding box center [631, 215] width 22 height 22
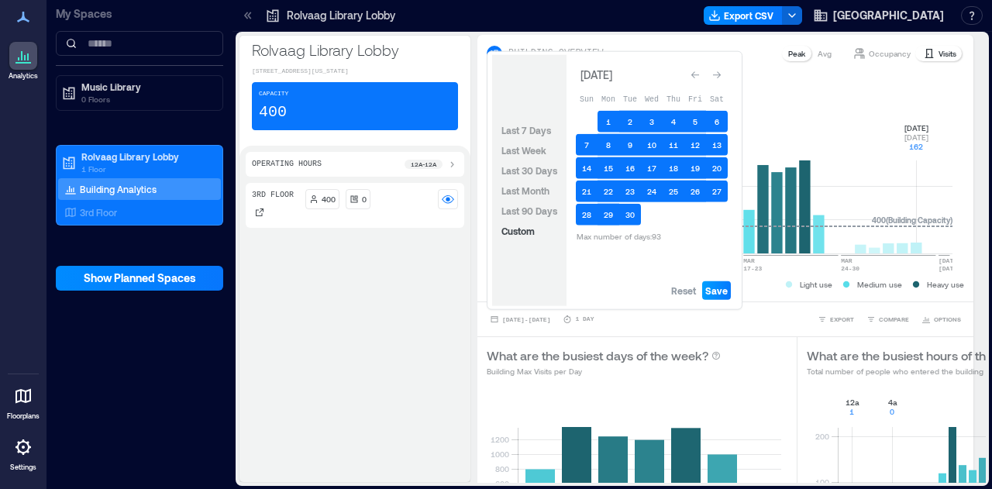
click at [723, 294] on span "Save" at bounding box center [717, 291] width 22 height 12
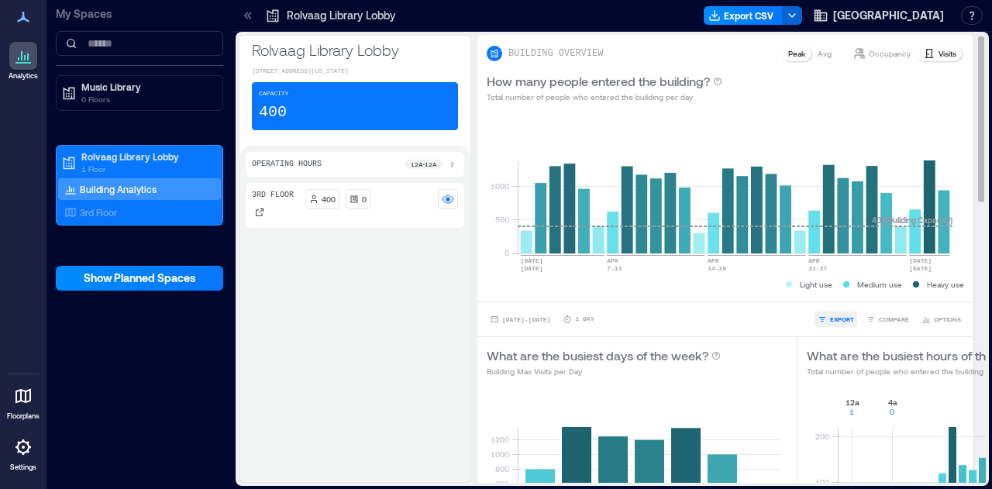
click at [830, 316] on span "EXPORT" at bounding box center [842, 319] width 24 height 9
click at [824, 302] on button "CSV" at bounding box center [830, 298] width 39 height 16
click at [502, 406] on icon "0 200 400 600 800 1000 1200 [DATE] [DATE] [DATE] [DATE] [DATE] [DATE] [DATE] 40…" at bounding box center [634, 473] width 295 height 155
click at [543, 312] on button "[DATE] - [DATE]" at bounding box center [520, 320] width 67 height 16
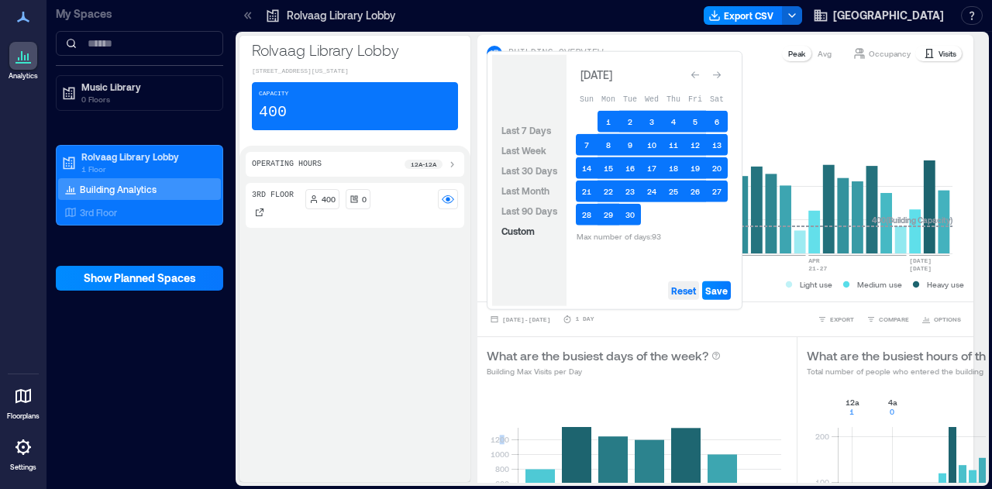
click at [695, 289] on span "Reset" at bounding box center [683, 291] width 25 height 12
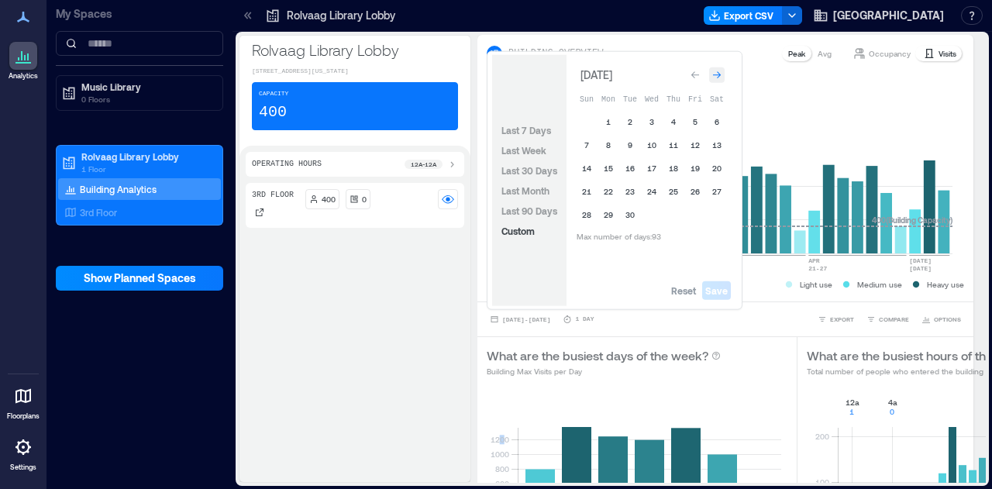
click at [717, 71] on icon "Go to next month" at bounding box center [717, 75] width 9 height 9
click at [644, 125] on button "1" at bounding box center [652, 122] width 22 height 22
click at [696, 219] on button "31" at bounding box center [696, 215] width 22 height 22
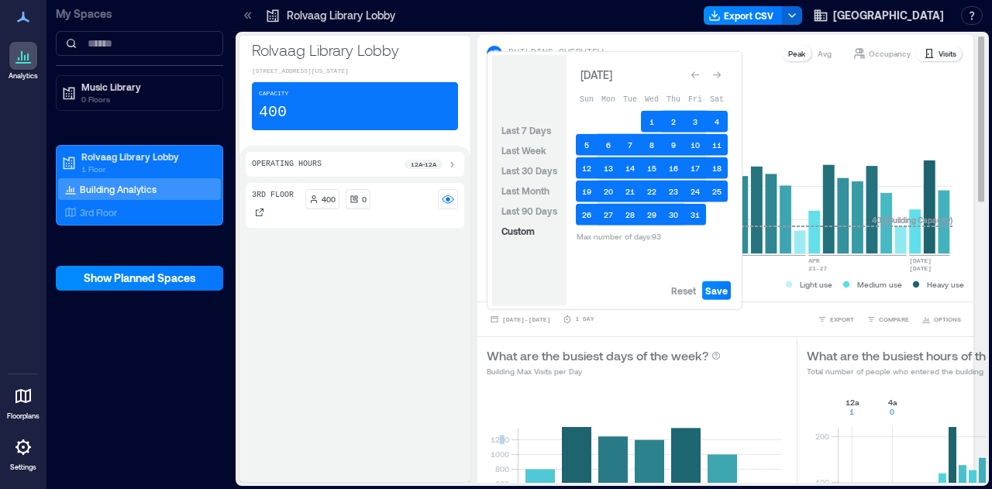
click at [724, 300] on div "Reset Save" at bounding box center [652, 290] width 171 height 31
click at [707, 283] on button "Save" at bounding box center [716, 290] width 29 height 19
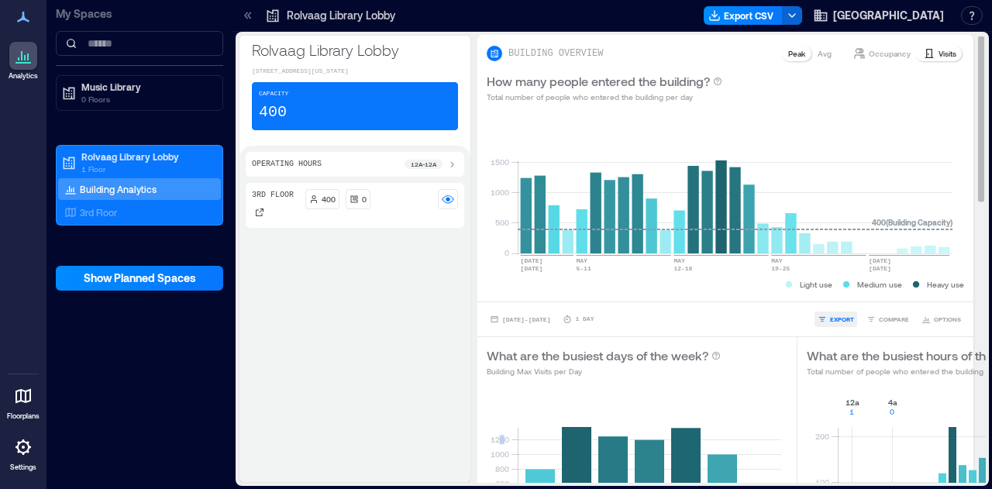
click at [830, 319] on span "EXPORT" at bounding box center [842, 319] width 24 height 9
click at [825, 295] on icon "button" at bounding box center [824, 298] width 8 height 8
click at [402, 435] on div "3rd Floor 400 0" at bounding box center [355, 329] width 219 height 293
click at [530, 315] on span "[DATE] - [DATE]" at bounding box center [526, 319] width 48 height 9
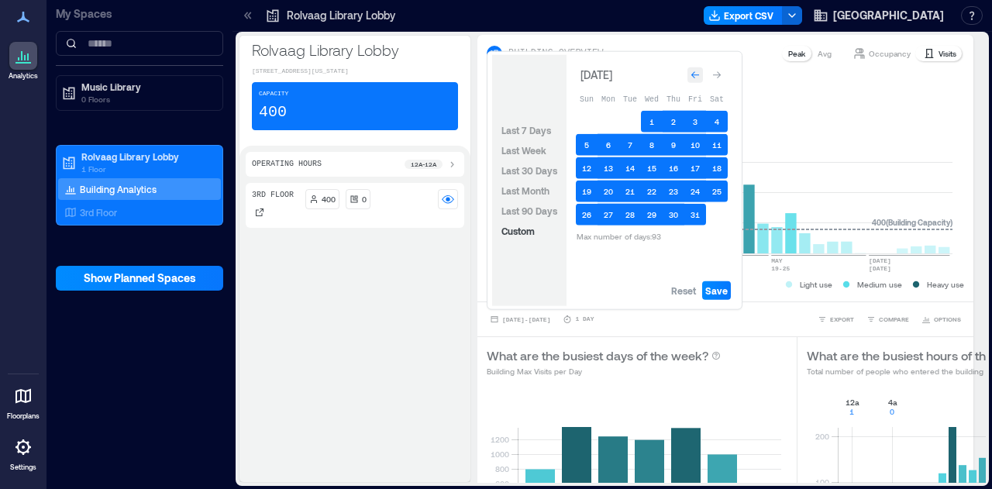
click at [699, 74] on icon "Go to previous month" at bounding box center [695, 75] width 9 height 9
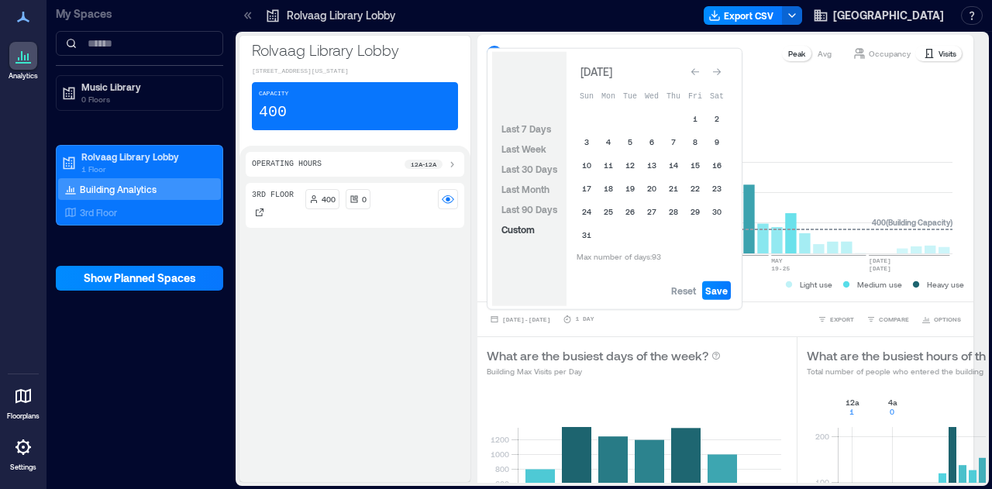
click at [699, 74] on icon "Go to previous month" at bounding box center [695, 71] width 9 height 9
click at [699, 74] on icon "Go to previous month" at bounding box center [695, 75] width 9 height 9
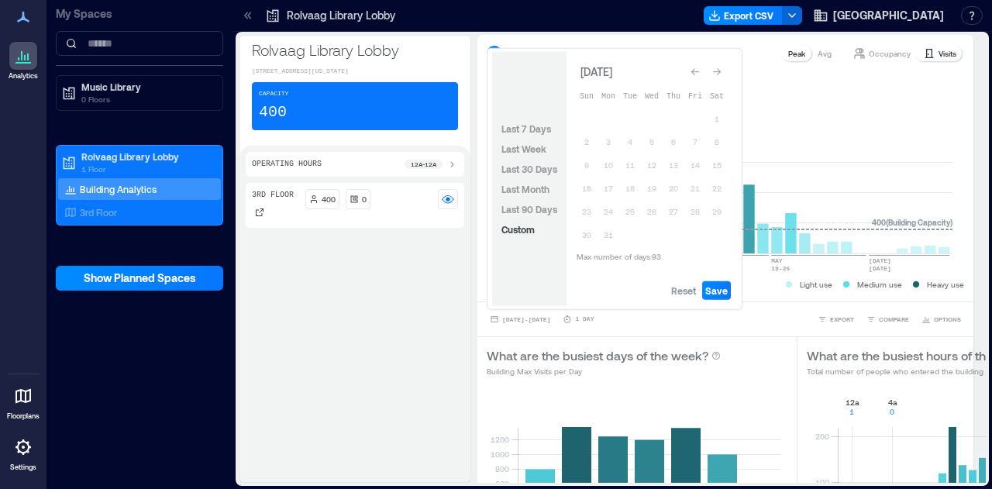
click at [699, 74] on icon "Go to previous month" at bounding box center [695, 71] width 9 height 9
click at [699, 74] on icon "Go to previous month" at bounding box center [695, 75] width 9 height 9
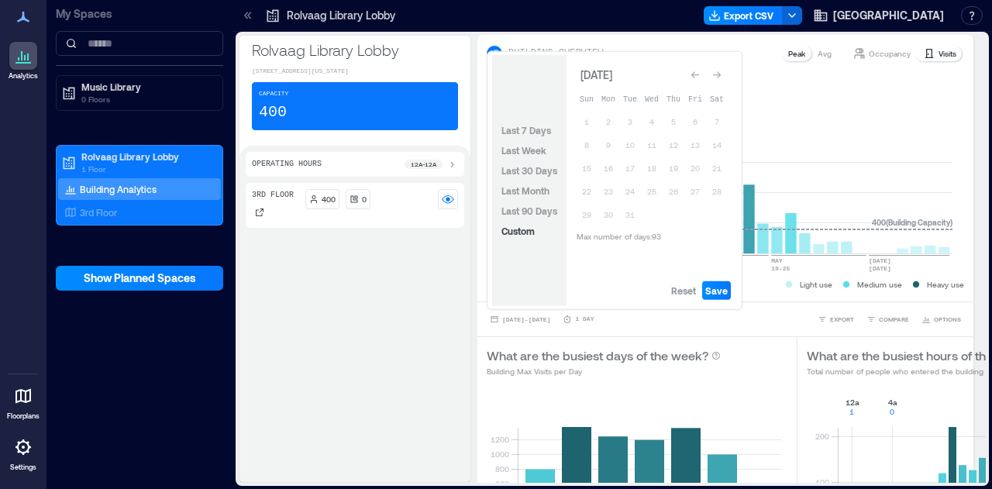
click at [699, 74] on icon "Go to previous month" at bounding box center [695, 75] width 9 height 9
click at [699, 74] on icon "Go to previous month" at bounding box center [695, 71] width 9 height 9
click at [699, 74] on icon "Go to previous month" at bounding box center [695, 75] width 9 height 9
click at [699, 74] on icon "Go to previous month" at bounding box center [695, 71] width 9 height 9
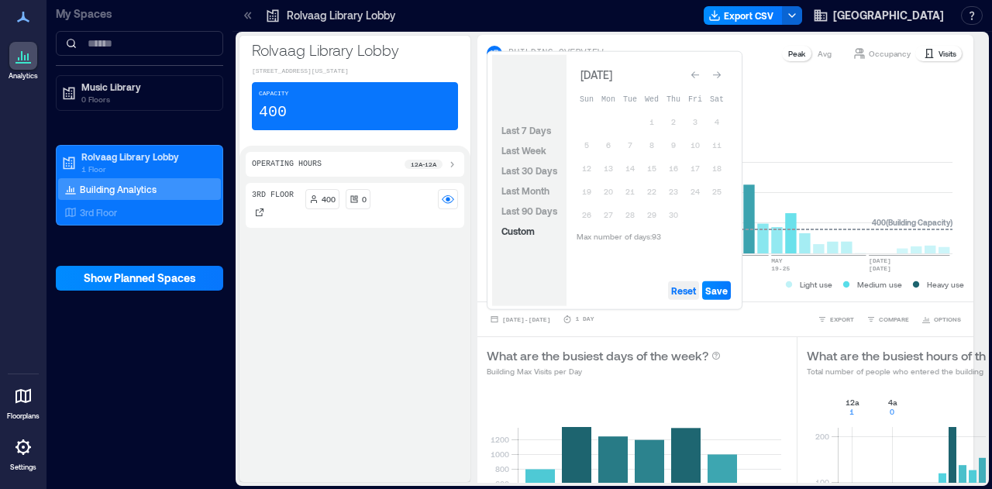
click at [671, 295] on button "Reset" at bounding box center [683, 290] width 31 height 19
click at [653, 121] on button "1" at bounding box center [652, 122] width 22 height 22
click at [722, 77] on div "Go to next month" at bounding box center [717, 75] width 16 height 16
click at [722, 77] on div "Go to next month" at bounding box center [717, 72] width 16 height 16
click at [650, 212] on button "31" at bounding box center [652, 215] width 22 height 22
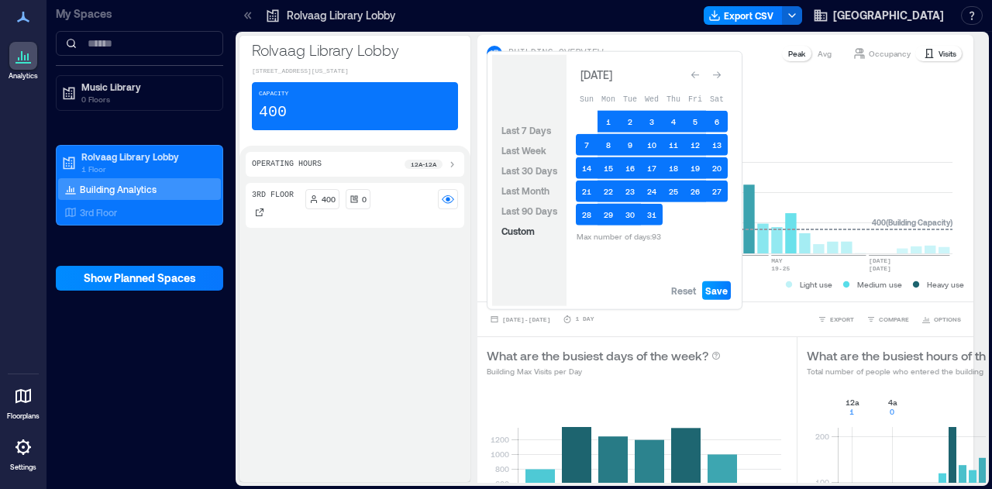
click at [711, 292] on span "Save" at bounding box center [717, 291] width 22 height 12
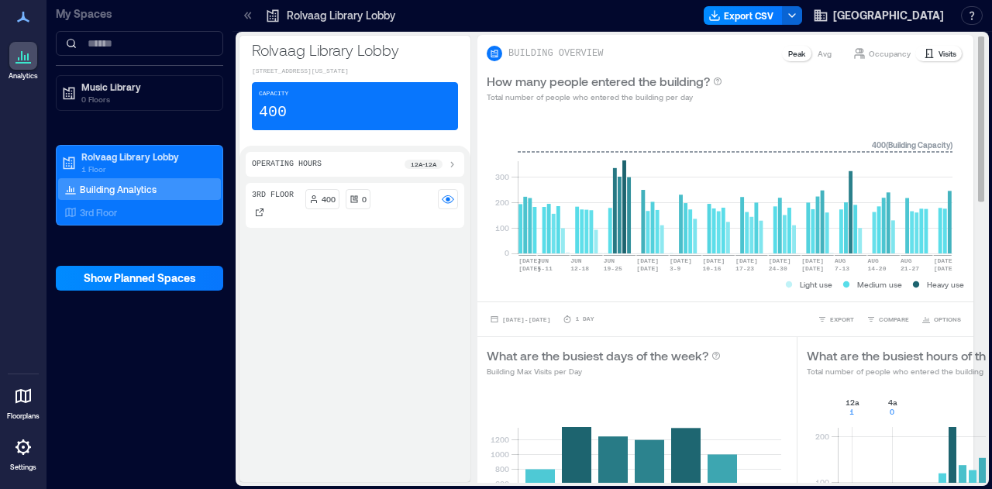
click at [937, 46] on div "Visits" at bounding box center [940, 54] width 46 height 16
click at [836, 318] on span "EXPORT" at bounding box center [842, 319] width 24 height 9
click at [837, 295] on span "CSV" at bounding box center [836, 297] width 12 height 9
click at [400, 455] on div "3rd Floor 400 0" at bounding box center [355, 329] width 219 height 293
click at [551, 322] on span "[DATE] - [DATE]" at bounding box center [526, 319] width 48 height 7
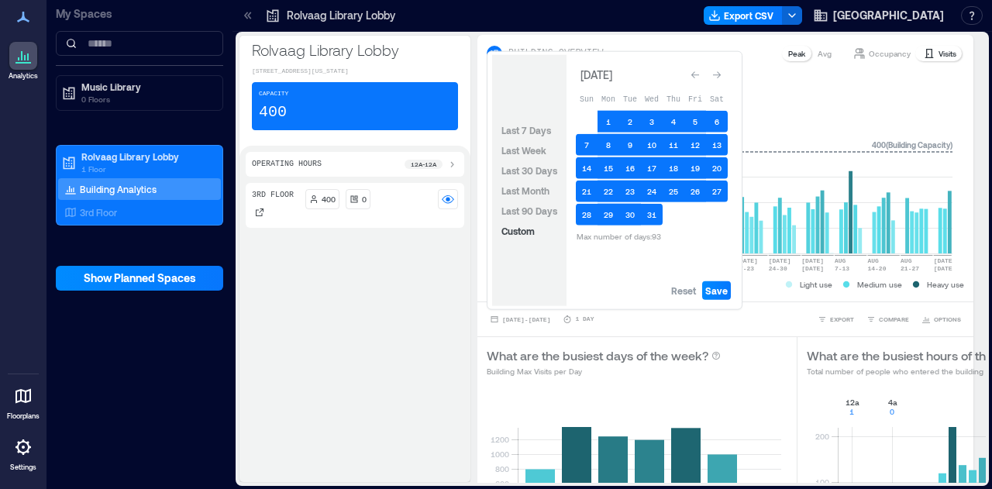
click at [684, 302] on div "Reset Save" at bounding box center [652, 290] width 171 height 31
click at [709, 73] on div "Go to next month" at bounding box center [717, 75] width 16 height 16
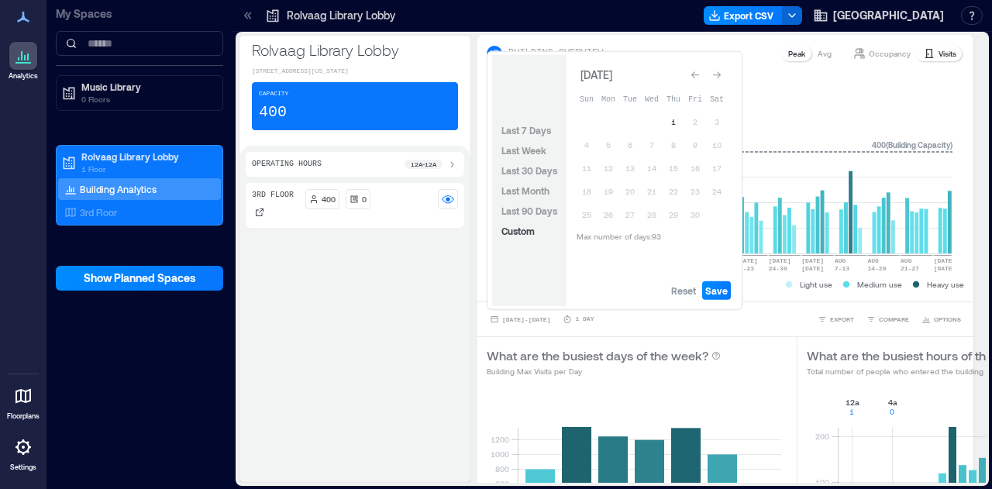
click at [709, 73] on div "Go to next month" at bounding box center [717, 75] width 16 height 16
click at [709, 73] on div "Go to next month" at bounding box center [717, 72] width 16 height 16
click at [709, 73] on div "Go to next month" at bounding box center [717, 75] width 16 height 16
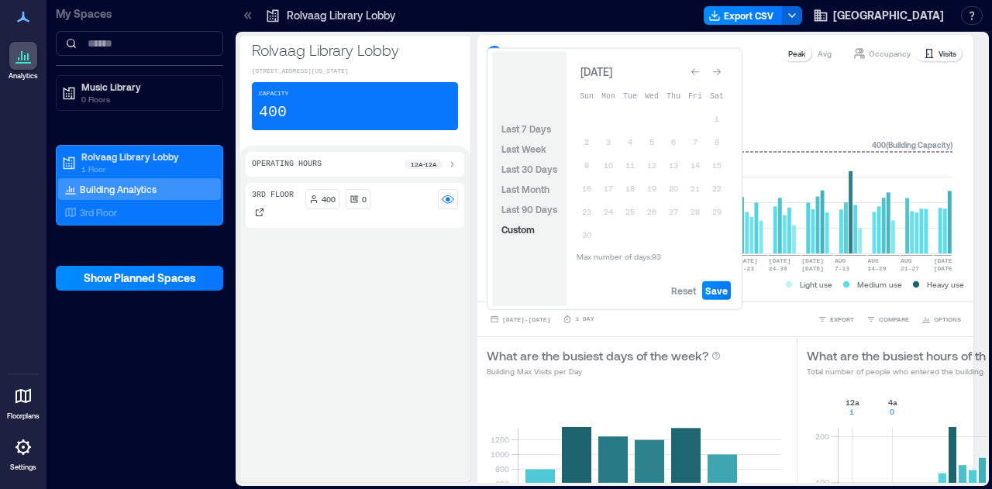
click at [709, 73] on div "Go to next month" at bounding box center [717, 72] width 16 height 16
click at [709, 73] on div "Go to next month" at bounding box center [717, 75] width 16 height 16
click at [685, 282] on button "Reset" at bounding box center [683, 290] width 31 height 19
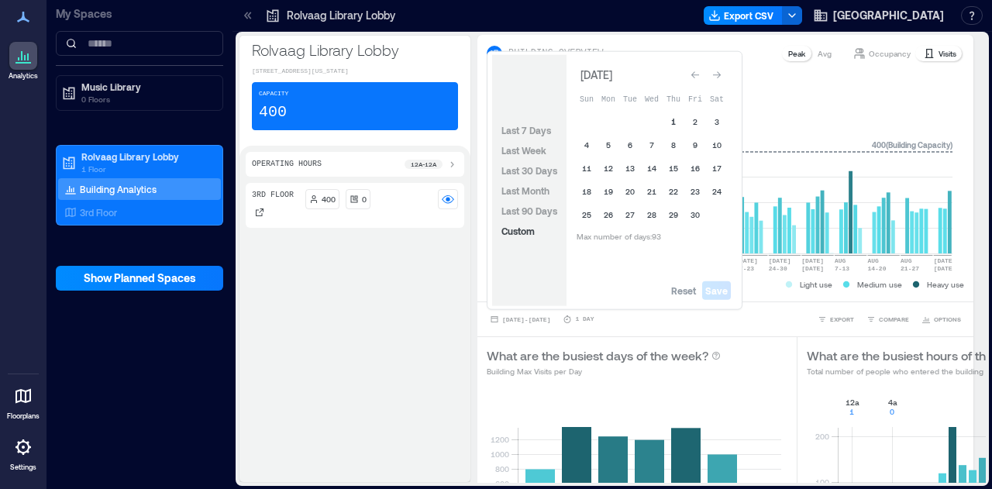
click at [668, 119] on button "1" at bounding box center [674, 122] width 22 height 22
click at [717, 74] on icon "Go to next month" at bounding box center [717, 75] width 9 height 9
click at [717, 74] on icon "Go to next month" at bounding box center [717, 71] width 9 height 9
click at [669, 214] on button "31" at bounding box center [674, 215] width 22 height 22
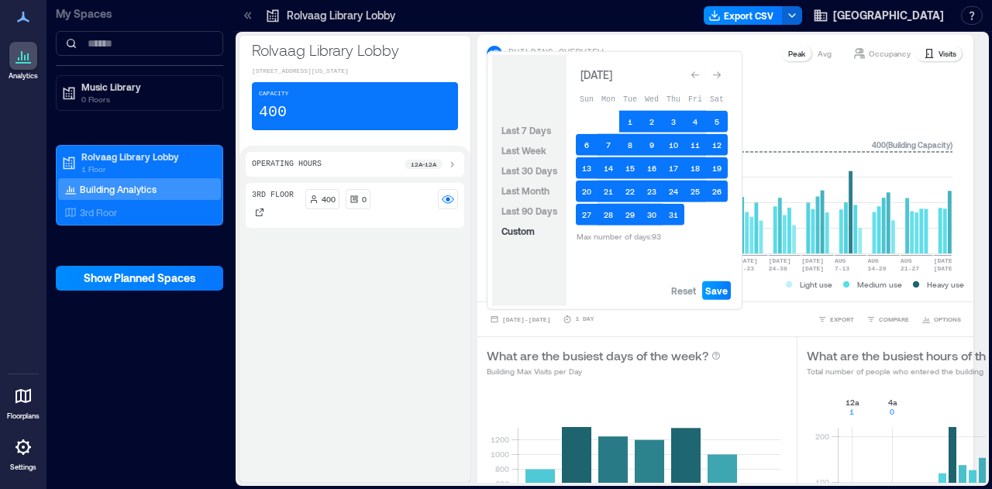
click at [708, 292] on span "Save" at bounding box center [717, 291] width 22 height 12
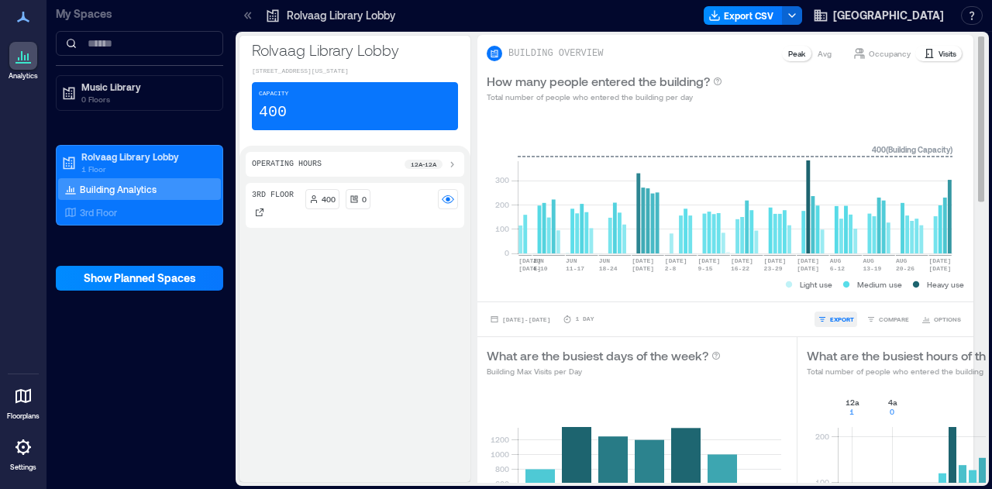
click at [818, 317] on button "EXPORT" at bounding box center [836, 320] width 43 height 16
click at [822, 298] on icon "button" at bounding box center [822, 297] width 9 height 9
click at [412, 458] on div "3rd Floor 400 0" at bounding box center [355, 329] width 219 height 293
click at [551, 318] on span "[DATE] - [DATE]" at bounding box center [526, 319] width 48 height 7
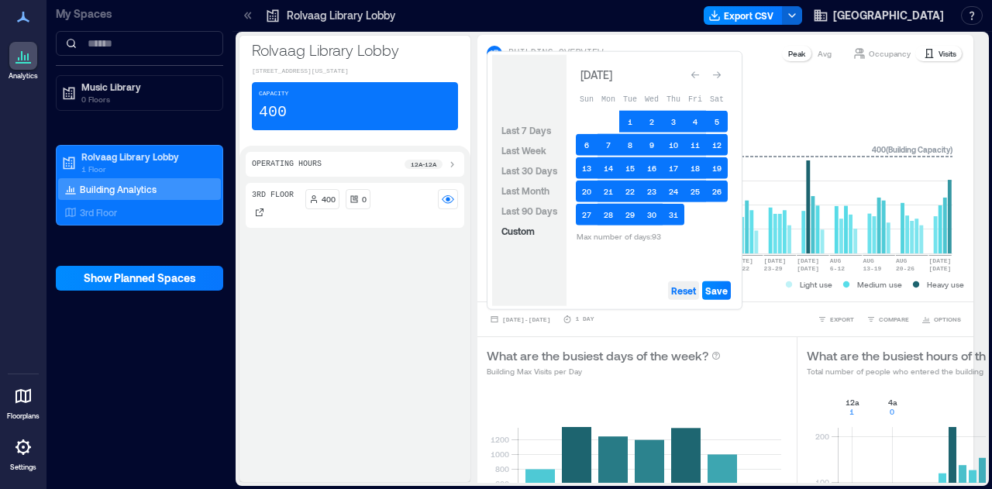
click at [682, 295] on span "Reset" at bounding box center [683, 291] width 25 height 12
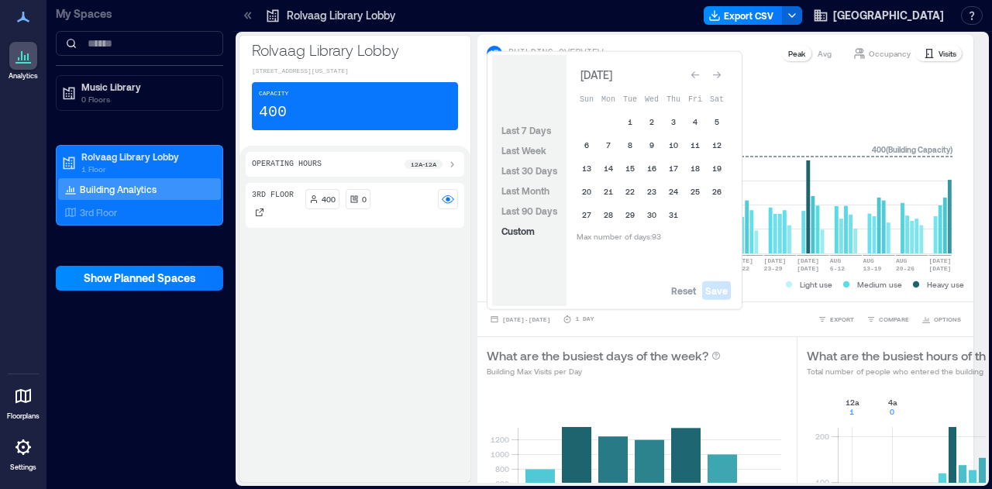
click at [718, 66] on button "Go to next month" at bounding box center [717, 75] width 22 height 22
click at [718, 66] on div "Go to next month" at bounding box center [717, 72] width 16 height 16
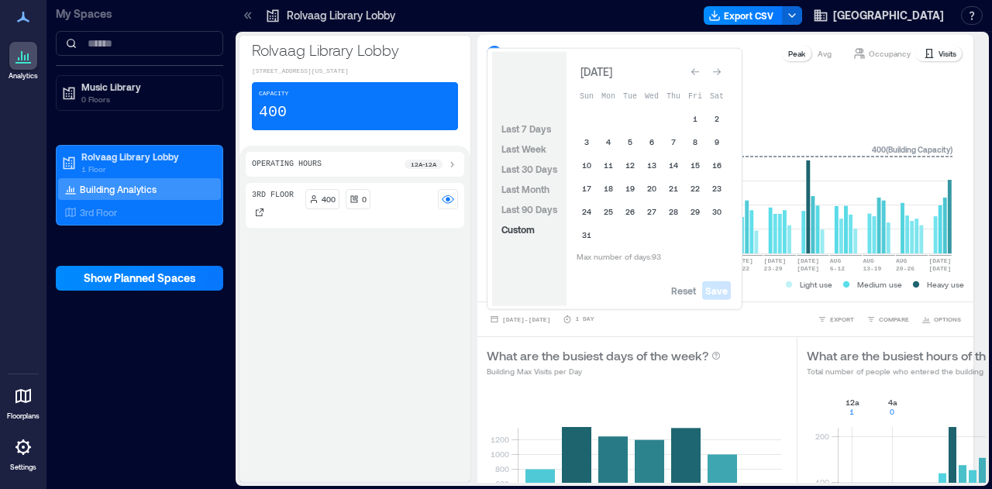
click at [718, 66] on button "Go to next month" at bounding box center [717, 72] width 22 height 22
click at [718, 66] on button "Go to next month" at bounding box center [717, 75] width 22 height 22
click at [718, 66] on div "Go to next month" at bounding box center [717, 72] width 16 height 16
click at [718, 66] on button "Go to next month" at bounding box center [717, 75] width 22 height 22
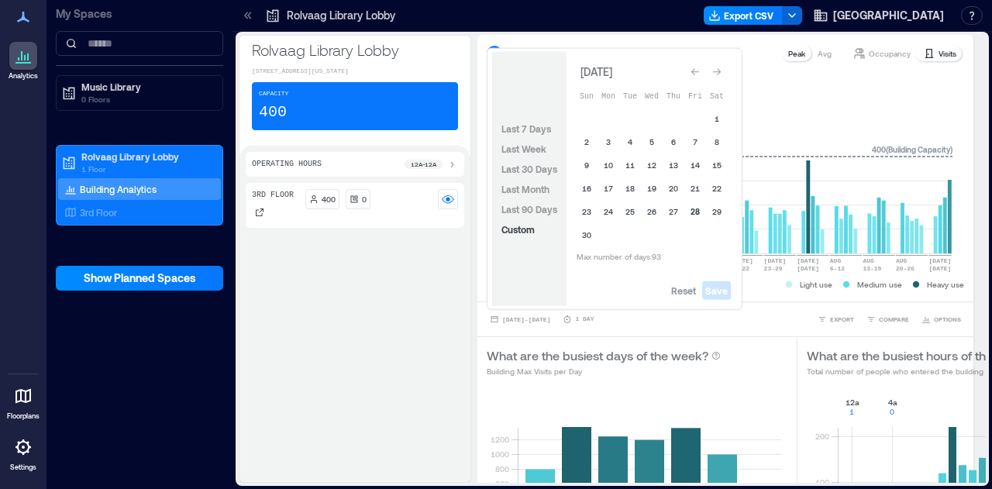
drag, startPoint x: 681, startPoint y: 300, endPoint x: 701, endPoint y: 205, distance: 96.7
click at [681, 300] on div "Reset Save" at bounding box center [652, 290] width 171 height 31
click at [714, 120] on button "1" at bounding box center [717, 119] width 22 height 22
click at [719, 74] on icon "Go to next month" at bounding box center [717, 71] width 9 height 9
click at [719, 74] on icon "Go to next month" at bounding box center [717, 75] width 9 height 9
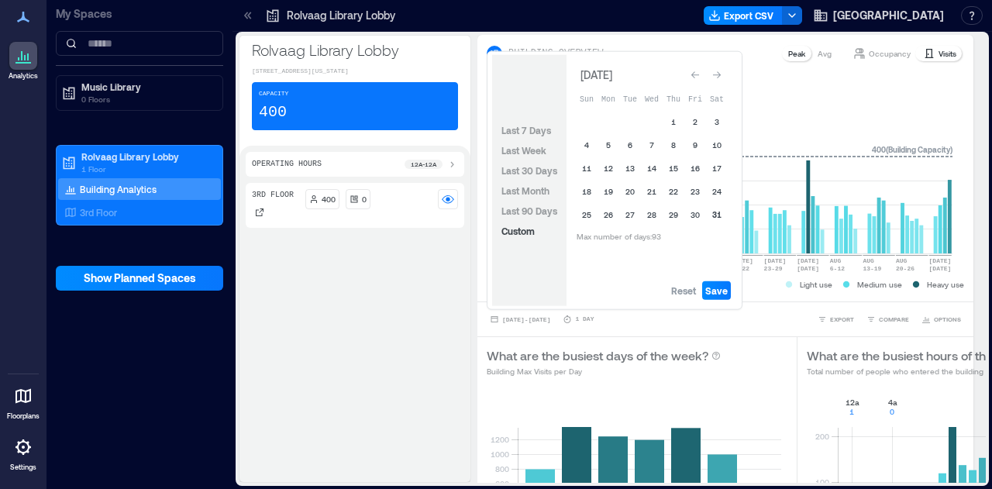
click at [714, 219] on button "31" at bounding box center [717, 215] width 22 height 22
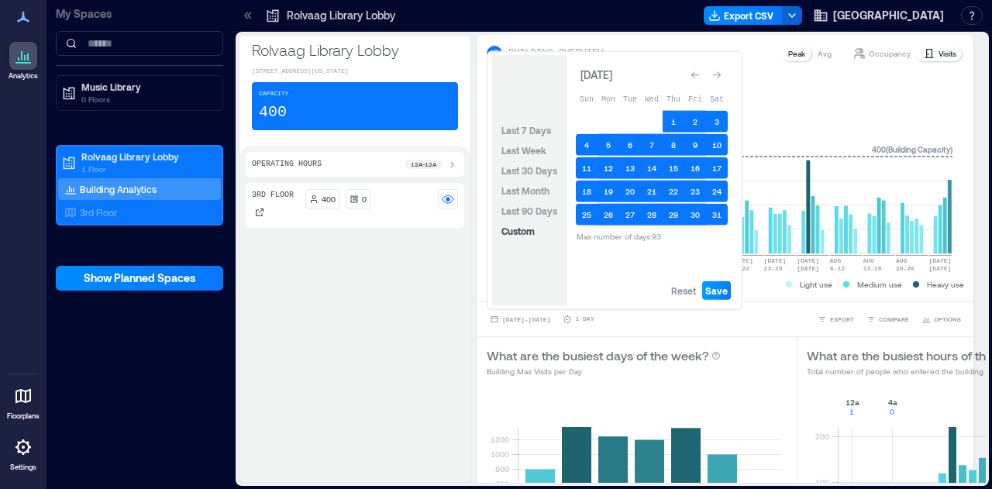
click at [727, 290] on span "Save" at bounding box center [717, 291] width 22 height 12
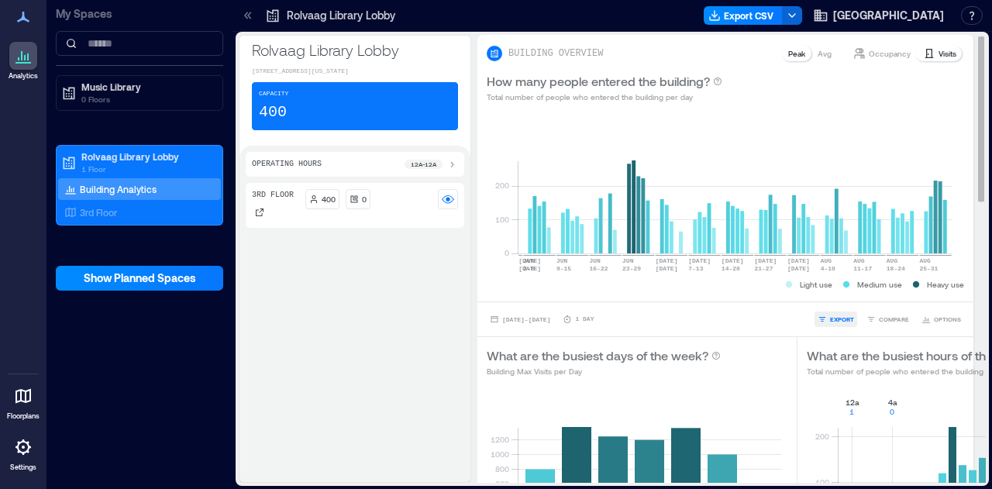
click at [830, 317] on span "EXPORT" at bounding box center [842, 319] width 24 height 9
click at [830, 300] on button "CSV" at bounding box center [830, 298] width 39 height 16
click at [533, 320] on span "[DATE] - [DATE]" at bounding box center [526, 319] width 48 height 7
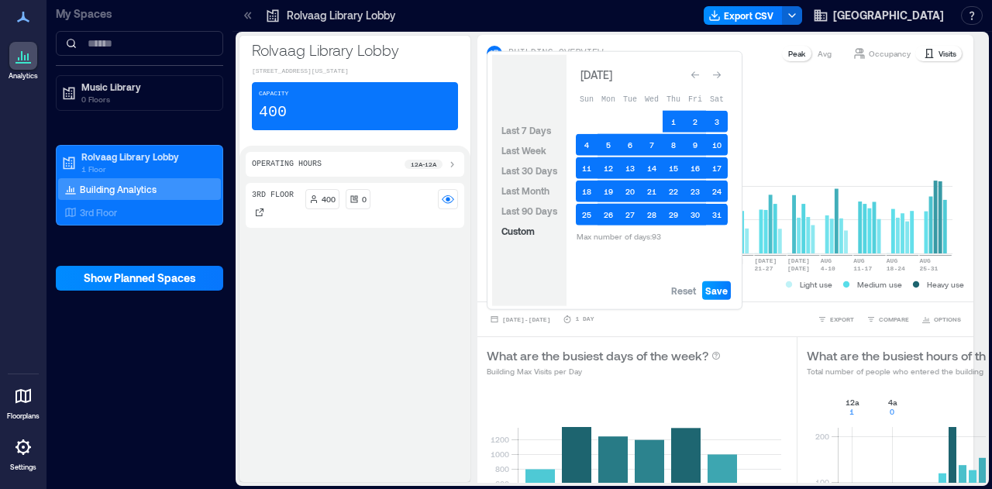
click at [716, 285] on span "Save" at bounding box center [717, 291] width 22 height 12
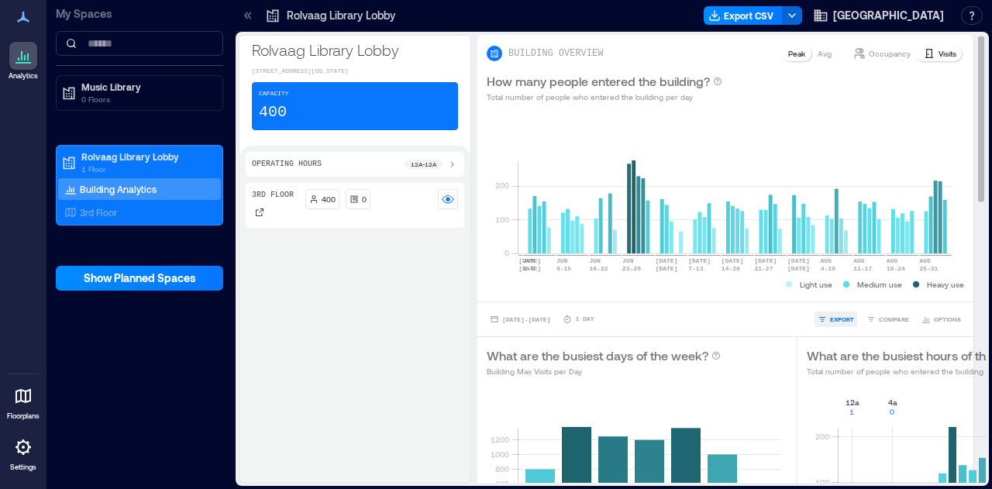
click at [830, 322] on span "EXPORT" at bounding box center [842, 319] width 24 height 9
click at [834, 303] on button "CSV" at bounding box center [830, 298] width 39 height 16
click at [922, 134] on rect at bounding box center [735, 188] width 435 height 132
click at [551, 323] on span "[DATE] - [DATE]" at bounding box center [526, 319] width 48 height 9
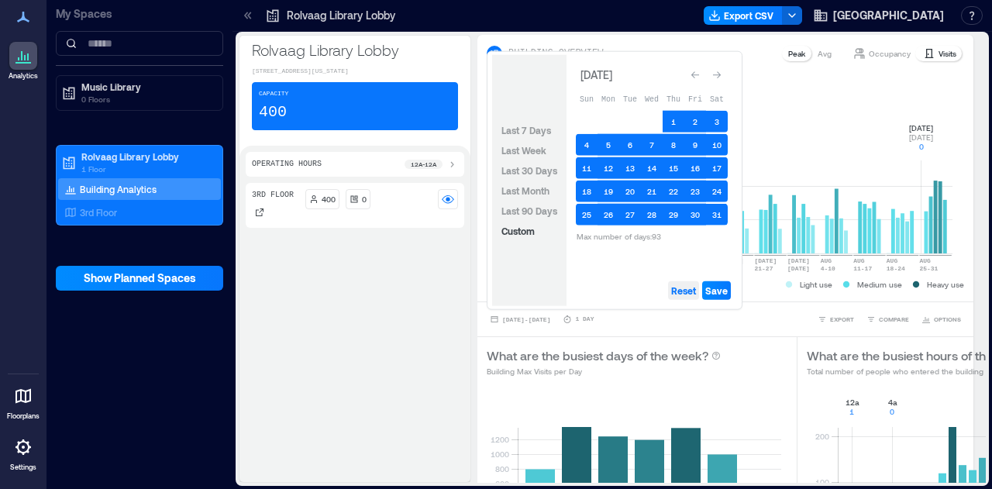
click at [676, 290] on span "Reset" at bounding box center [683, 291] width 25 height 12
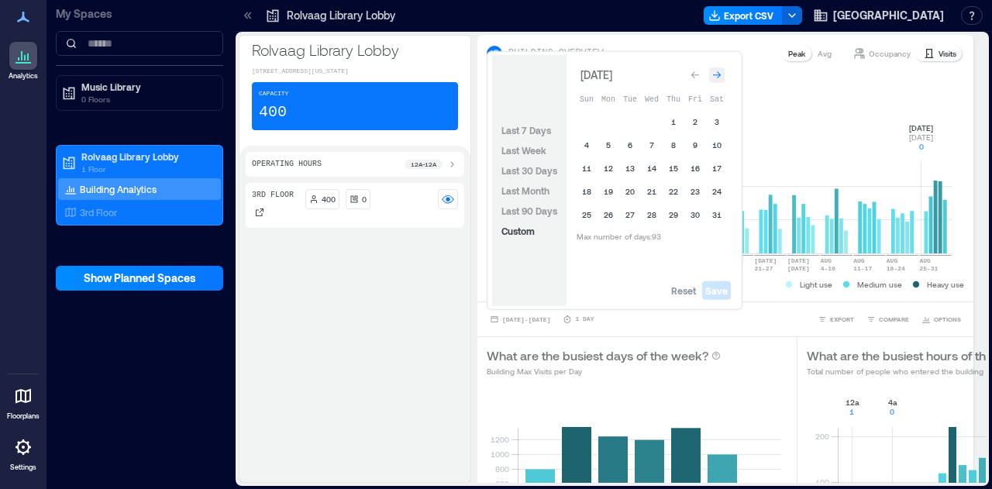
click at [715, 69] on div "Go to next month" at bounding box center [717, 75] width 16 height 16
click at [715, 69] on icon "Go to next month" at bounding box center [717, 71] width 9 height 9
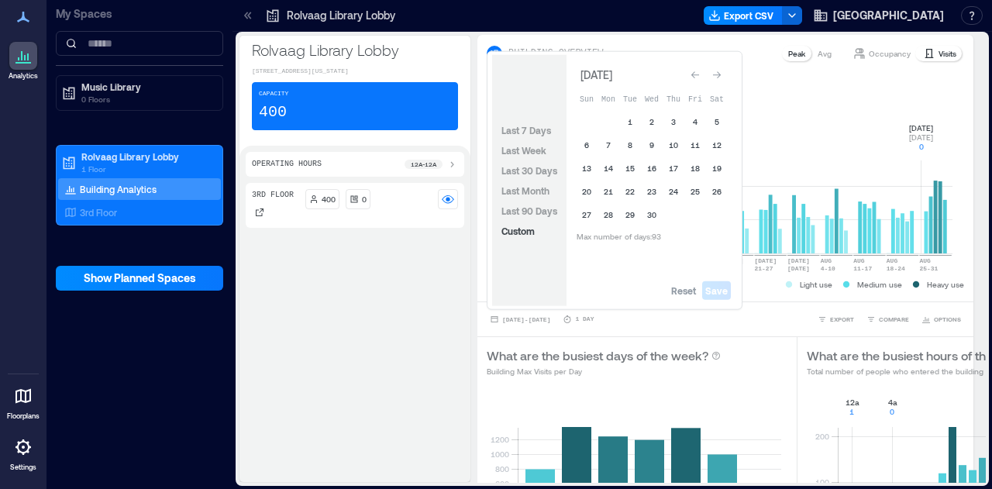
click at [715, 69] on div "Go to next month" at bounding box center [717, 75] width 16 height 16
click at [681, 295] on span "Reset" at bounding box center [683, 291] width 25 height 12
click at [589, 120] on button "1" at bounding box center [587, 122] width 22 height 22
click at [721, 75] on icon "Go to next month" at bounding box center [717, 75] width 9 height 9
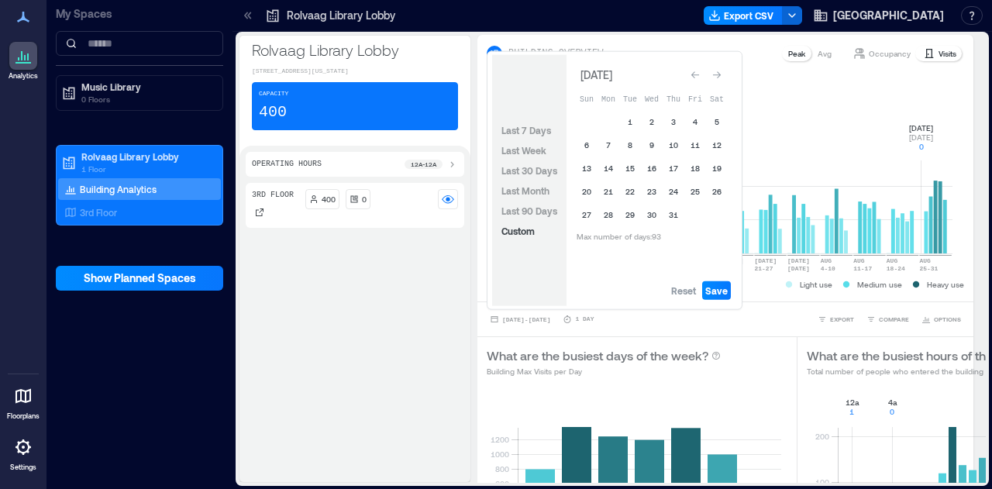
click at [721, 75] on icon "Go to next month" at bounding box center [717, 75] width 9 height 9
click at [590, 238] on button "31" at bounding box center [587, 235] width 22 height 22
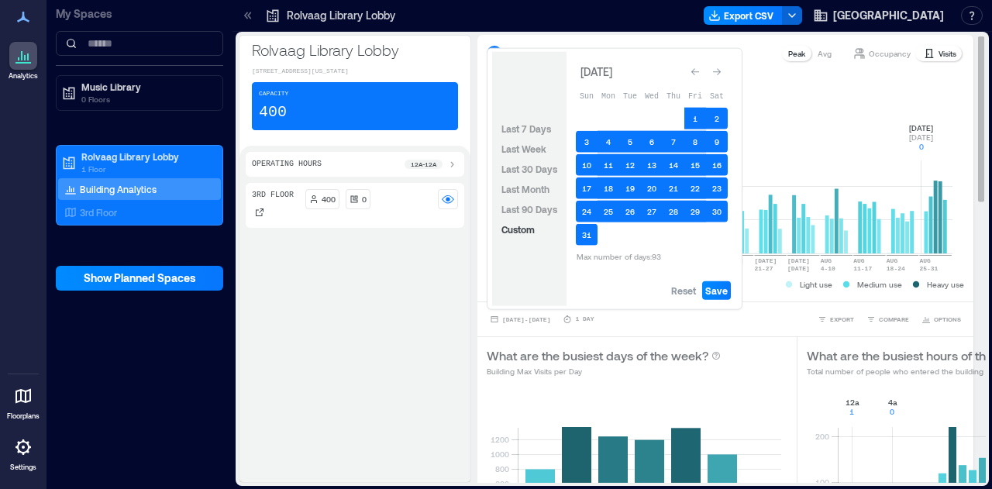
click at [713, 291] on span "Save" at bounding box center [717, 291] width 22 height 12
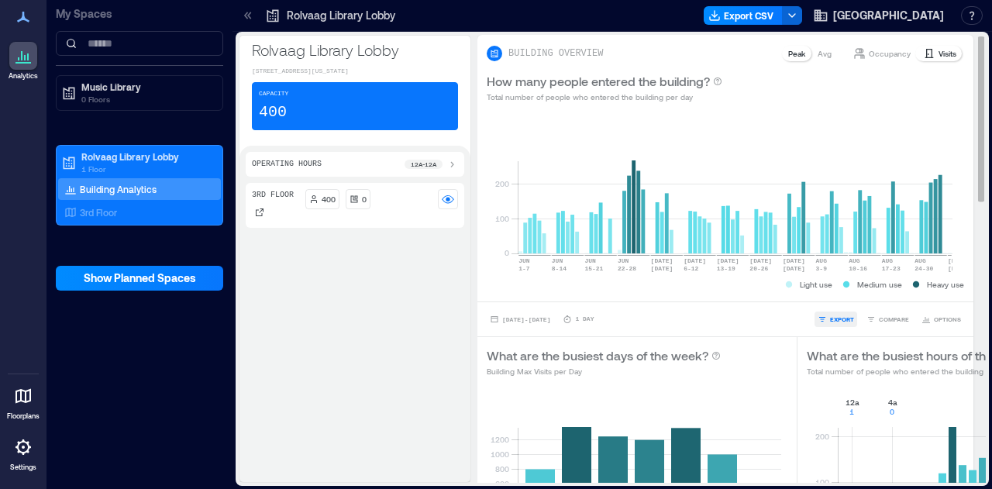
click at [830, 322] on span "EXPORT" at bounding box center [842, 319] width 24 height 9
click at [825, 294] on icon "button" at bounding box center [824, 298] width 8 height 8
click at [916, 122] on rect at bounding box center [735, 188] width 435 height 132
click at [532, 321] on span "[DATE] - [DATE]" at bounding box center [526, 319] width 48 height 7
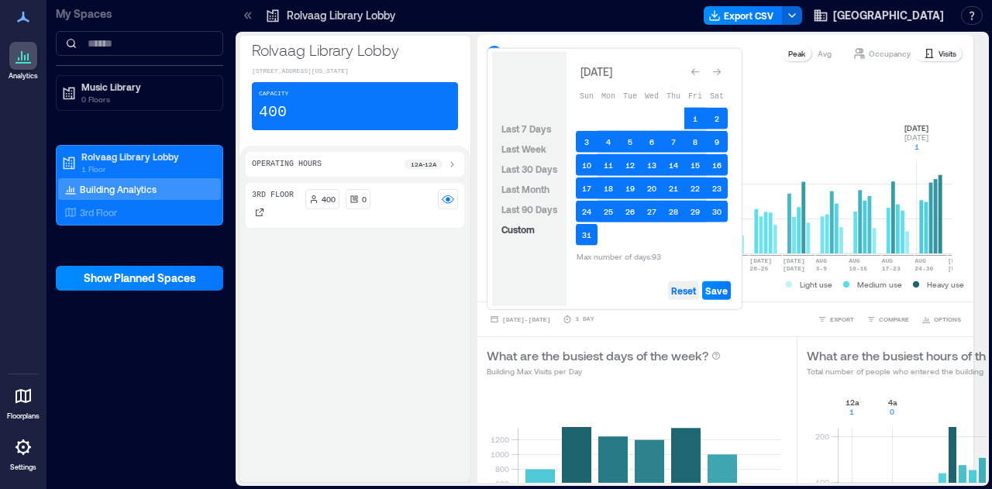
click at [679, 289] on span "Reset" at bounding box center [683, 291] width 25 height 12
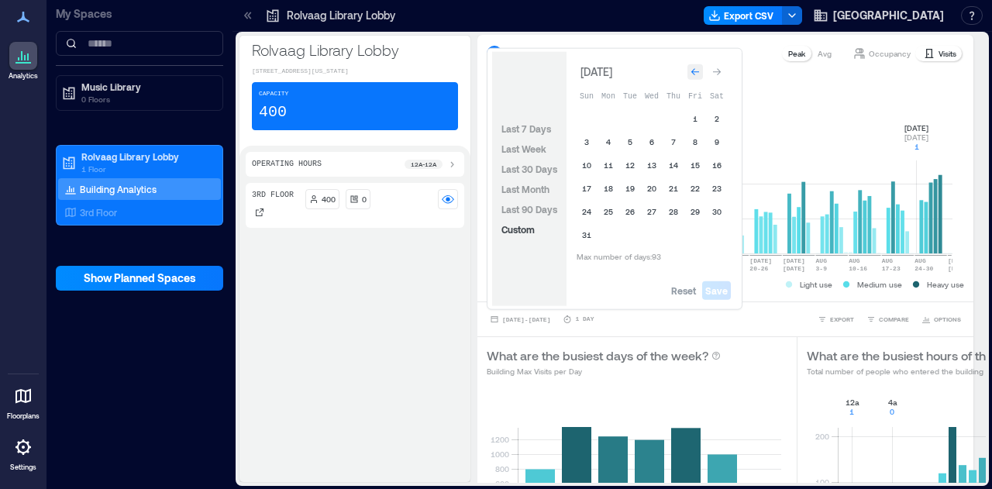
click at [693, 74] on icon "Go to previous month" at bounding box center [695, 71] width 9 height 9
click at [693, 74] on icon "Go to previous month" at bounding box center [696, 74] width 8 height 7
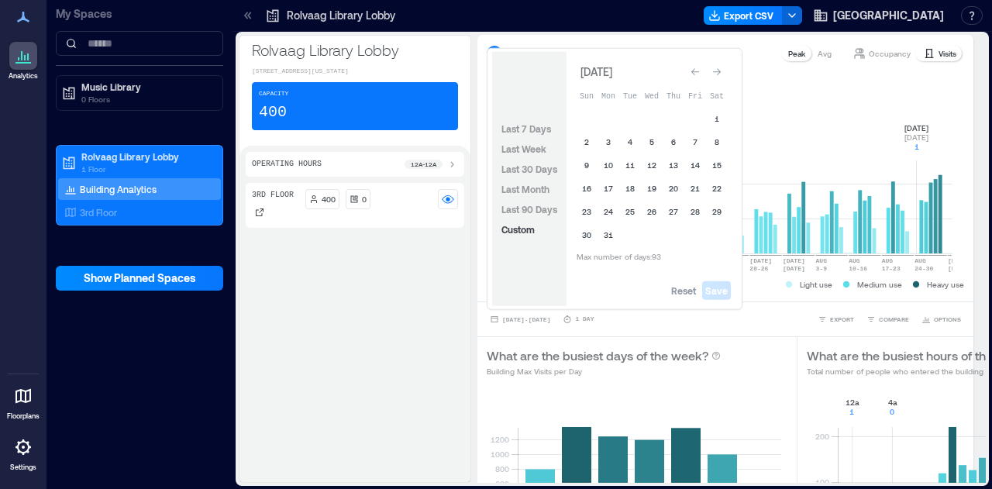
click at [693, 74] on icon "Go to previous month" at bounding box center [695, 71] width 9 height 9
click at [713, 123] on button "1" at bounding box center [717, 122] width 22 height 22
click at [698, 213] on button "28" at bounding box center [696, 215] width 22 height 22
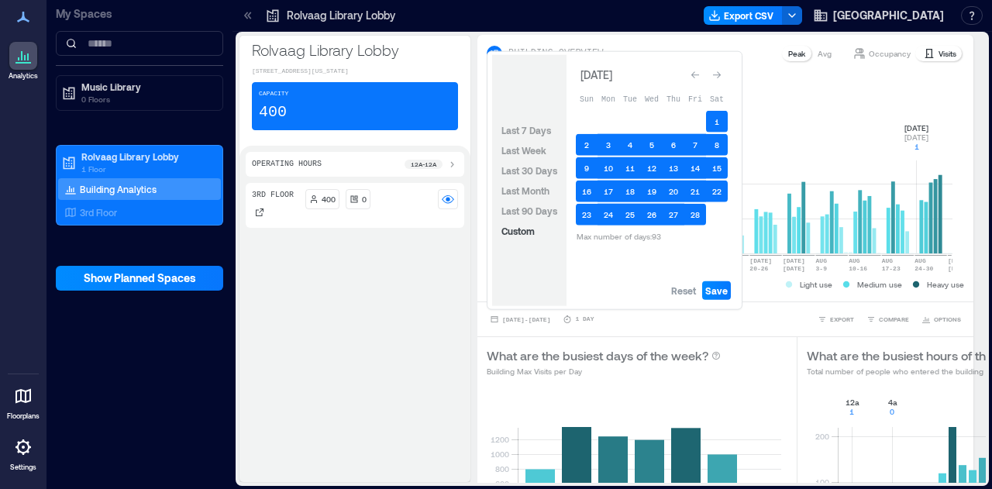
drag, startPoint x: 720, startPoint y: 295, endPoint x: 726, endPoint y: 309, distance: 15.3
click at [720, 296] on span "Save" at bounding box center [717, 291] width 22 height 12
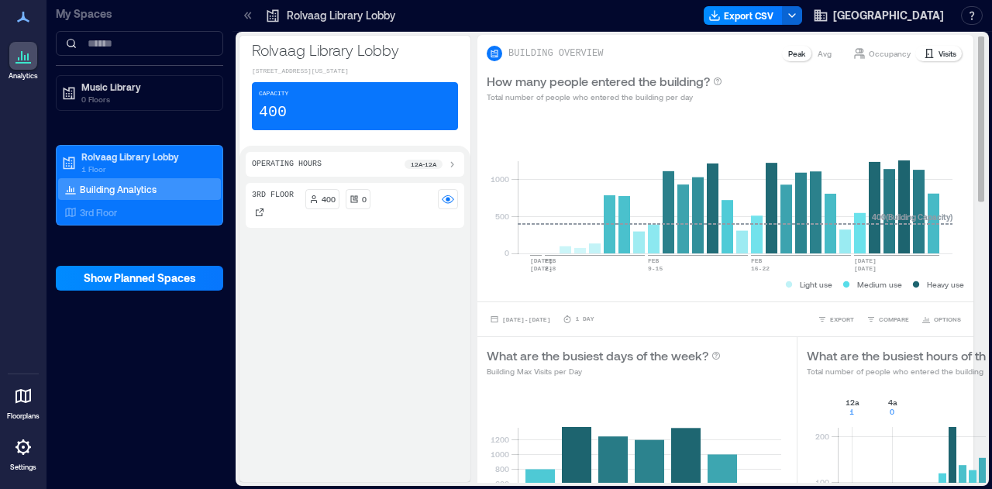
click at [939, 49] on p "Visits" at bounding box center [948, 53] width 18 height 12
click at [835, 315] on span "EXPORT" at bounding box center [842, 319] width 24 height 9
click at [836, 297] on span "CSV" at bounding box center [836, 297] width 12 height 9
click at [554, 323] on button "[DATE] - [DATE]" at bounding box center [520, 320] width 67 height 16
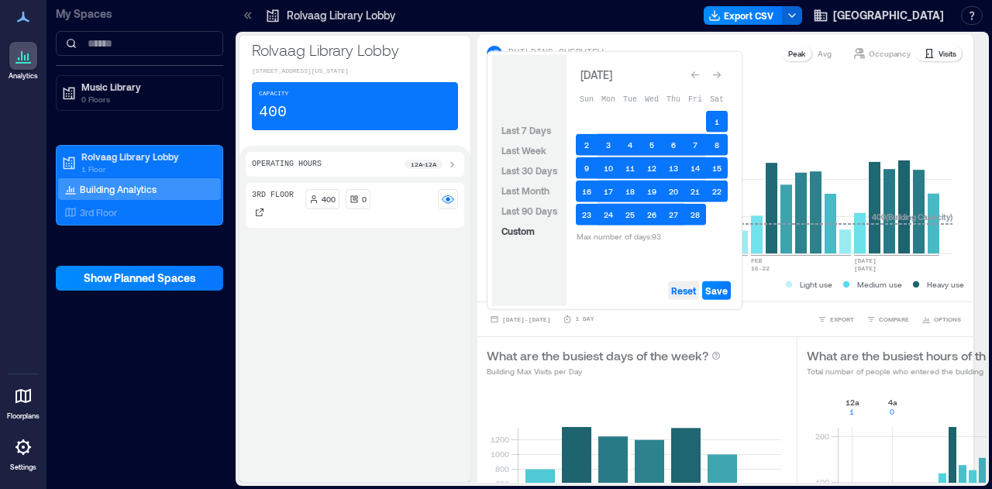
click at [678, 291] on span "Reset" at bounding box center [683, 291] width 25 height 12
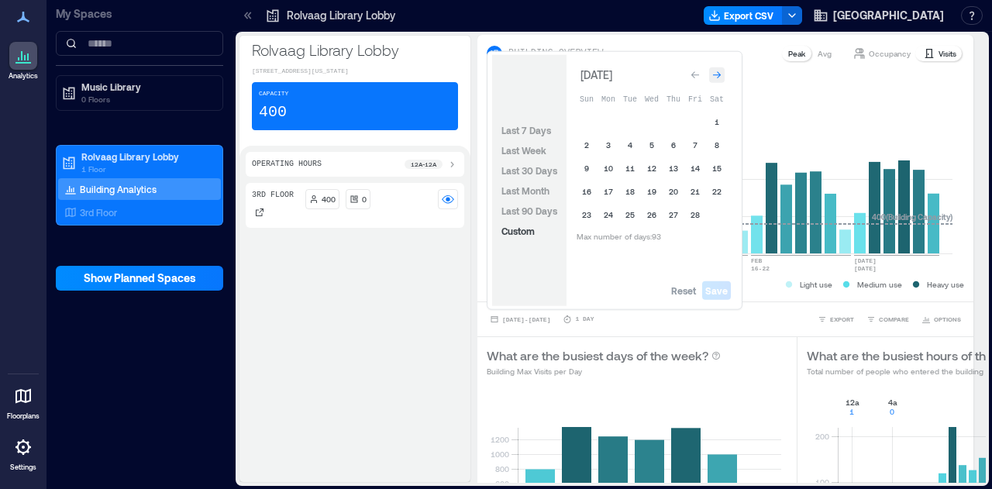
click at [720, 71] on icon "Go to next month" at bounding box center [717, 75] width 9 height 9
click at [716, 126] on button "1" at bounding box center [717, 119] width 22 height 22
click at [613, 240] on button "31" at bounding box center [609, 235] width 22 height 22
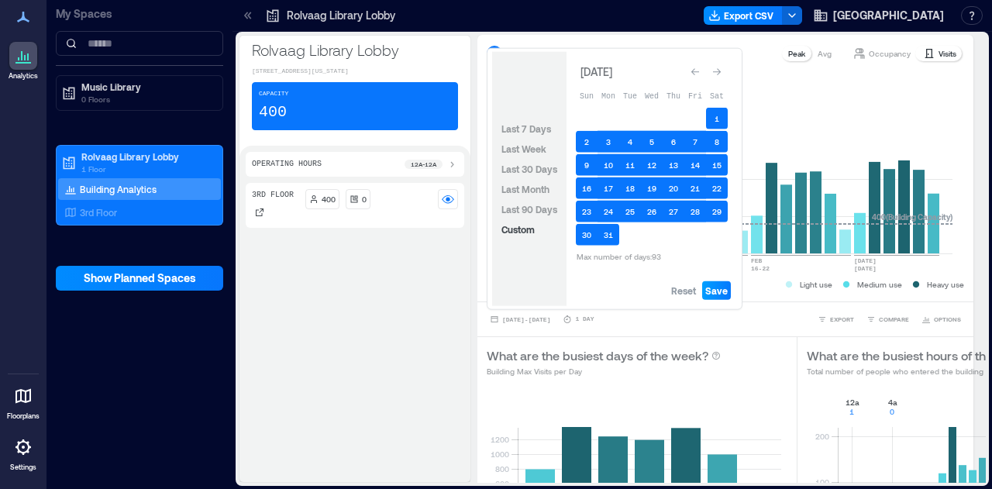
click at [716, 295] on span "Save" at bounding box center [717, 291] width 22 height 12
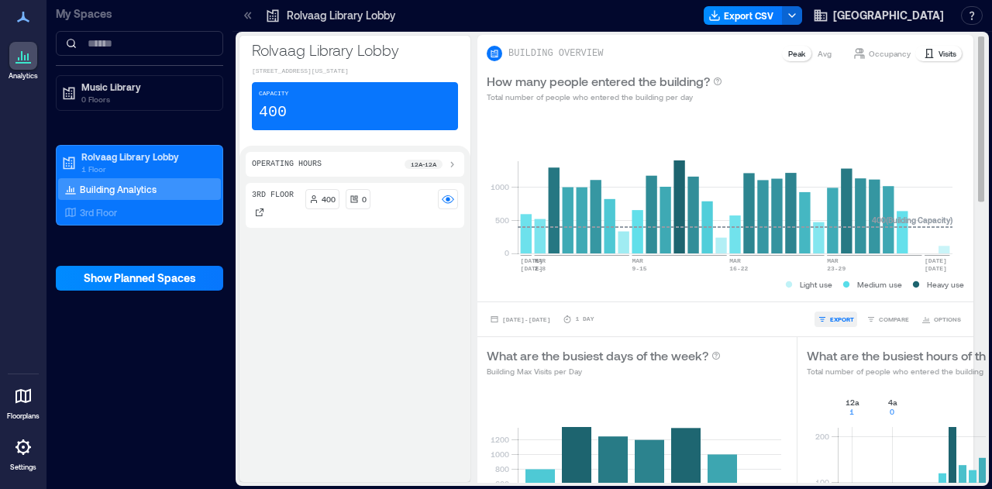
click at [834, 317] on span "EXPORT" at bounding box center [842, 319] width 24 height 9
click at [834, 295] on span "CSV" at bounding box center [836, 297] width 12 height 9
click at [321, 406] on div "3rd Floor 400 0" at bounding box center [355, 329] width 219 height 293
click at [551, 323] on span "[DATE] - [DATE]" at bounding box center [526, 319] width 48 height 9
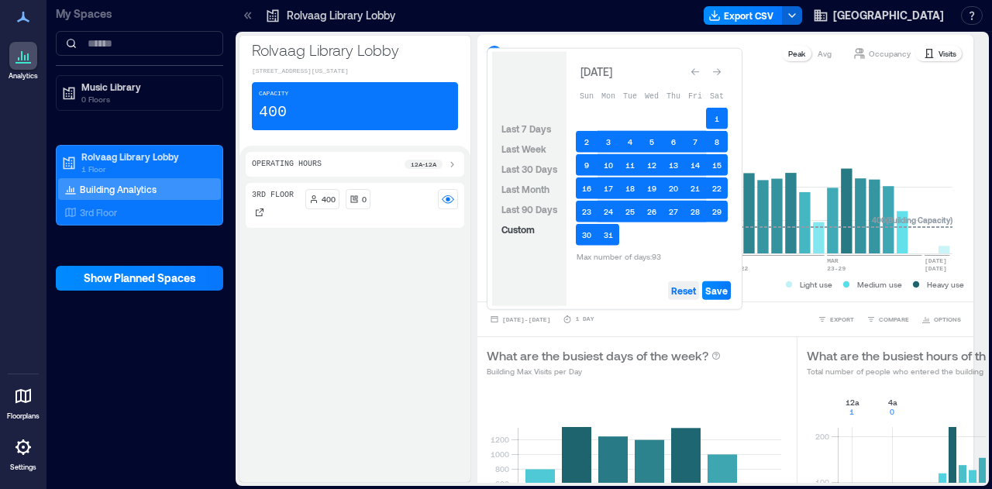
click at [681, 289] on span "Reset" at bounding box center [683, 291] width 25 height 12
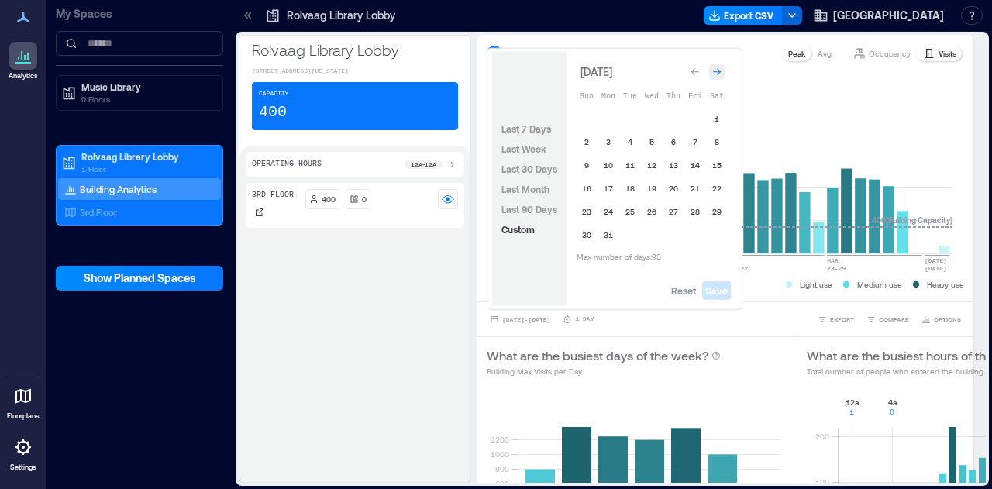
click at [716, 64] on div "Go to next month" at bounding box center [717, 72] width 16 height 16
click at [626, 120] on button "1" at bounding box center [631, 122] width 22 height 22
click at [657, 216] on button "30" at bounding box center [652, 215] width 22 height 22
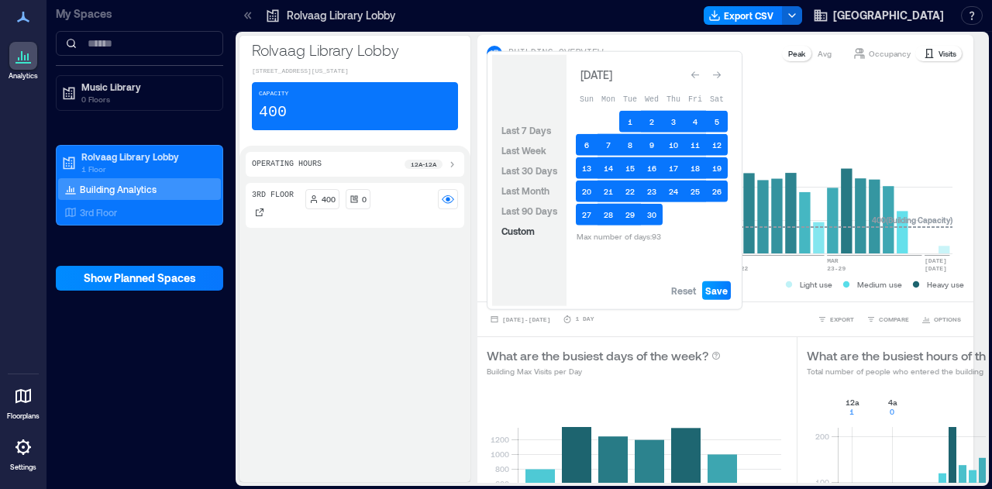
click at [707, 293] on span "Save" at bounding box center [717, 291] width 22 height 12
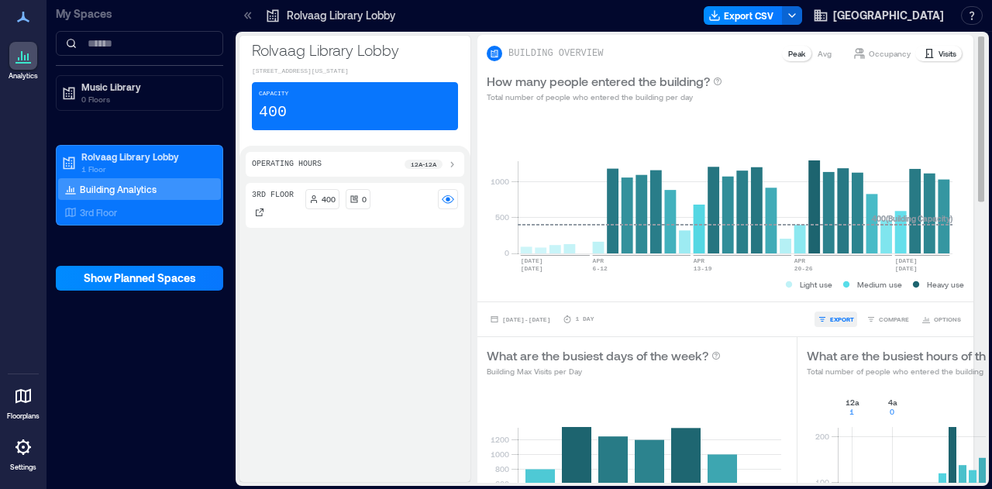
click at [830, 317] on span "EXPORT" at bounding box center [842, 319] width 24 height 9
click at [828, 297] on button "CSV" at bounding box center [830, 298] width 39 height 16
click at [282, 457] on div "3rd Floor 400 0" at bounding box center [355, 329] width 219 height 293
click at [551, 320] on span "[DATE] - [DATE]" at bounding box center [526, 319] width 48 height 7
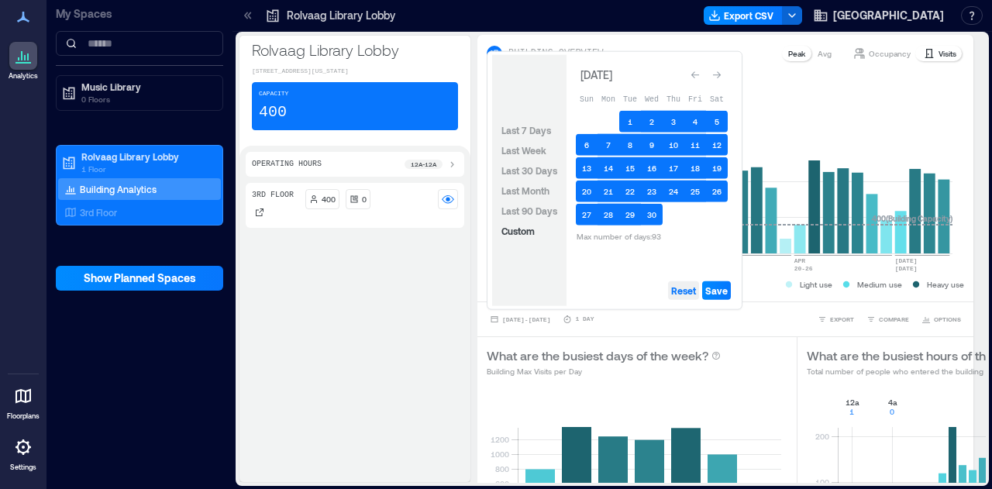
click at [689, 291] on span "Reset" at bounding box center [683, 291] width 25 height 12
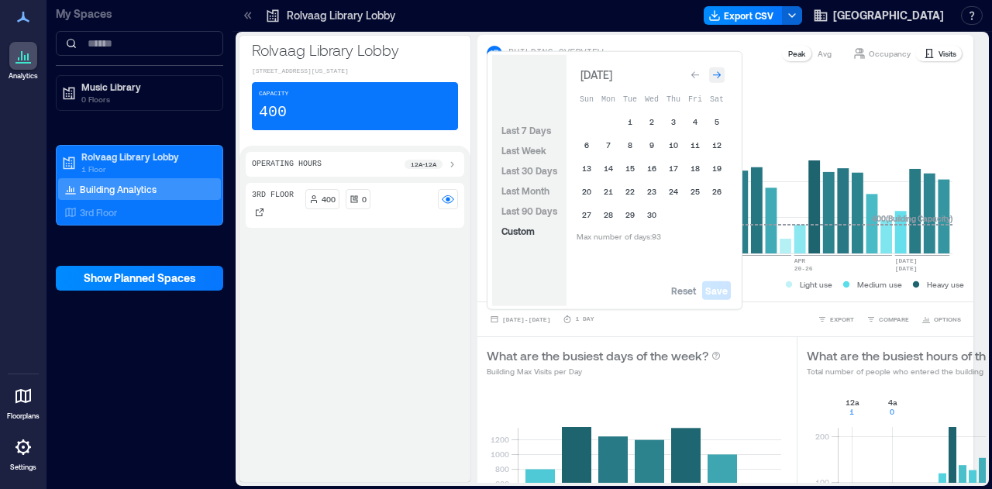
click at [716, 70] on div "Go to next month" at bounding box center [717, 75] width 16 height 16
click at [671, 122] on button "1" at bounding box center [674, 122] width 22 height 22
click at [716, 219] on button "31" at bounding box center [717, 215] width 22 height 22
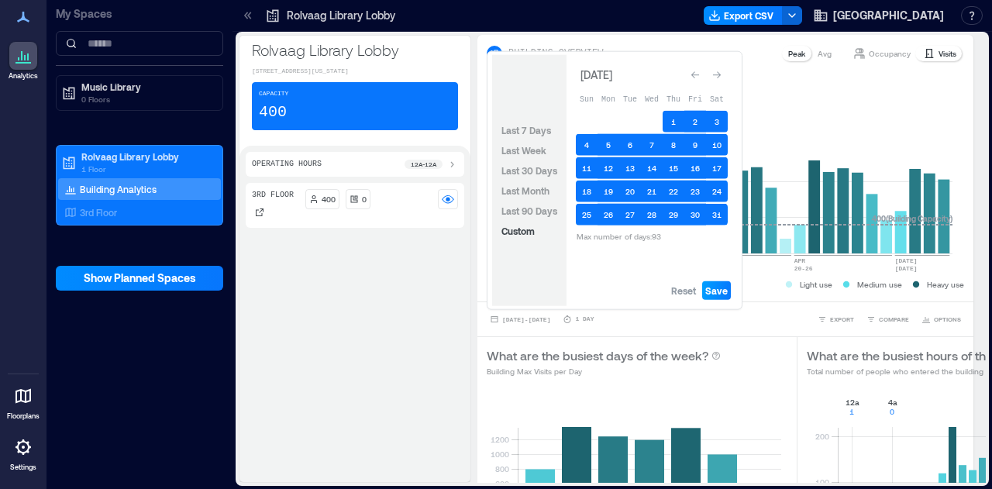
click at [721, 295] on span "Save" at bounding box center [717, 291] width 22 height 12
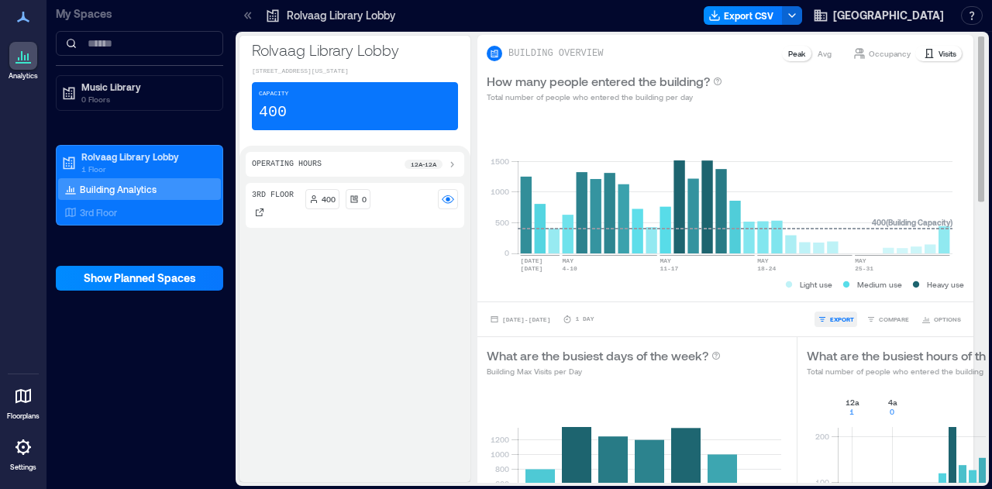
click at [830, 315] on span "EXPORT" at bounding box center [842, 319] width 24 height 9
click at [827, 295] on button "CSV" at bounding box center [830, 298] width 39 height 16
drag, startPoint x: 283, startPoint y: 438, endPoint x: 325, endPoint y: 436, distance: 41.9
click at [283, 438] on div "3rd Floor 400 0" at bounding box center [355, 329] width 219 height 293
click at [538, 323] on span "[DATE] - [DATE]" at bounding box center [526, 319] width 48 height 9
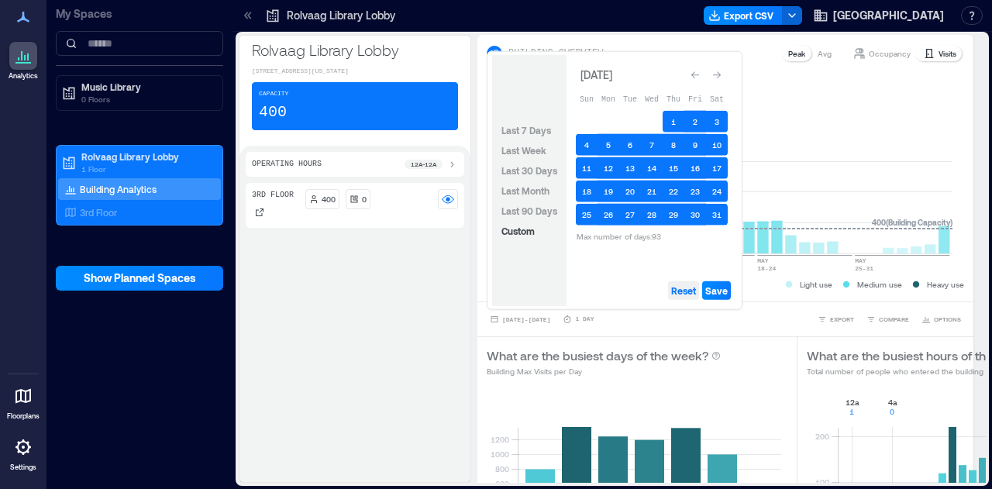
click at [691, 299] on button "Reset" at bounding box center [683, 290] width 31 height 19
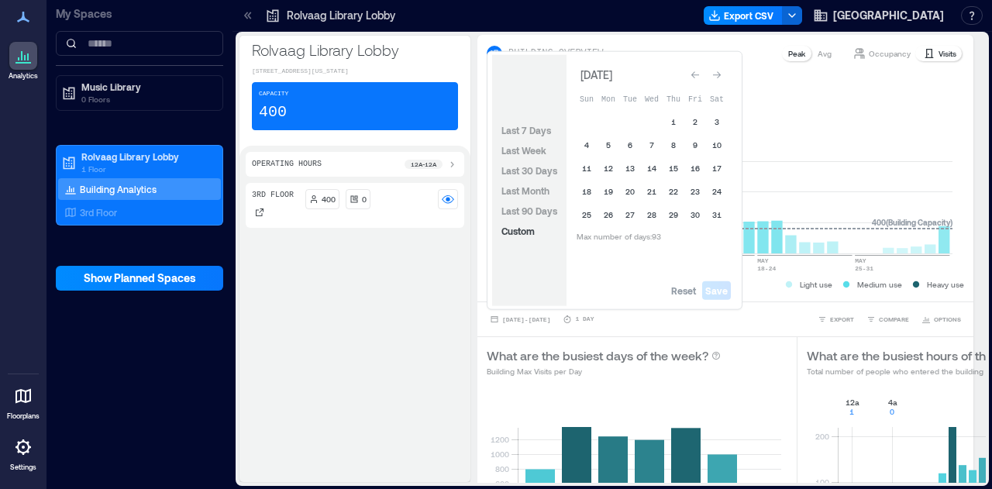
click at [727, 77] on button "Go to next month" at bounding box center [717, 75] width 22 height 22
click at [612, 121] on button "1" at bounding box center [609, 122] width 22 height 22
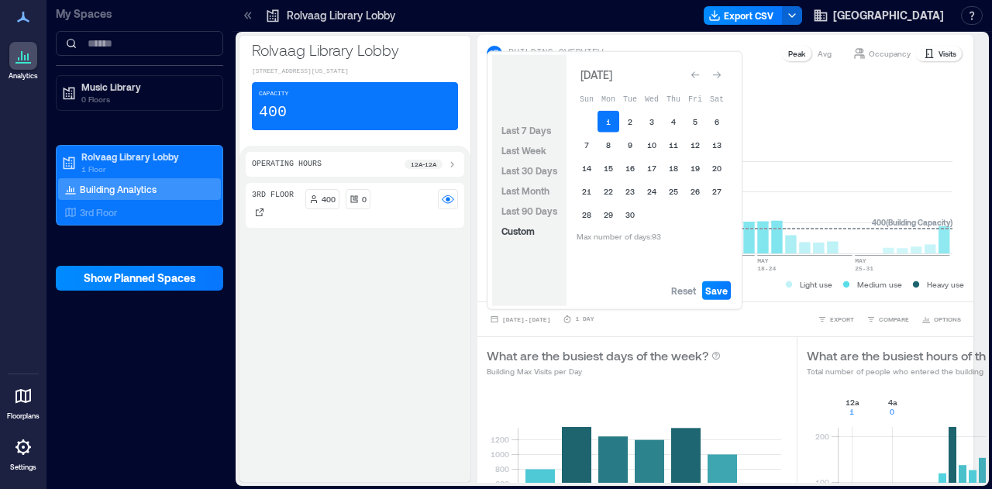
drag, startPoint x: 630, startPoint y: 218, endPoint x: 703, endPoint y: 261, distance: 85.5
click at [630, 218] on button "30" at bounding box center [631, 215] width 22 height 22
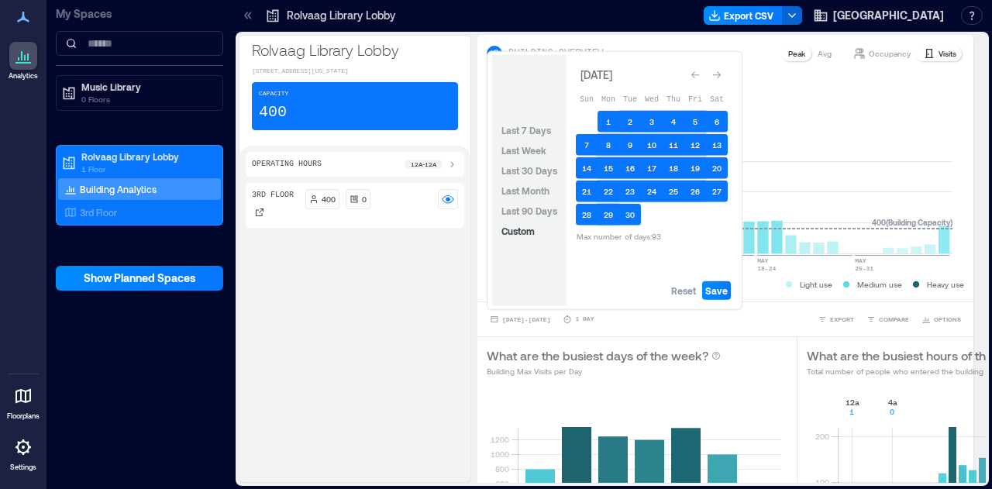
drag, startPoint x: 727, startPoint y: 288, endPoint x: 732, endPoint y: 299, distance: 12.8
click at [727, 288] on span "Save" at bounding box center [717, 291] width 22 height 12
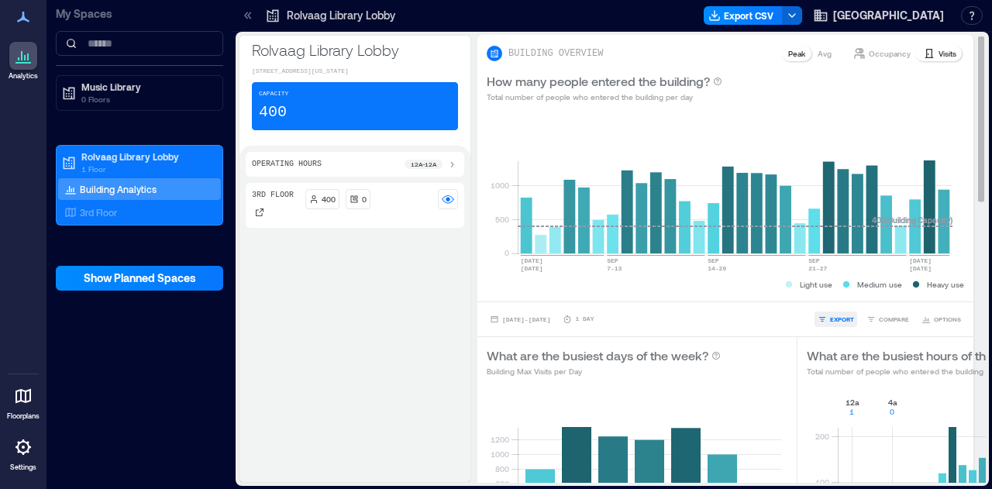
click at [830, 322] on span "EXPORT" at bounding box center [842, 319] width 24 height 9
click at [834, 299] on span "CSV" at bounding box center [836, 297] width 12 height 9
click at [308, 454] on div "3rd Floor 400 0" at bounding box center [355, 329] width 219 height 293
click at [536, 316] on span "[DATE] - [DATE]" at bounding box center [526, 319] width 48 height 7
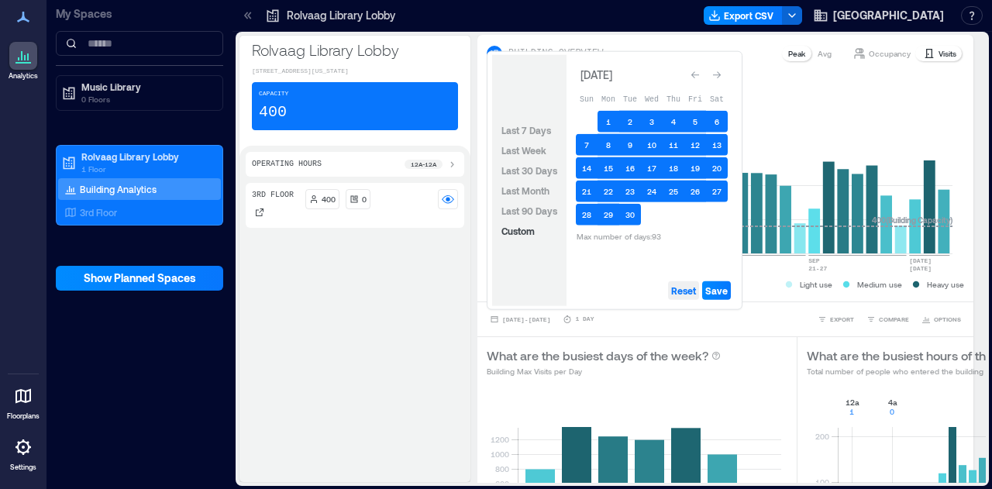
click at [678, 295] on span "Reset" at bounding box center [683, 291] width 25 height 12
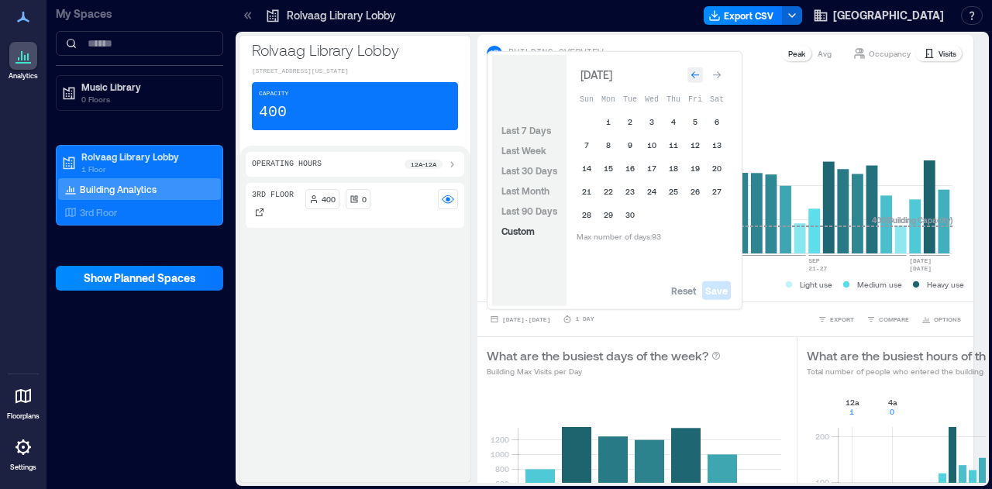
click at [692, 74] on icon "Go to previous month" at bounding box center [695, 75] width 9 height 9
click at [692, 74] on icon "Go to previous month" at bounding box center [695, 71] width 9 height 9
click at [692, 74] on icon "Go to previous month" at bounding box center [695, 75] width 9 height 9
click at [692, 74] on icon "Go to previous month" at bounding box center [695, 71] width 9 height 9
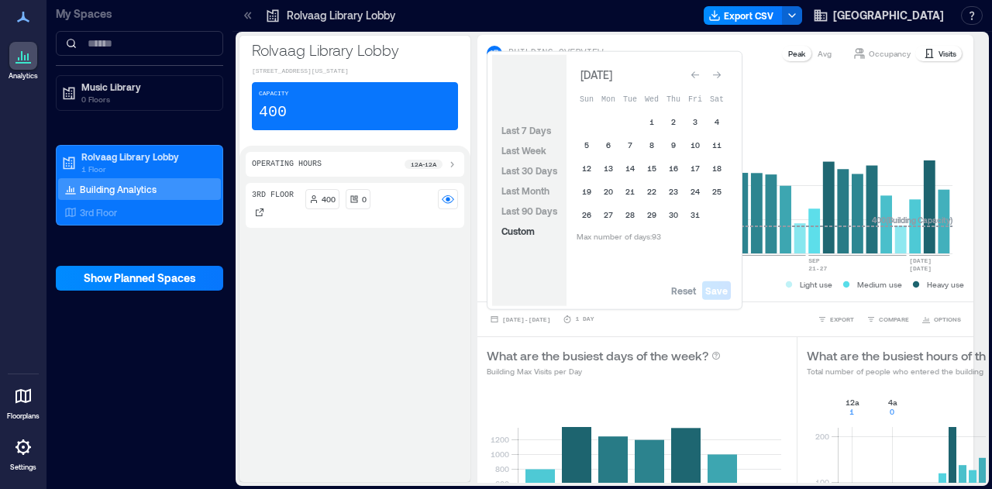
click at [692, 74] on icon "Go to previous month" at bounding box center [695, 75] width 9 height 9
click at [578, 120] on button "1" at bounding box center [587, 122] width 22 height 22
click at [616, 216] on button "30" at bounding box center [609, 215] width 22 height 22
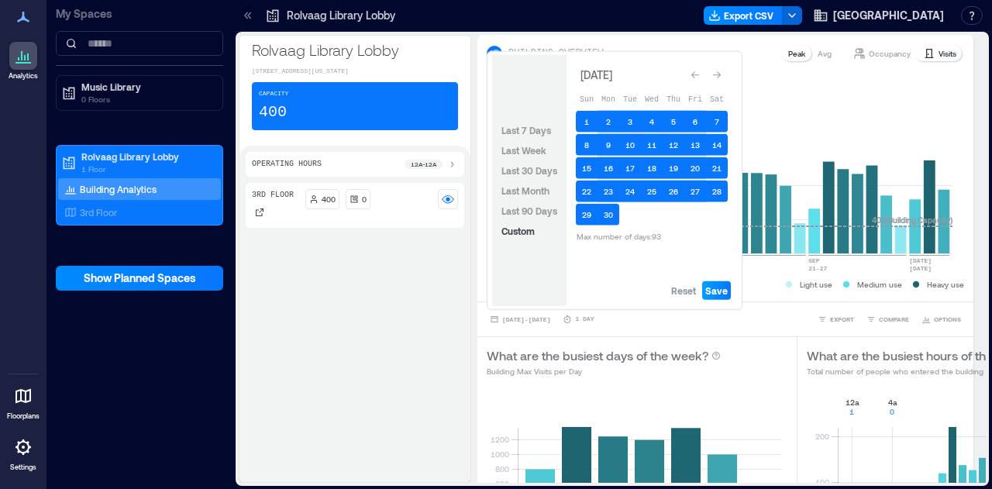
click at [707, 291] on span "Save" at bounding box center [717, 291] width 22 height 12
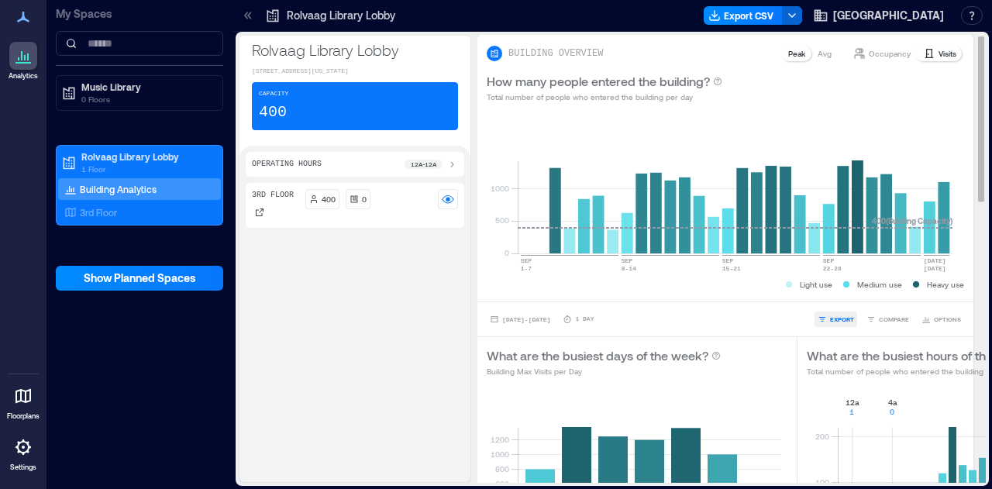
click at [830, 316] on span "EXPORT" at bounding box center [842, 319] width 24 height 9
click at [828, 297] on button "CSV" at bounding box center [830, 298] width 39 height 16
click at [324, 476] on div "3rd Floor 400 0" at bounding box center [355, 329] width 219 height 293
click at [544, 317] on span "[DATE] - [DATE]" at bounding box center [526, 319] width 48 height 7
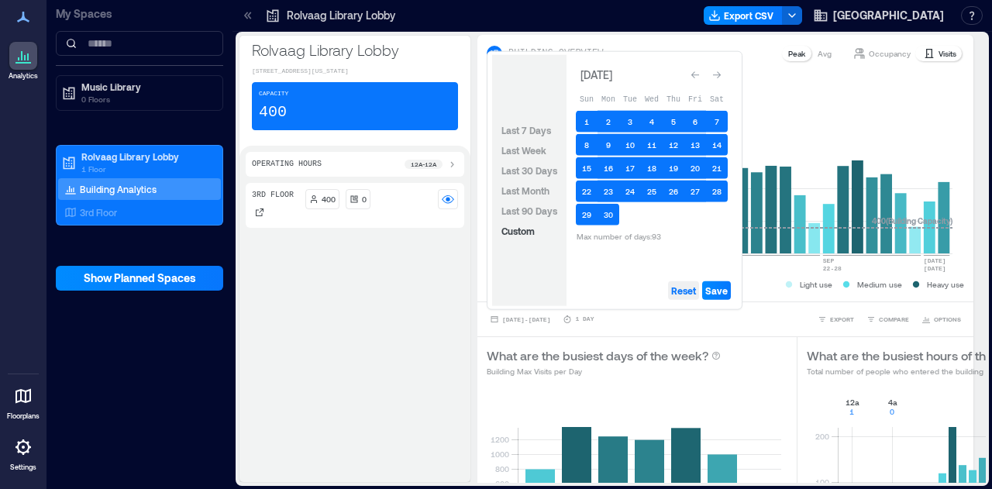
click at [693, 294] on span "Reset" at bounding box center [683, 291] width 25 height 12
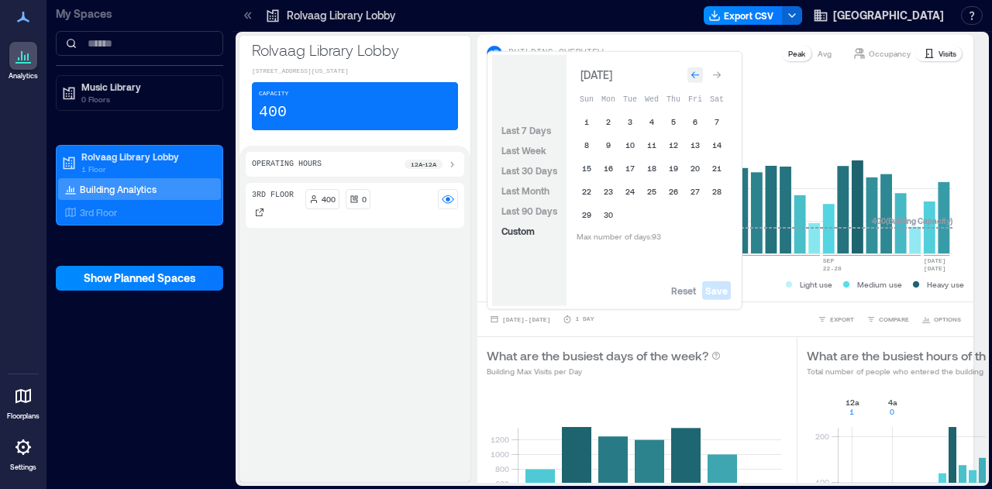
click at [700, 67] on button "Go to previous month" at bounding box center [696, 75] width 22 height 22
click at [701, 69] on div "Go to previous month" at bounding box center [696, 75] width 16 height 16
click at [701, 69] on div "Go to previous month" at bounding box center [696, 72] width 16 height 16
click at [701, 69] on div "Go to previous month" at bounding box center [696, 75] width 16 height 16
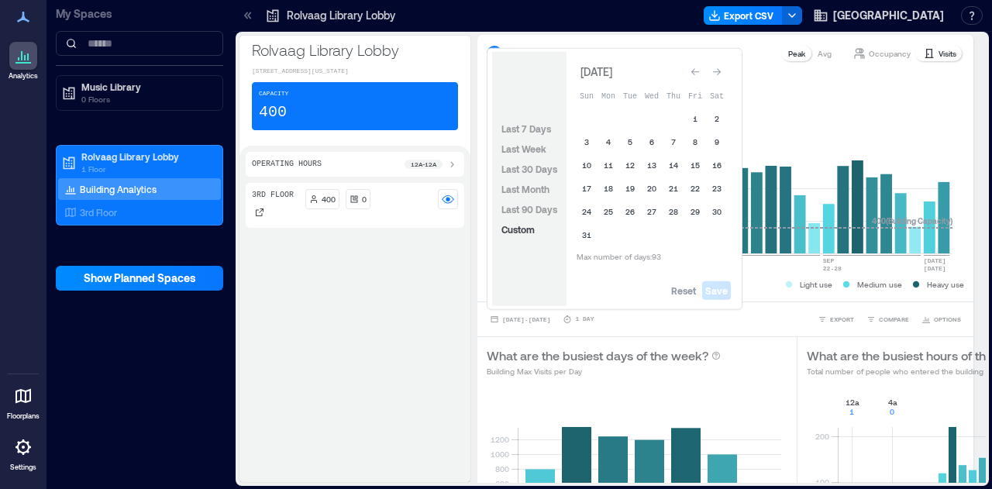
click at [701, 69] on div "Go to previous month" at bounding box center [696, 72] width 16 height 16
click at [701, 69] on div "Go to previous month" at bounding box center [696, 75] width 16 height 16
click at [701, 69] on div "Go to previous month" at bounding box center [696, 72] width 16 height 16
click at [701, 69] on div "Go to previous month" at bounding box center [696, 75] width 16 height 16
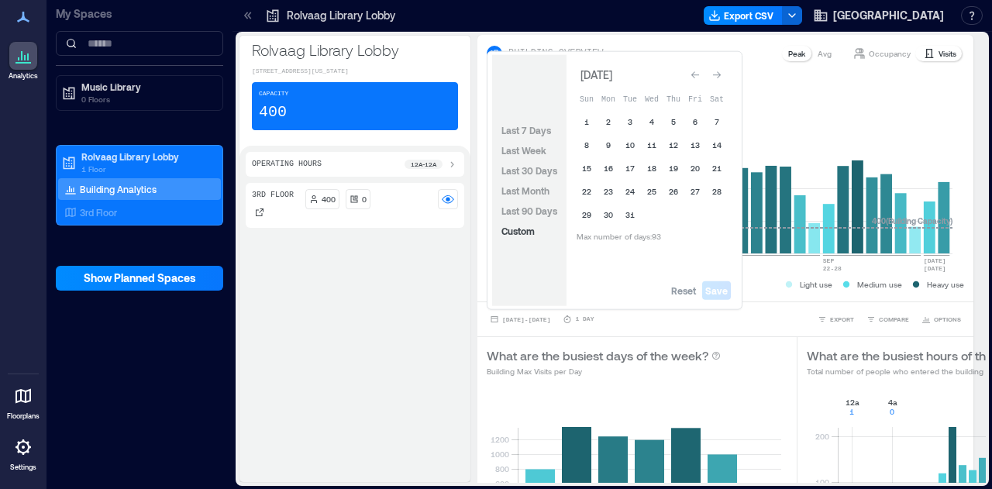
click at [701, 69] on div "Go to previous month" at bounding box center [696, 75] width 16 height 16
click at [691, 125] on button "1" at bounding box center [696, 122] width 22 height 22
click at [713, 215] on button "30" at bounding box center [717, 215] width 22 height 22
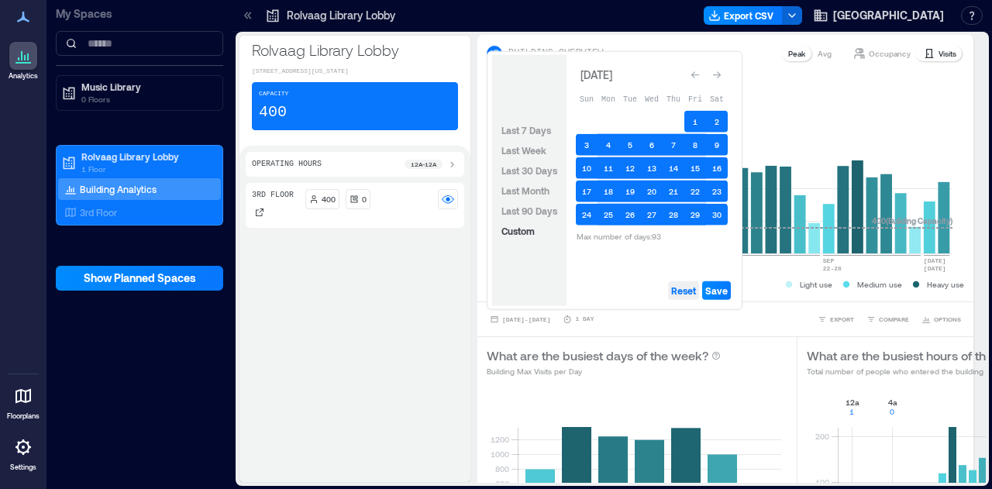
click at [689, 295] on span "Reset" at bounding box center [683, 291] width 25 height 12
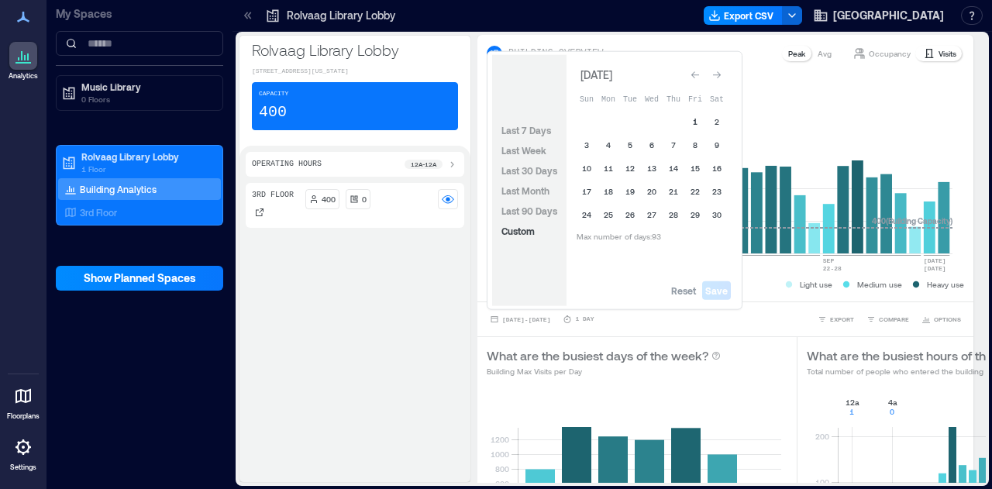
click at [701, 121] on button "1" at bounding box center [696, 122] width 22 height 22
click at [716, 222] on button "30" at bounding box center [717, 215] width 22 height 22
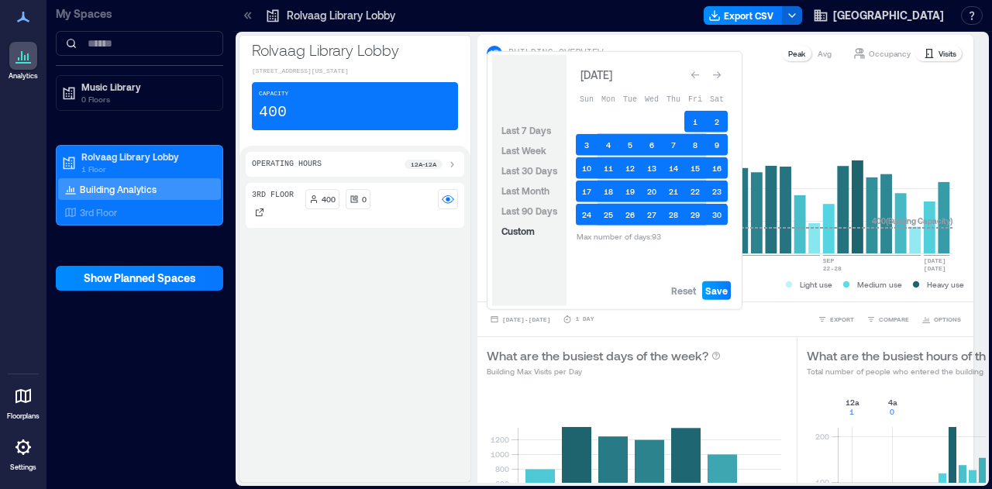
click at [716, 291] on span "Save" at bounding box center [717, 291] width 22 height 12
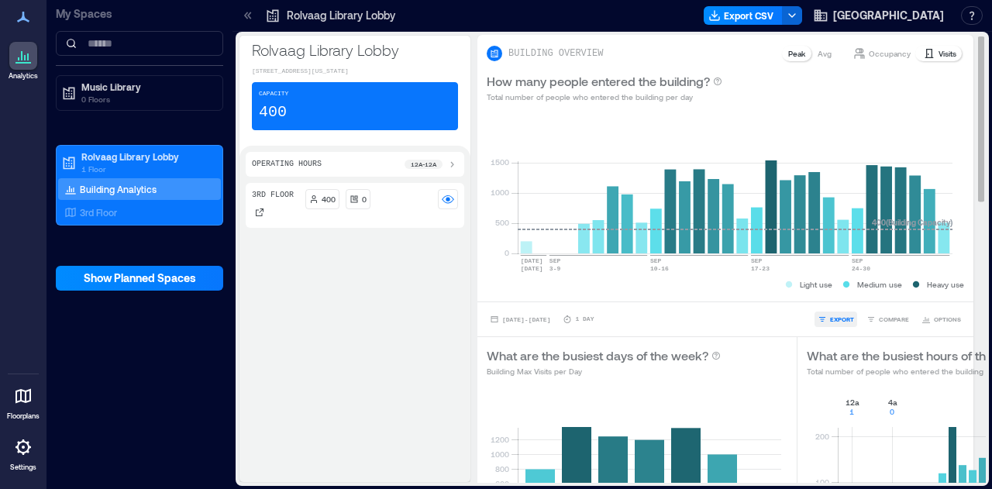
click at [830, 318] on span "EXPORT" at bounding box center [842, 319] width 24 height 9
click at [820, 301] on icon "button" at bounding box center [822, 297] width 9 height 9
click at [319, 461] on div "3rd Floor 400 0" at bounding box center [355, 329] width 219 height 293
click at [551, 317] on span "[DATE] - [DATE]" at bounding box center [526, 319] width 48 height 7
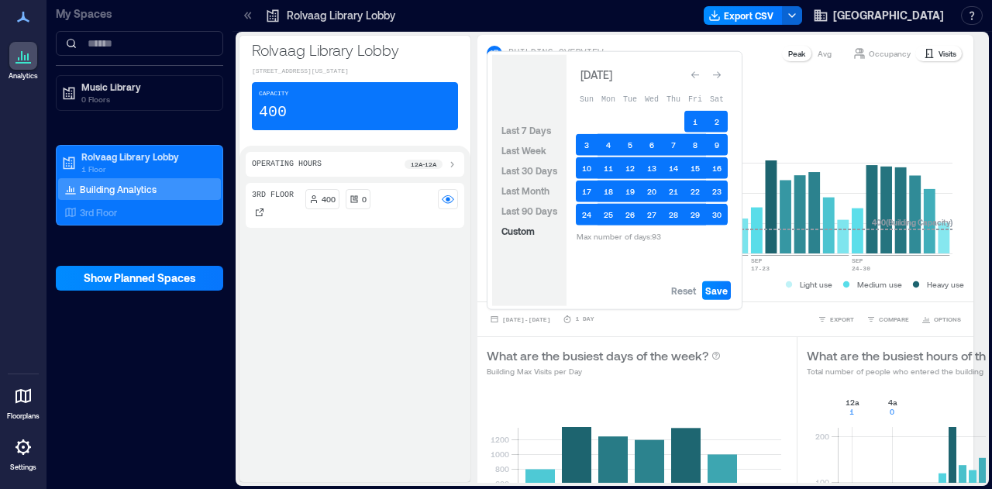
drag, startPoint x: 685, startPoint y: 291, endPoint x: 706, endPoint y: 261, distance: 36.8
click at [685, 291] on span "Reset" at bounding box center [683, 291] width 25 height 12
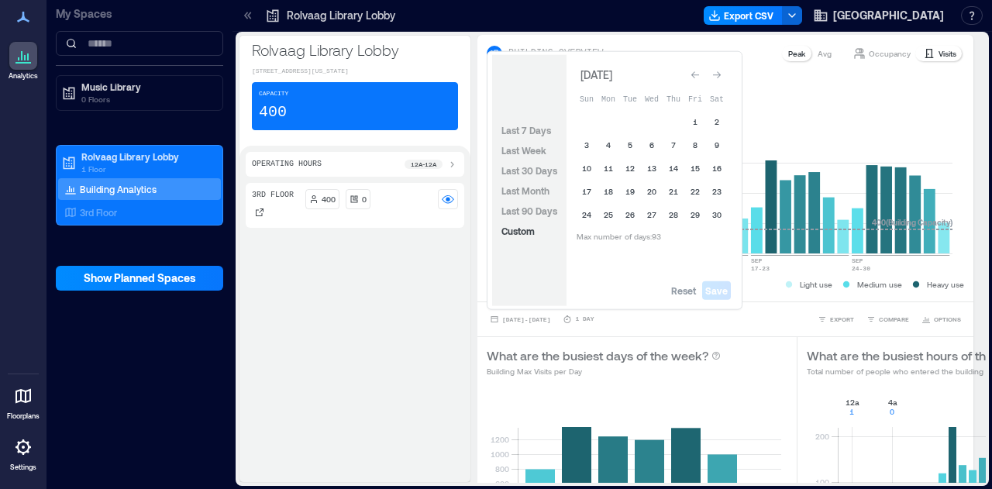
click at [726, 79] on button "Go to next month" at bounding box center [717, 75] width 22 height 22
click at [586, 120] on button "1" at bounding box center [587, 122] width 22 height 22
click at [636, 218] on button "31" at bounding box center [631, 215] width 22 height 22
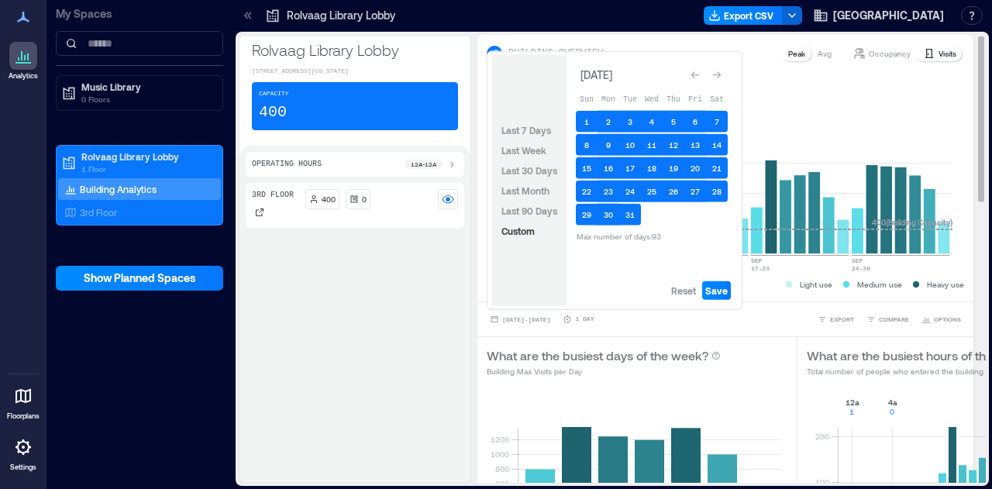
drag, startPoint x: 715, startPoint y: 295, endPoint x: 721, endPoint y: 319, distance: 24.1
click at [715, 297] on span "Save" at bounding box center [717, 291] width 22 height 12
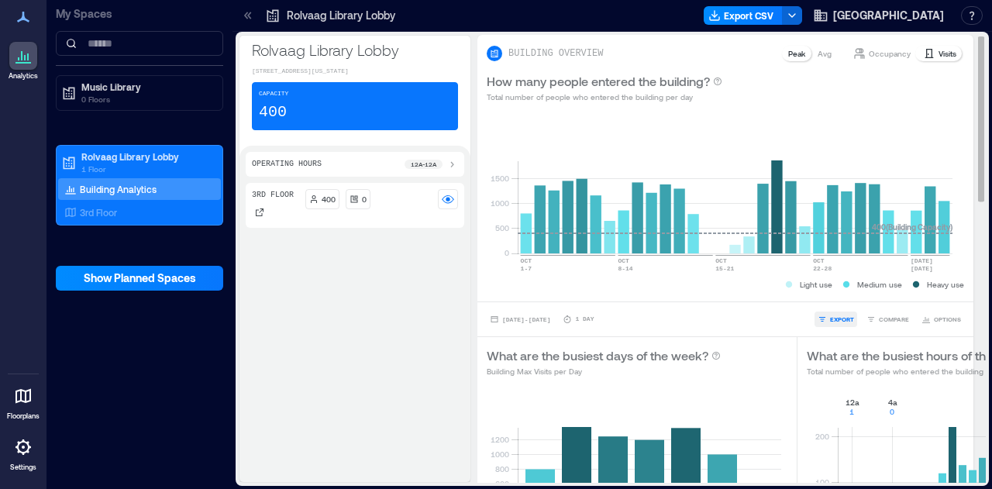
click at [830, 319] on span "EXPORT" at bounding box center [842, 319] width 24 height 9
click at [828, 299] on button "CSV" at bounding box center [830, 298] width 39 height 16
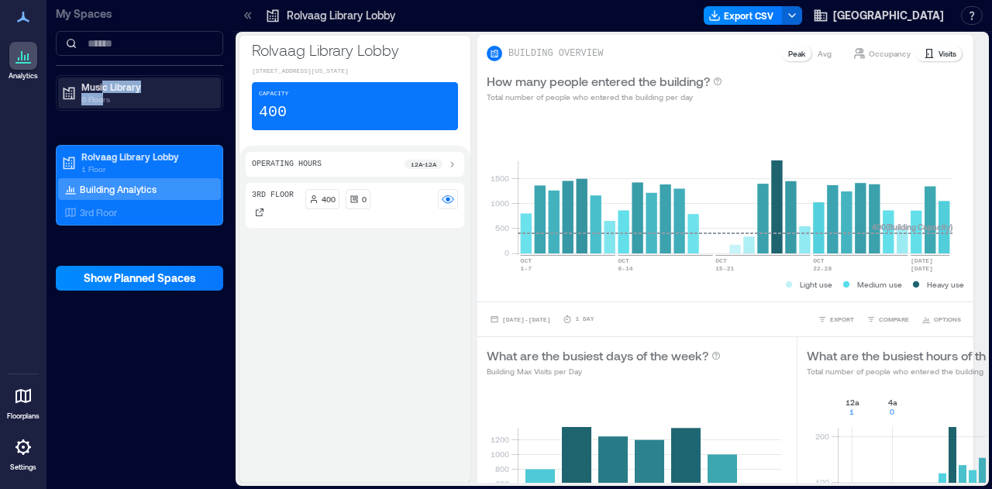
click at [102, 91] on div "Music Library 0 Floors" at bounding box center [146, 93] width 130 height 25
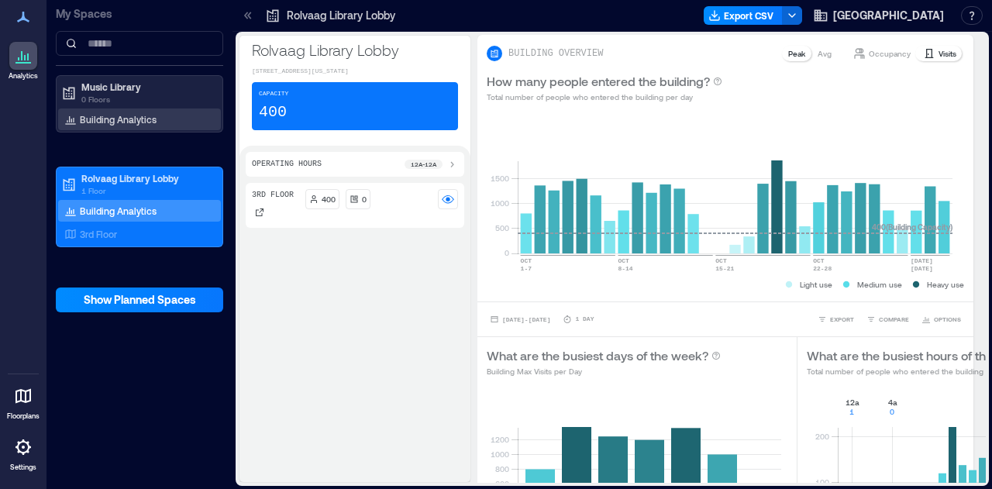
click at [129, 120] on p "Building Analytics" at bounding box center [118, 119] width 77 height 12
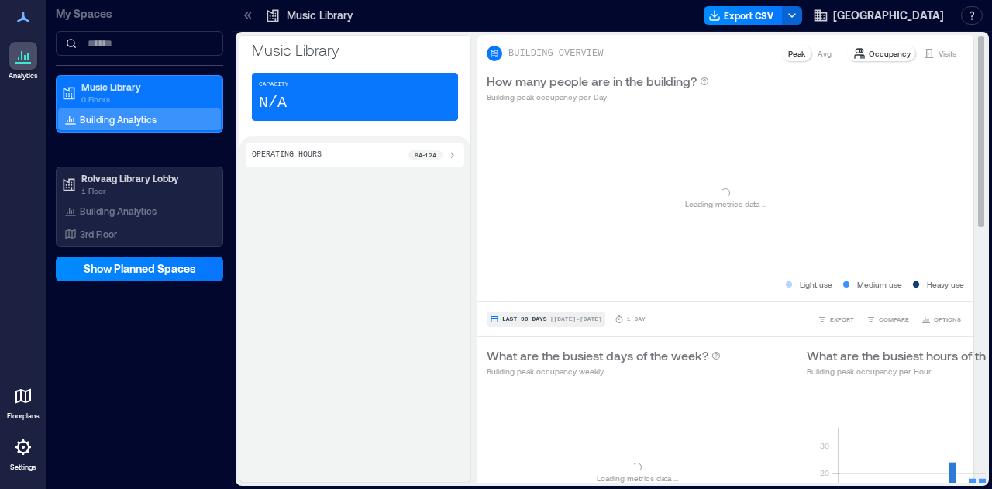
click at [522, 312] on button "Last 90 Days | [DATE] - [DATE]" at bounding box center [546, 320] width 119 height 16
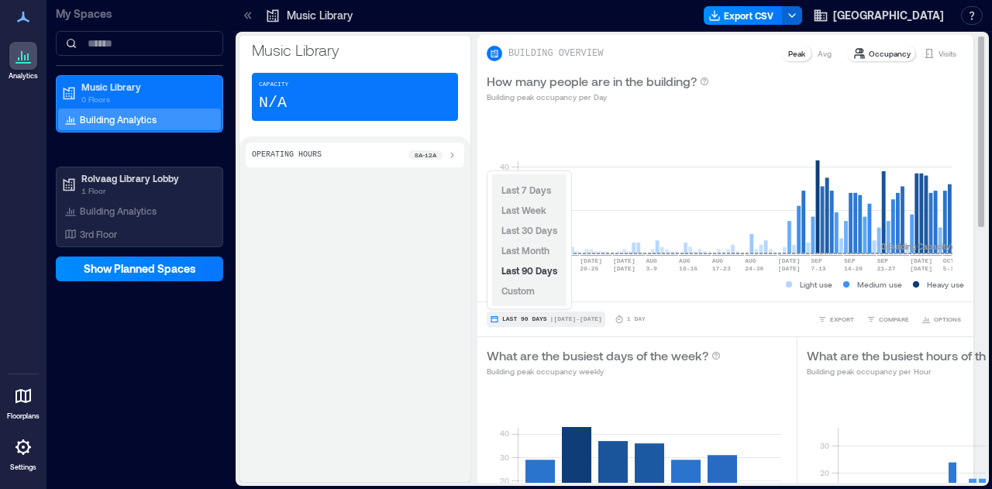
click at [526, 319] on span "Last 90 Days" at bounding box center [524, 319] width 45 height 0
click at [533, 292] on span "Custom" at bounding box center [518, 290] width 33 height 11
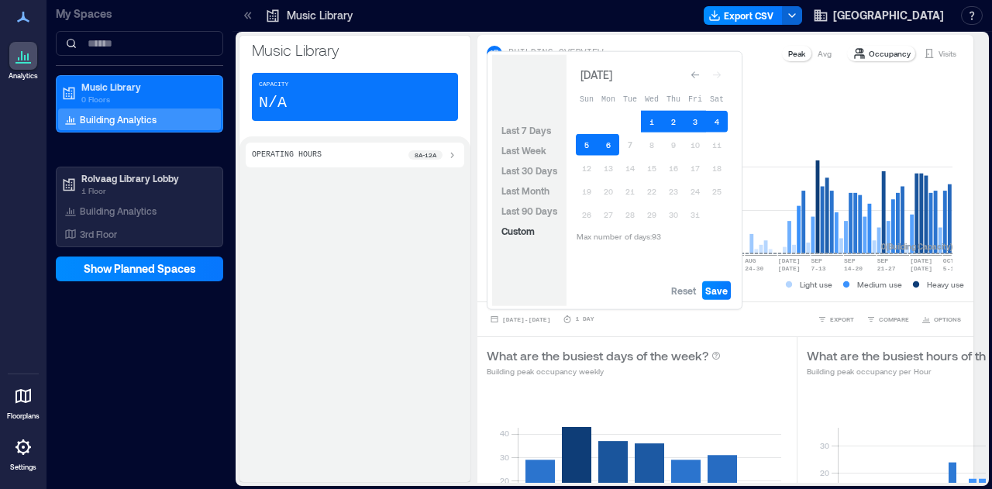
drag, startPoint x: 687, startPoint y: 288, endPoint x: 721, endPoint y: 226, distance: 71.5
click at [690, 288] on span "Reset" at bounding box center [683, 291] width 25 height 12
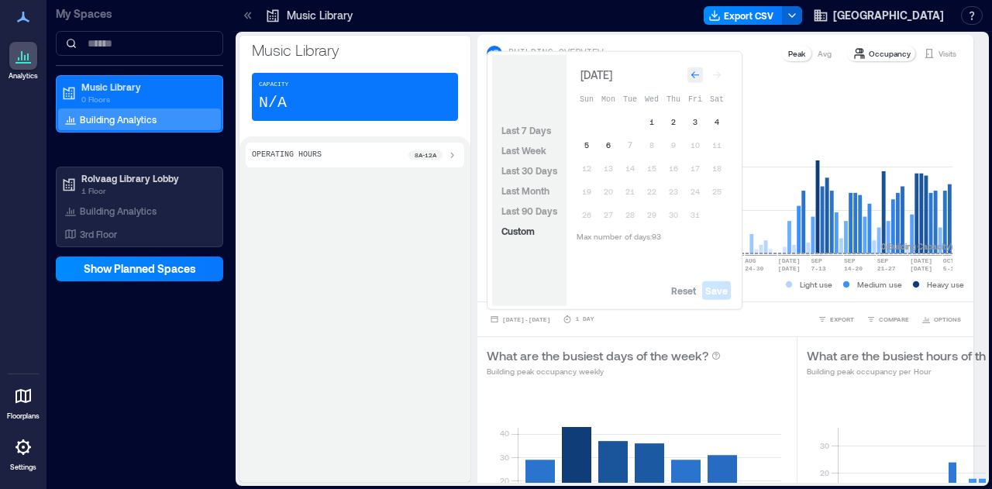
click at [695, 78] on icon "Go to previous month" at bounding box center [695, 75] width 9 height 9
click at [695, 78] on div "Go to previous month" at bounding box center [696, 72] width 16 height 16
click at [695, 78] on icon "Go to previous month" at bounding box center [695, 75] width 9 height 9
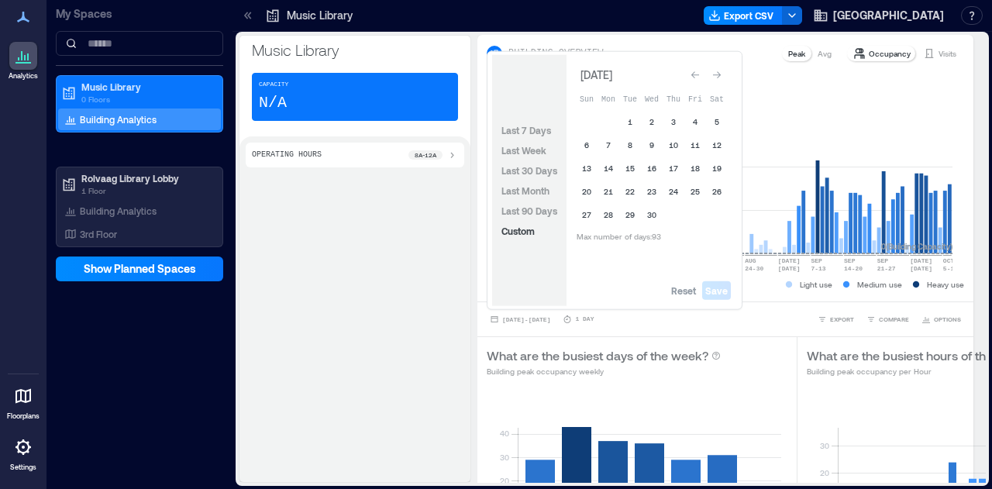
click at [695, 78] on icon "Go to previous month" at bounding box center [695, 75] width 9 height 9
click at [695, 78] on div "Go to previous month" at bounding box center [696, 72] width 16 height 16
click at [695, 78] on icon "Go to previous month" at bounding box center [695, 75] width 9 height 9
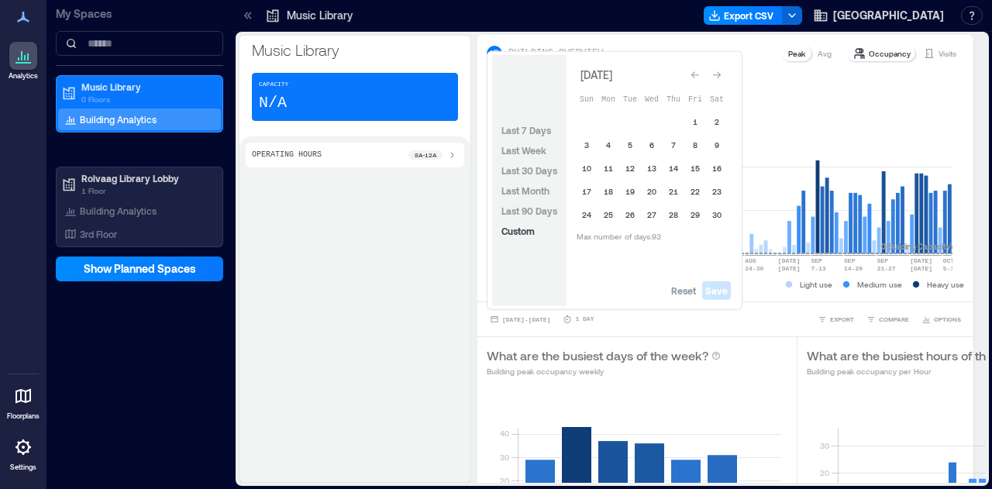
click at [695, 78] on icon "Go to previous month" at bounding box center [695, 75] width 9 height 9
click at [695, 77] on icon "Go to previous month" at bounding box center [695, 75] width 9 height 9
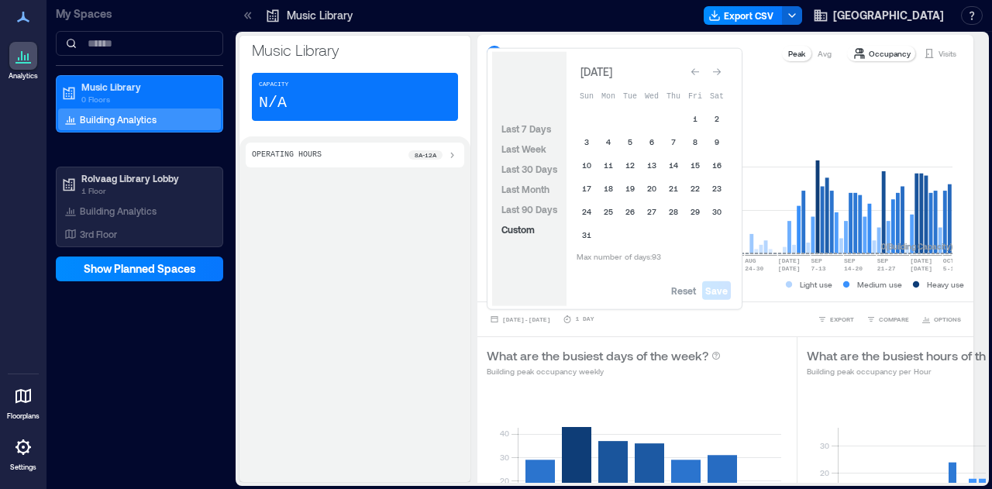
click at [696, 78] on div "Go to previous month" at bounding box center [696, 72] width 16 height 16
click at [696, 78] on icon "Go to previous month" at bounding box center [695, 75] width 9 height 9
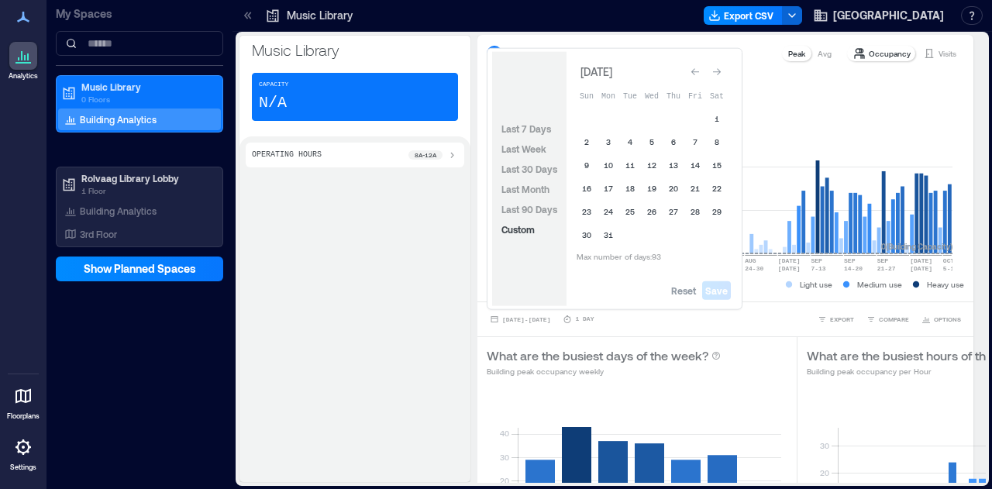
click at [696, 78] on div "Go to previous month" at bounding box center [696, 72] width 16 height 16
click at [696, 78] on icon "Go to previous month" at bounding box center [695, 75] width 9 height 9
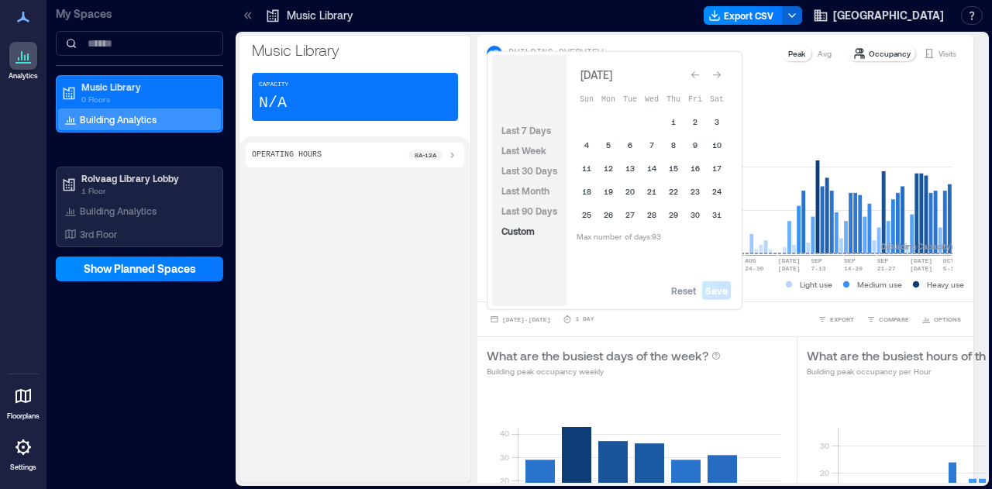
click at [696, 78] on icon "Go to previous month" at bounding box center [695, 75] width 9 height 9
click at [696, 78] on div "Go to previous month" at bounding box center [696, 72] width 16 height 16
click at [689, 295] on span "Reset" at bounding box center [683, 291] width 25 height 12
click at [678, 119] on button "1" at bounding box center [674, 122] width 22 height 22
click at [698, 224] on button "30" at bounding box center [696, 215] width 22 height 22
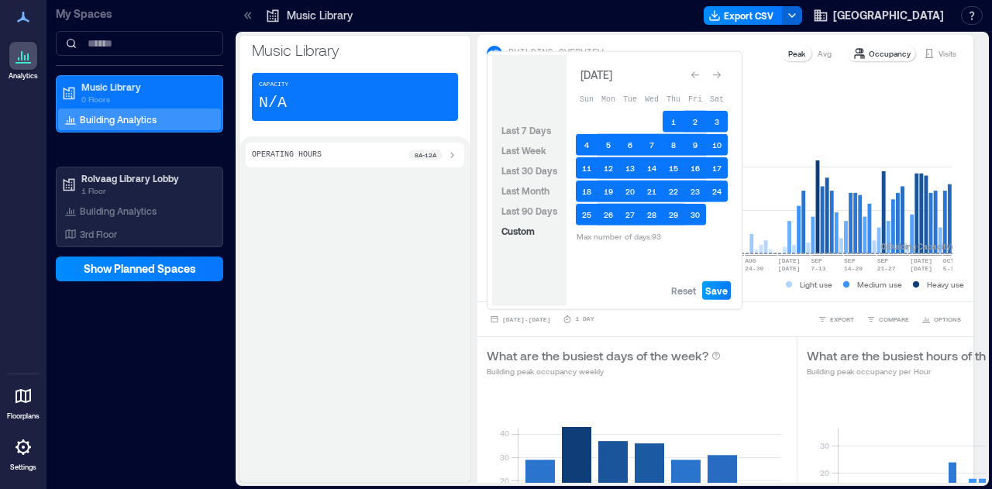
click at [721, 295] on span "Save" at bounding box center [717, 291] width 22 height 12
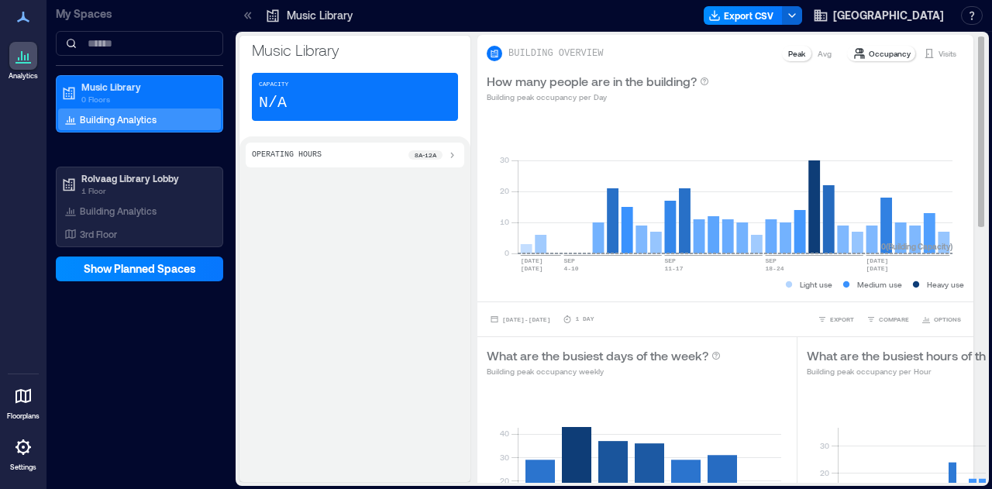
click at [942, 56] on p "Visits" at bounding box center [948, 53] width 18 height 12
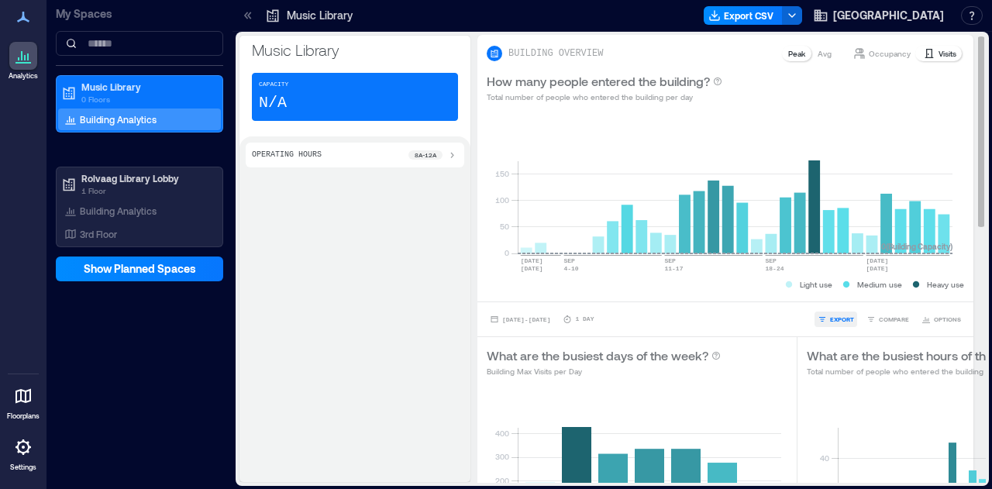
click at [830, 319] on span "EXPORT" at bounding box center [842, 319] width 24 height 9
click at [819, 288] on div "IMAGE CSV" at bounding box center [830, 288] width 39 height 34
click at [823, 302] on button "CSV" at bounding box center [830, 298] width 39 height 16
click at [377, 396] on div "Operating Hours 8a - 12a" at bounding box center [355, 309] width 231 height 346
click at [570, 327] on div "[DATE] - [DATE] 1 Day EXPORT COMPARE OPTIONS" at bounding box center [726, 319] width 496 height 35
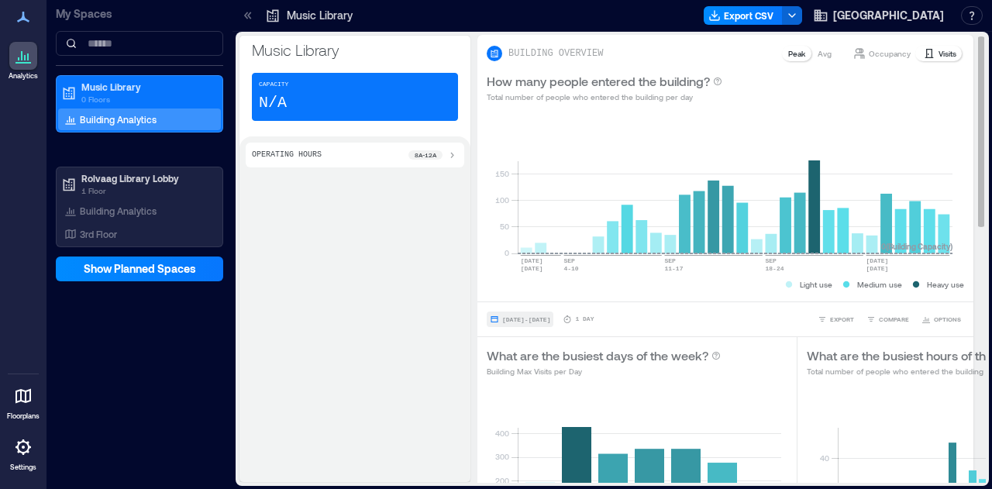
click at [551, 323] on span "[DATE] - [DATE]" at bounding box center [526, 319] width 48 height 7
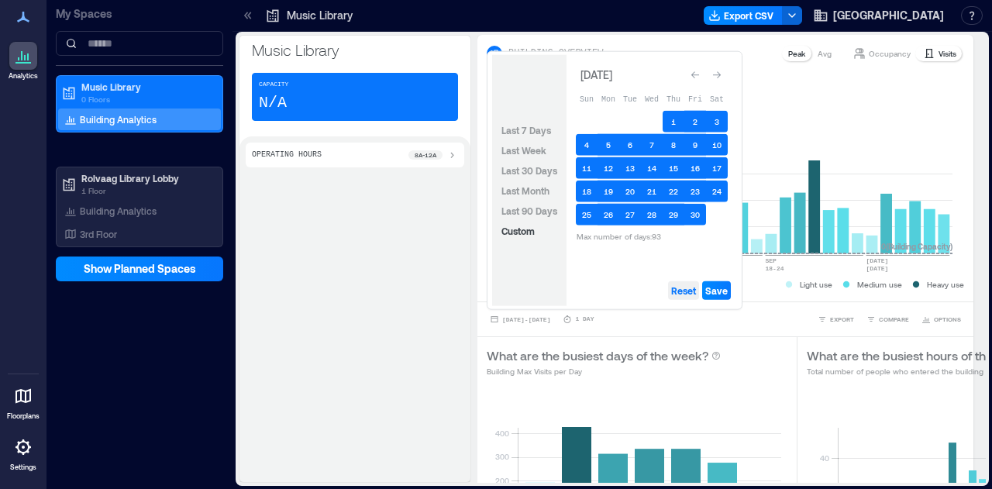
click at [681, 294] on span "Reset" at bounding box center [683, 291] width 25 height 12
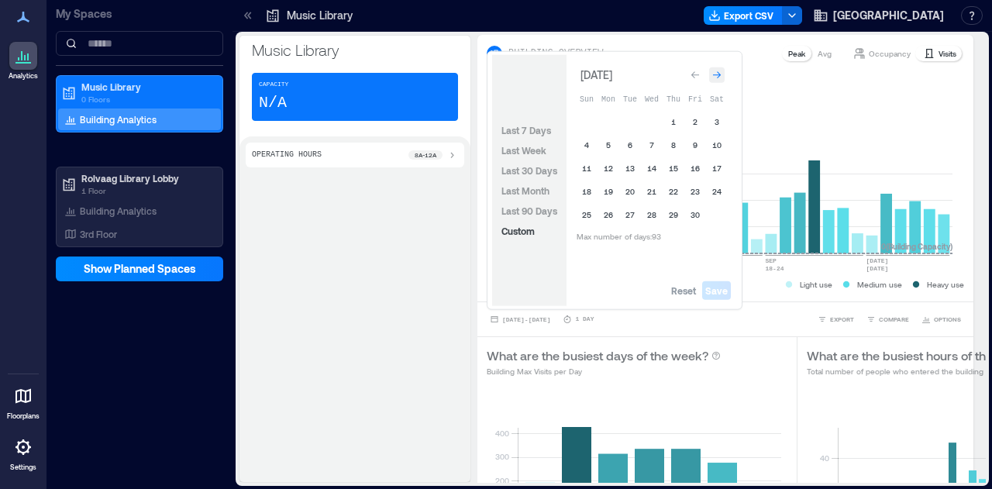
click at [720, 69] on div "Go to next month" at bounding box center [717, 75] width 16 height 16
click at [721, 69] on div "Go to next month" at bounding box center [717, 75] width 16 height 16
click at [722, 69] on div "Go to next month" at bounding box center [717, 75] width 16 height 16
click at [722, 69] on div "Go to next month" at bounding box center [717, 72] width 16 height 16
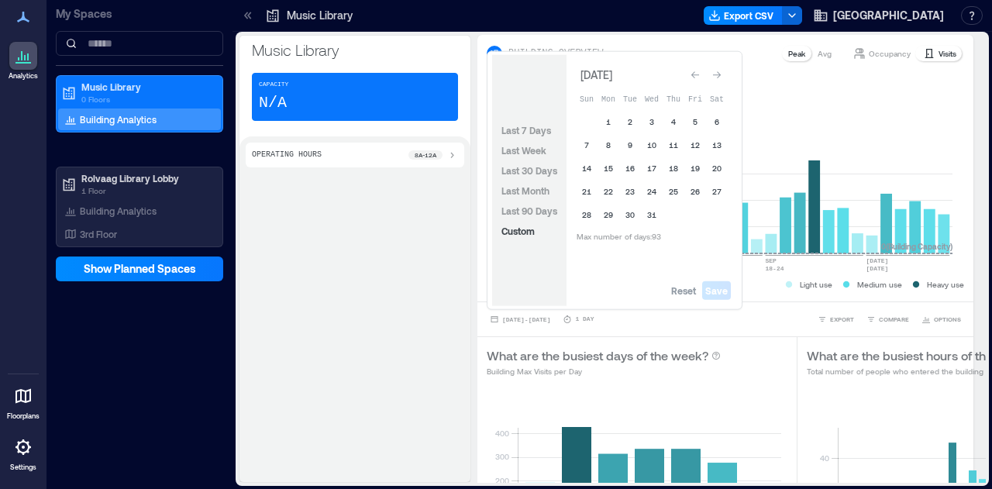
click at [722, 69] on div "Go to next month" at bounding box center [717, 75] width 16 height 16
click at [722, 69] on div "Go to next month" at bounding box center [717, 72] width 16 height 16
click at [722, 69] on div "Go to next month" at bounding box center [717, 75] width 16 height 16
click at [690, 121] on button "1" at bounding box center [696, 122] width 22 height 22
click at [710, 216] on button "30" at bounding box center [717, 215] width 22 height 22
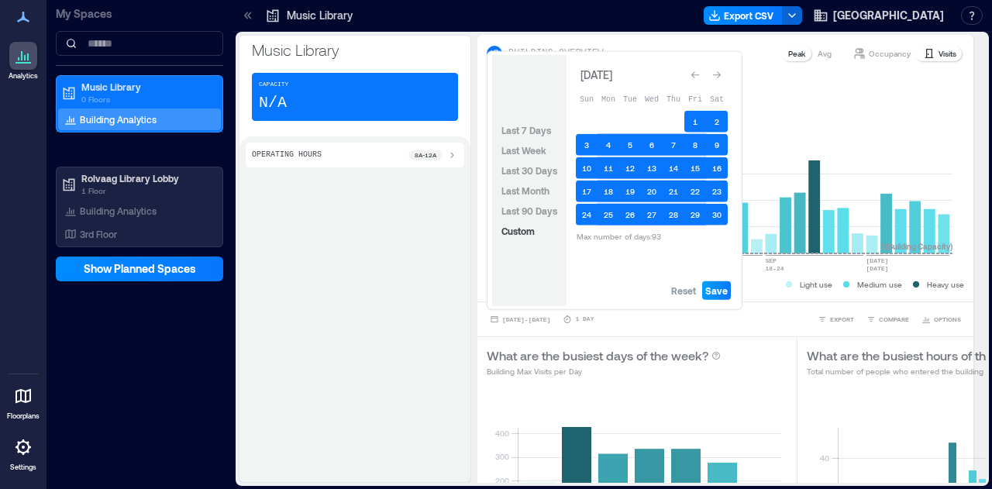
click at [722, 291] on span "Save" at bounding box center [717, 291] width 22 height 12
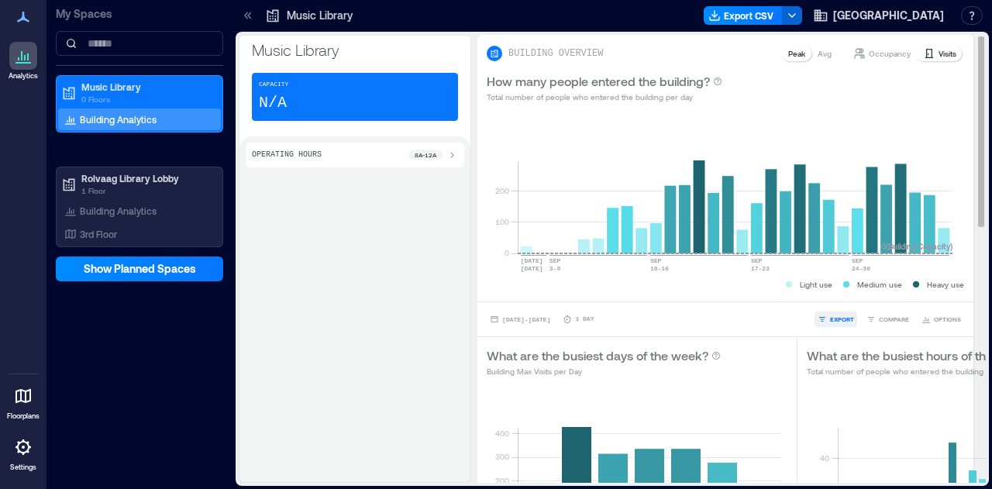
click at [827, 323] on button "EXPORT" at bounding box center [836, 320] width 43 height 16
click at [833, 296] on span "CSV" at bounding box center [836, 297] width 12 height 9
click at [376, 433] on div "Operating Hours 8a - 12a" at bounding box center [355, 309] width 231 height 346
click at [551, 322] on span "[DATE] - [DATE]" at bounding box center [526, 319] width 48 height 7
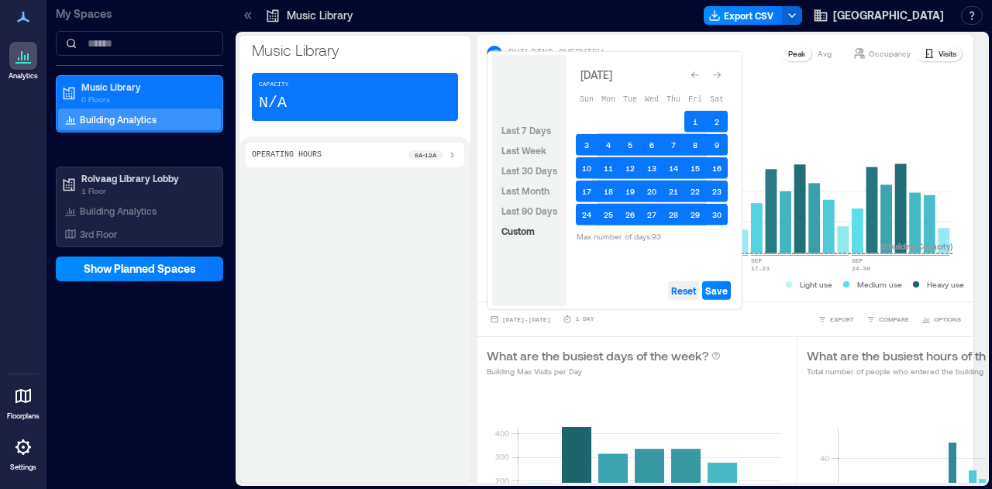
click at [692, 291] on span "Reset" at bounding box center [683, 291] width 25 height 12
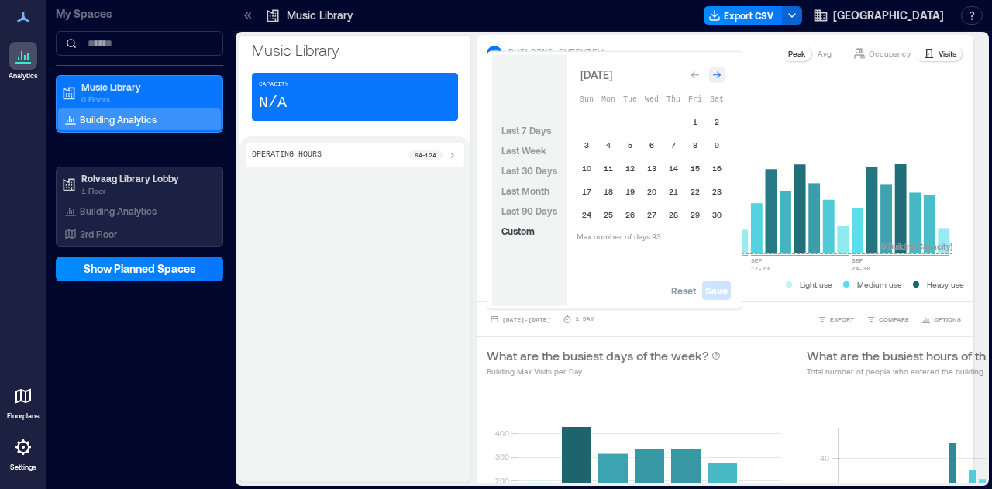
click at [717, 67] on div "Go to next month" at bounding box center [717, 75] width 16 height 16
click at [718, 67] on icon "Go to next month" at bounding box center [717, 71] width 9 height 9
click at [718, 67] on div "Go to next month" at bounding box center [717, 75] width 16 height 16
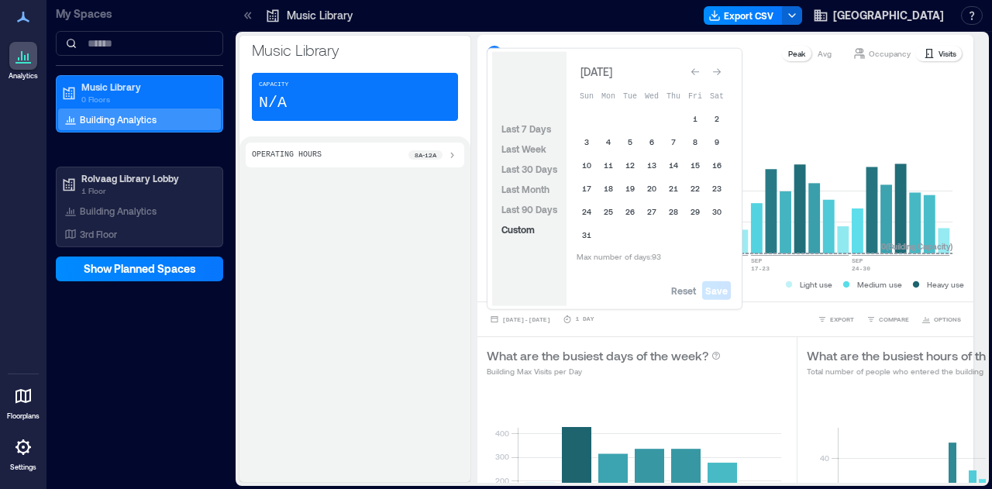
click at [719, 67] on icon "Go to next month" at bounding box center [717, 71] width 9 height 9
click at [719, 67] on div "Go to next month" at bounding box center [717, 75] width 16 height 16
click at [719, 67] on icon "Go to next month" at bounding box center [717, 71] width 9 height 9
click at [719, 67] on div "Go to next month" at bounding box center [717, 75] width 16 height 16
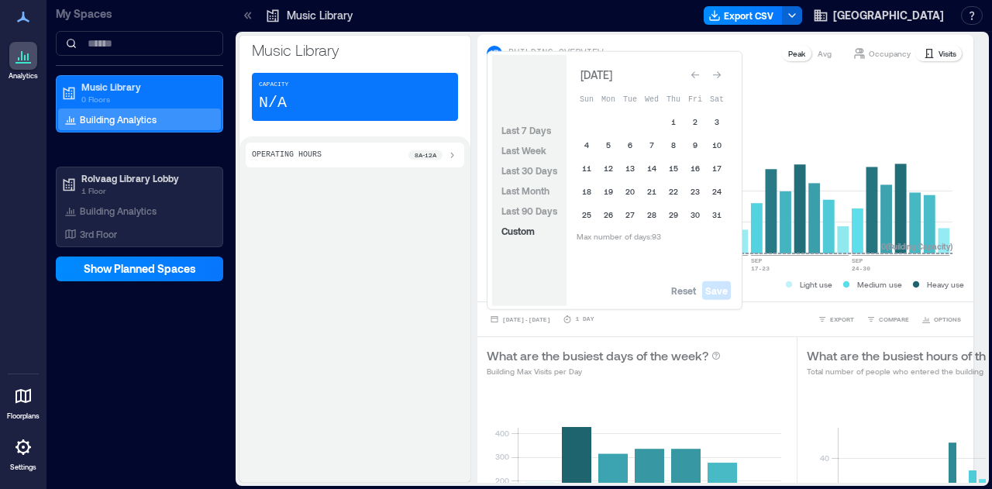
click at [719, 67] on div "Go to next month" at bounding box center [717, 75] width 16 height 16
click at [673, 295] on span "Reset" at bounding box center [683, 291] width 25 height 12
click at [588, 120] on button "1" at bounding box center [587, 122] width 22 height 22
click at [613, 217] on button "30" at bounding box center [609, 215] width 22 height 22
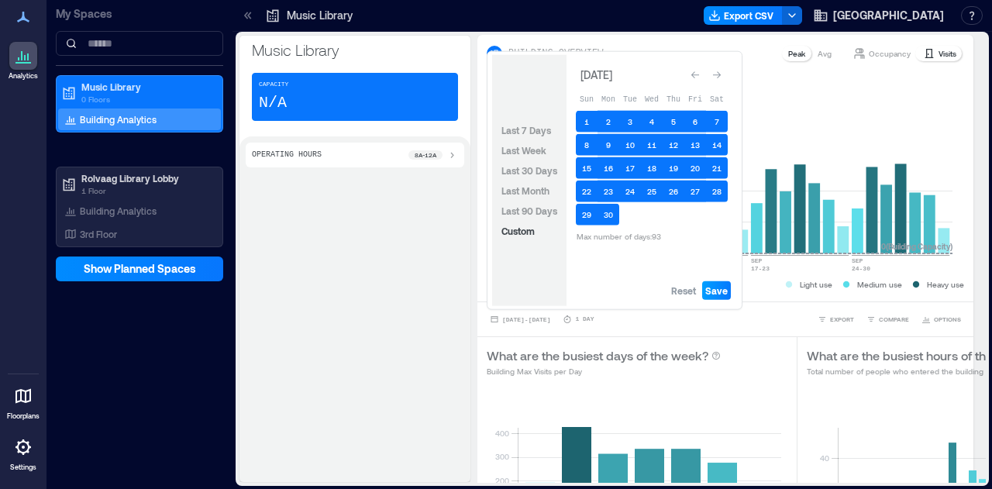
click at [720, 292] on span "Save" at bounding box center [717, 291] width 22 height 12
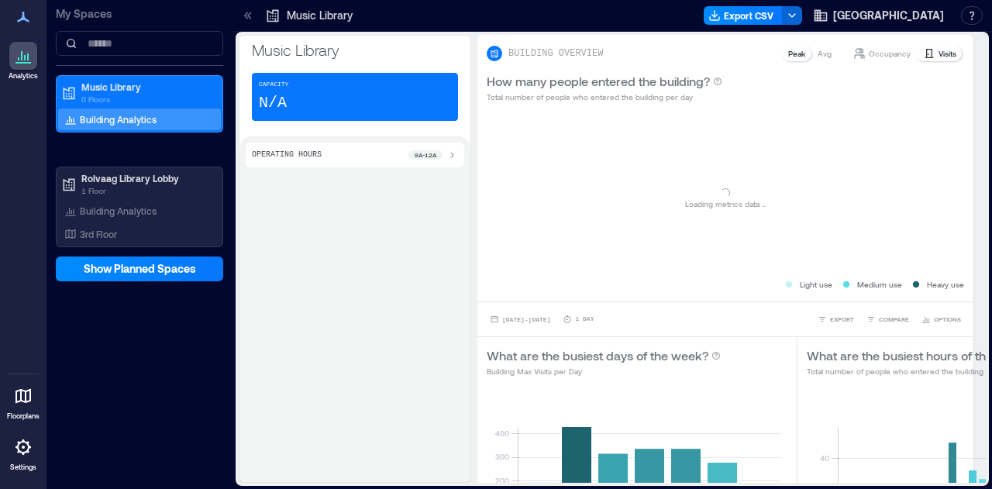
click at [720, 288] on div "Reset Save" at bounding box center [647, 291] width 166 height 30
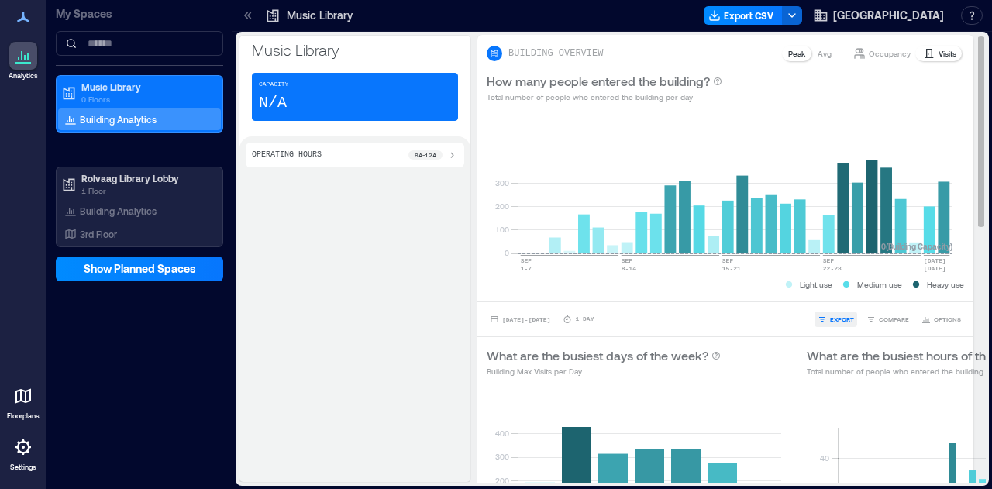
click at [833, 321] on span "EXPORT" at bounding box center [842, 319] width 24 height 9
click at [834, 291] on button "CSV" at bounding box center [830, 298] width 39 height 16
drag, startPoint x: 440, startPoint y: 424, endPoint x: 465, endPoint y: 395, distance: 37.9
click at [440, 424] on div "Operating Hours 8a - 12a" at bounding box center [355, 309] width 231 height 346
click at [551, 319] on span "[DATE] - [DATE]" at bounding box center [526, 319] width 48 height 7
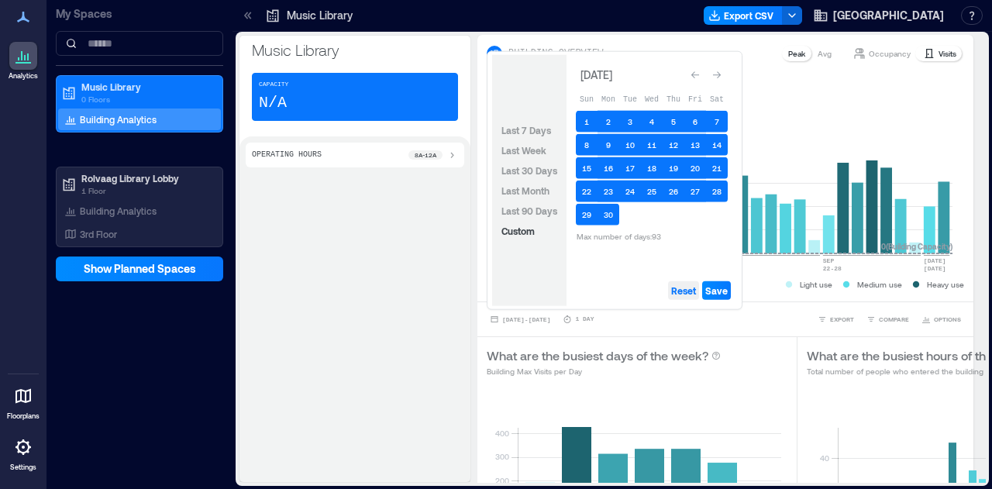
click at [688, 285] on span "Reset" at bounding box center [683, 291] width 25 height 12
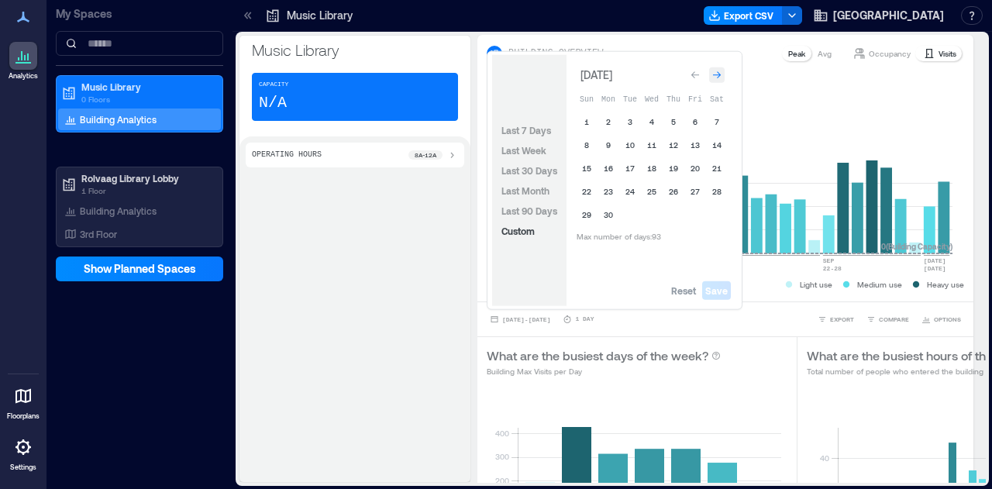
click at [723, 79] on div "Go to next month" at bounding box center [717, 75] width 16 height 16
click at [723, 78] on div "Go to next month" at bounding box center [717, 75] width 16 height 16
click at [723, 78] on div "Go to next month" at bounding box center [717, 72] width 16 height 16
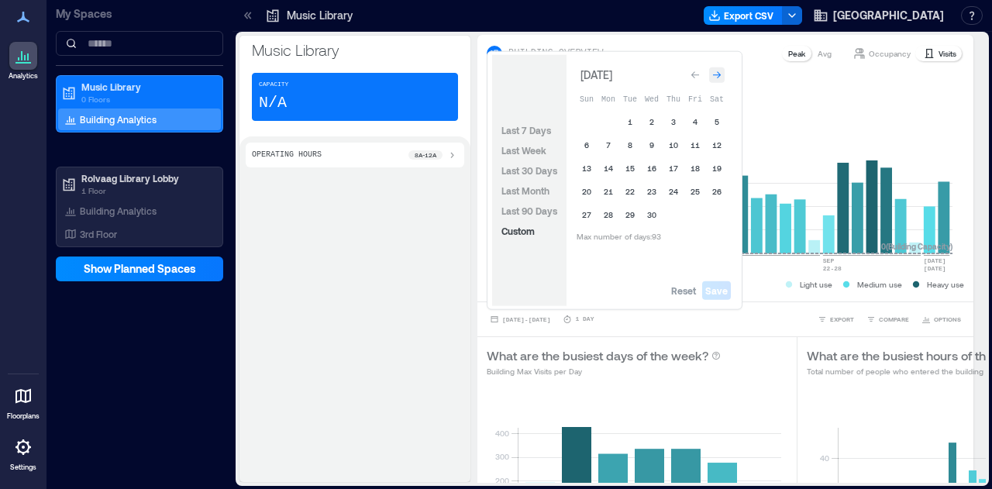
click at [723, 77] on div "Go to next month" at bounding box center [717, 75] width 16 height 16
click at [723, 77] on div "Go to next month" at bounding box center [717, 72] width 16 height 16
click at [602, 119] on button "1" at bounding box center [609, 122] width 22 height 22
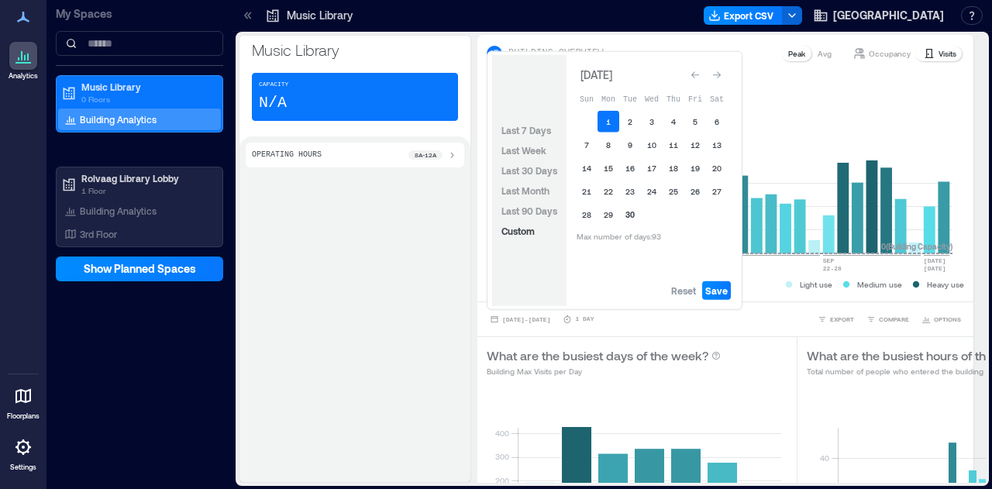
click at [630, 212] on button "30" at bounding box center [631, 215] width 22 height 22
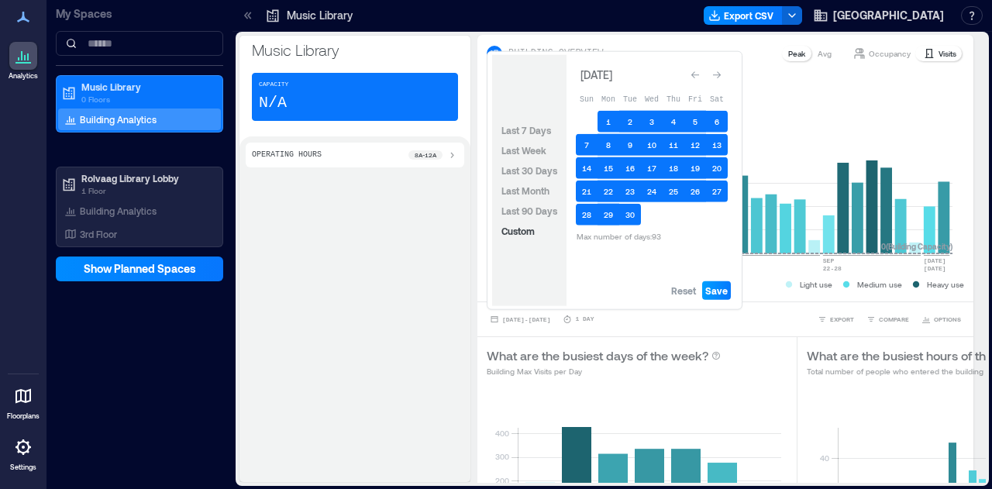
click at [719, 288] on span "Save" at bounding box center [717, 291] width 22 height 12
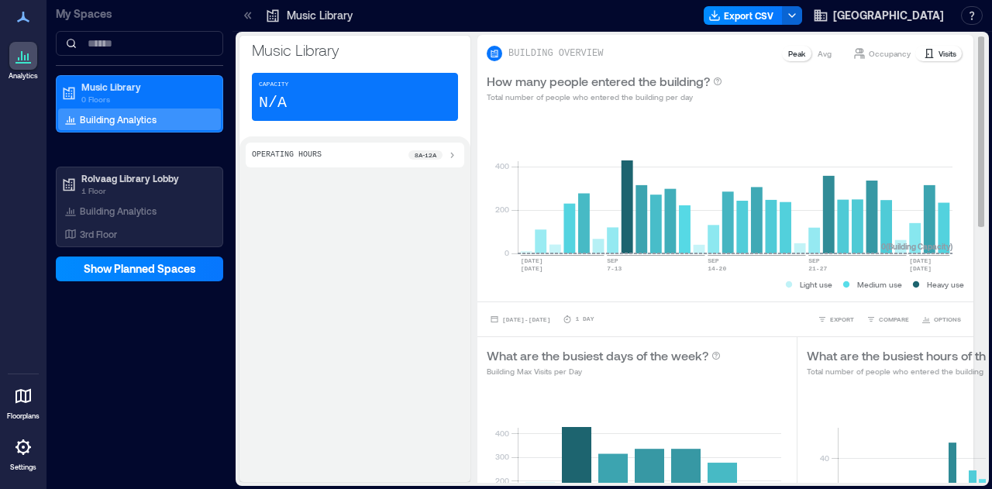
click at [939, 52] on p "Visits" at bounding box center [948, 53] width 18 height 12
click at [830, 316] on span "EXPORT" at bounding box center [842, 319] width 24 height 9
click at [834, 293] on span "CSV" at bounding box center [836, 297] width 12 height 9
click at [416, 474] on div "Operating Hours 8a - 12a" at bounding box center [355, 309] width 231 height 346
click at [537, 316] on span "[DATE] - [DATE]" at bounding box center [526, 319] width 48 height 7
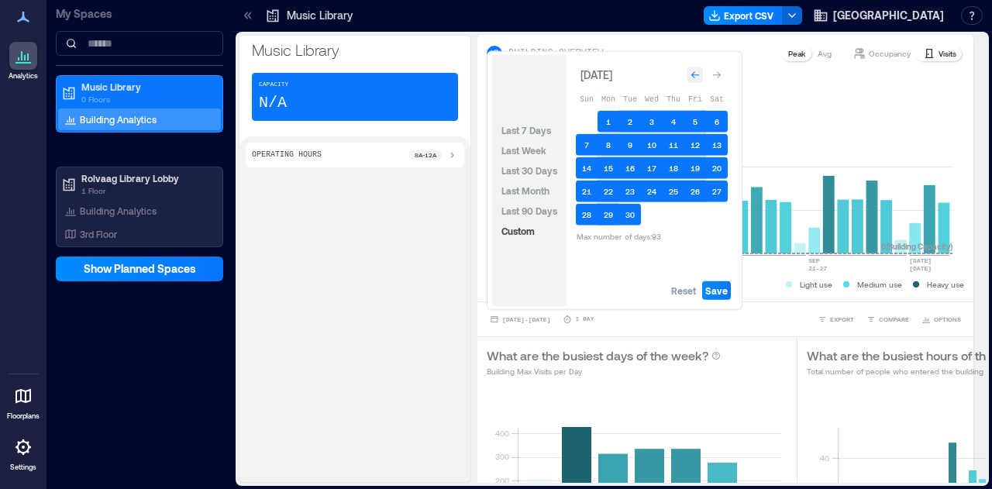
click at [691, 75] on icon "Go to previous month" at bounding box center [695, 75] width 9 height 9
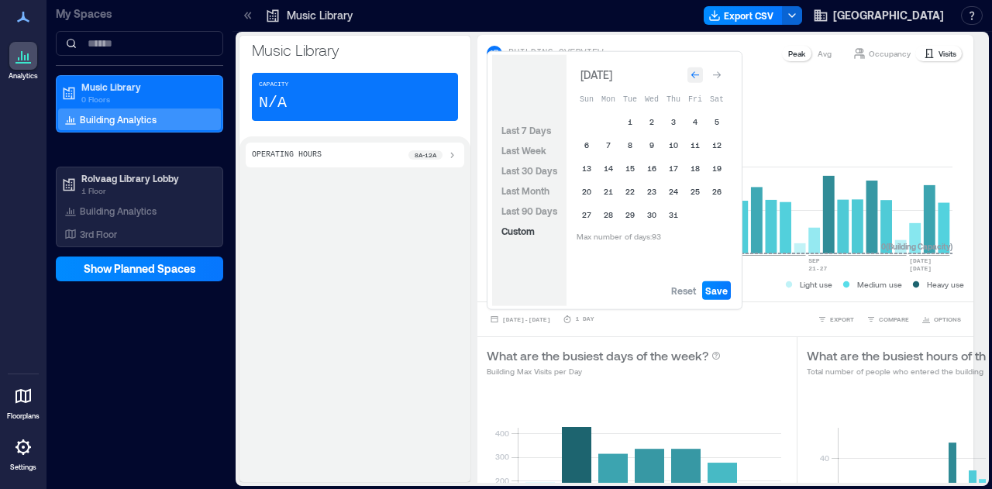
click at [691, 74] on icon "Go to previous month" at bounding box center [695, 75] width 9 height 9
click at [691, 74] on icon "Go to previous month" at bounding box center [695, 71] width 9 height 9
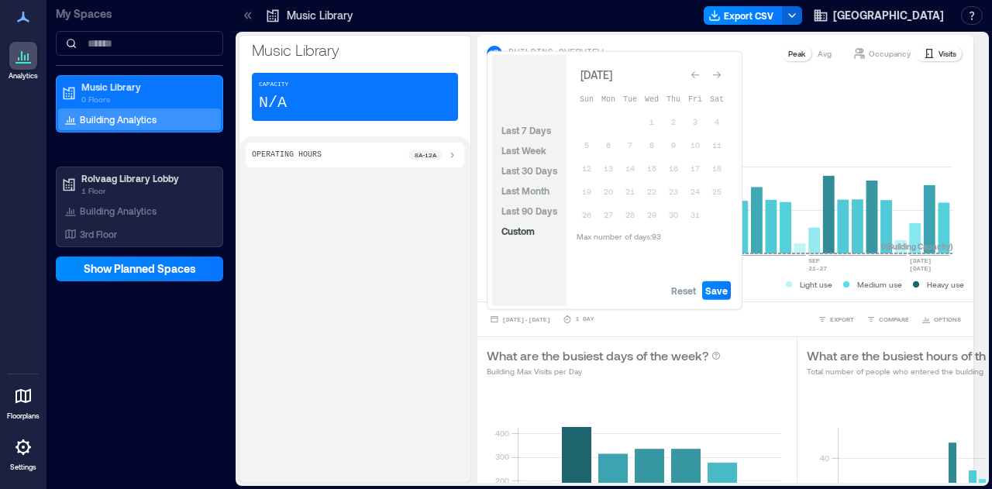
click at [691, 74] on icon "Go to previous month" at bounding box center [695, 75] width 9 height 9
click at [691, 74] on icon "Go to previous month" at bounding box center [695, 71] width 9 height 9
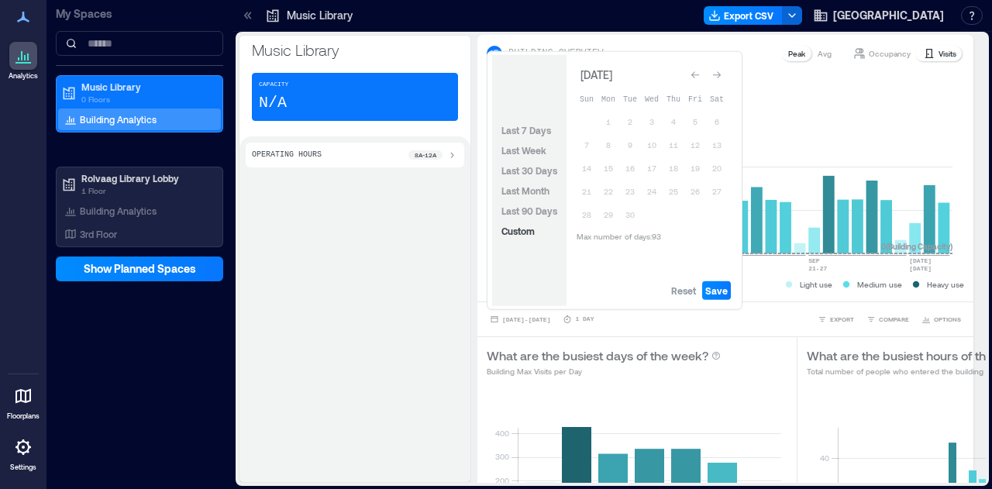
click at [691, 74] on icon "Go to previous month" at bounding box center [695, 75] width 9 height 9
click at [691, 74] on icon "Go to previous month" at bounding box center [695, 71] width 9 height 9
click at [691, 74] on icon "Go to previous month" at bounding box center [695, 75] width 9 height 9
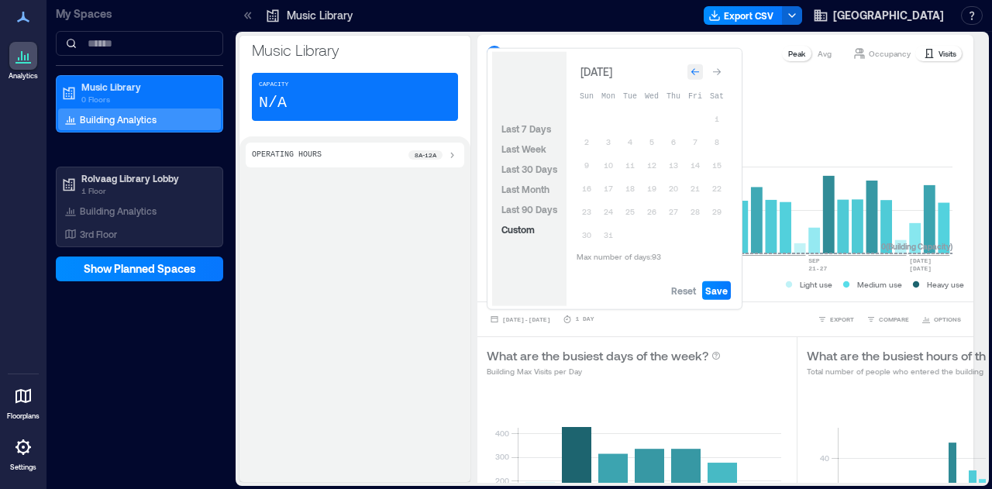
click at [691, 72] on icon "Go to previous month" at bounding box center [695, 71] width 9 height 9
click at [691, 72] on icon "Go to previous month" at bounding box center [695, 75] width 9 height 9
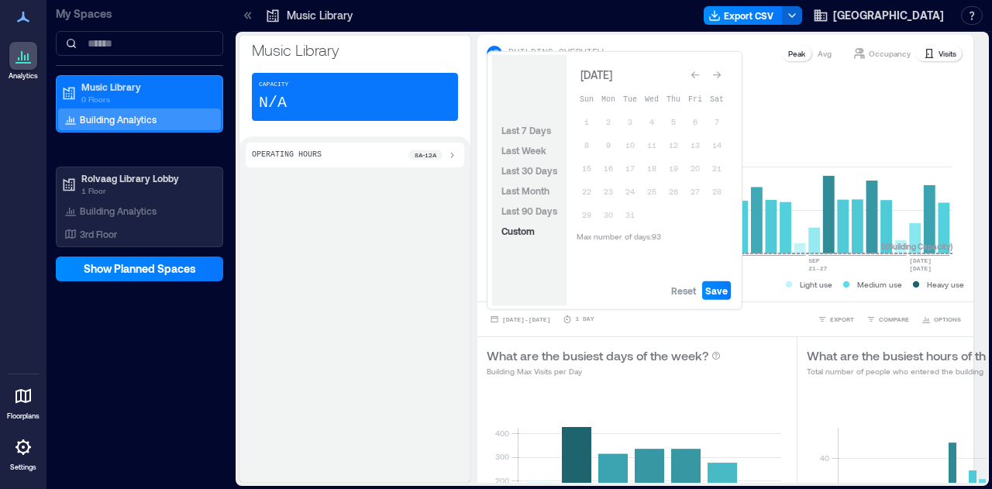
click at [691, 72] on icon "Go to previous month" at bounding box center [695, 75] width 9 height 9
click at [686, 305] on div "Reset Save" at bounding box center [652, 290] width 171 height 31
click at [685, 289] on span "Reset" at bounding box center [683, 291] width 25 height 12
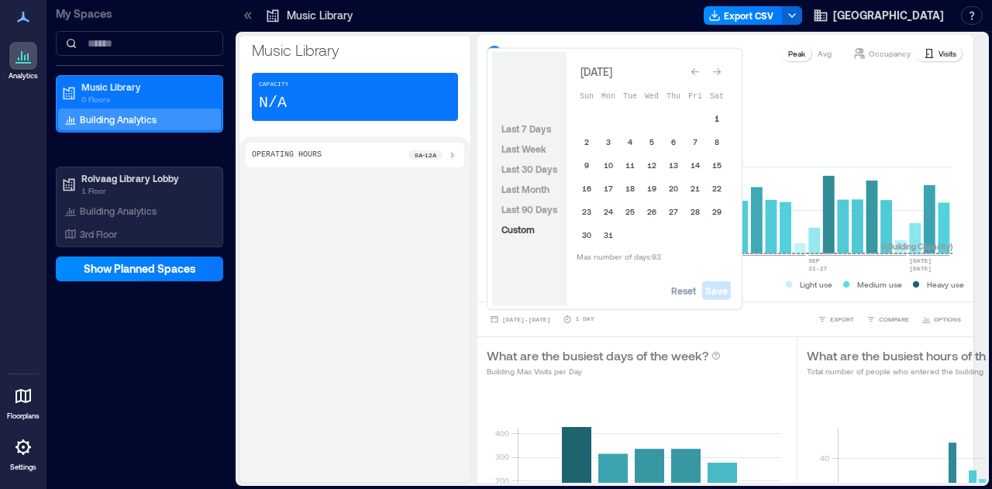
click at [721, 128] on button "1" at bounding box center [717, 119] width 22 height 22
click at [611, 240] on button "31" at bounding box center [609, 235] width 22 height 22
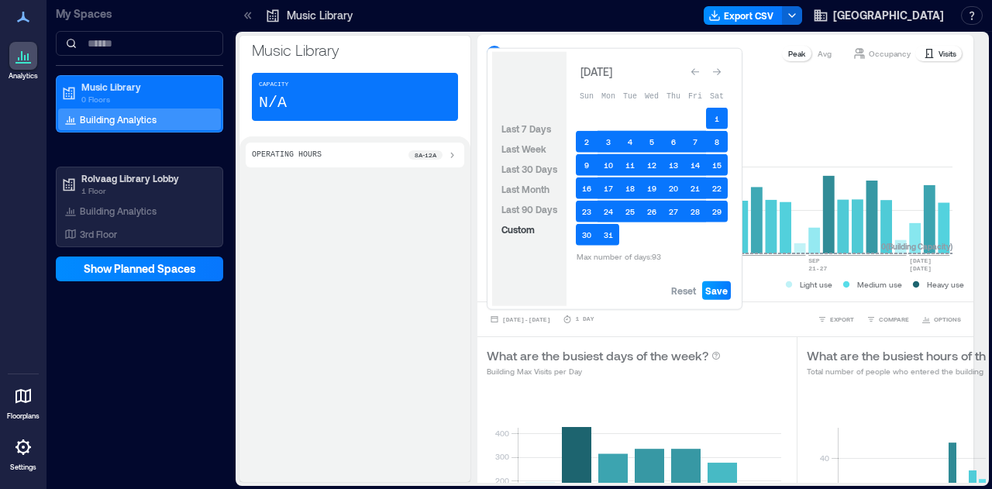
click at [729, 291] on button "Save" at bounding box center [716, 290] width 29 height 19
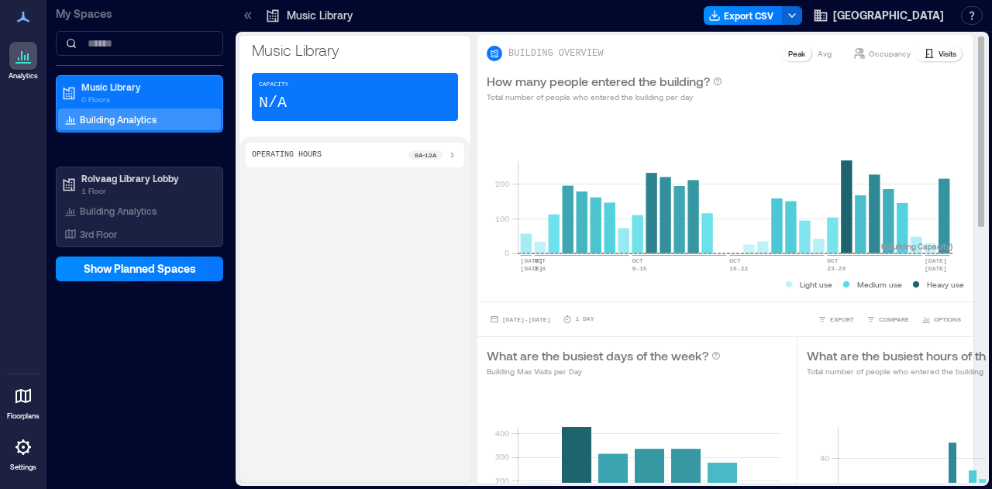
click at [923, 48] on icon at bounding box center [929, 53] width 12 height 12
click at [834, 316] on span "EXPORT" at bounding box center [842, 319] width 24 height 9
click at [838, 290] on button "CSV" at bounding box center [830, 298] width 39 height 16
